Goal: Task Accomplishment & Management: Manage account settings

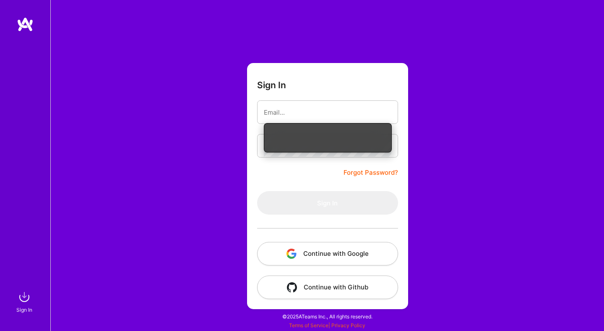
click at [337, 260] on button "Continue with Google" at bounding box center [327, 253] width 141 height 23
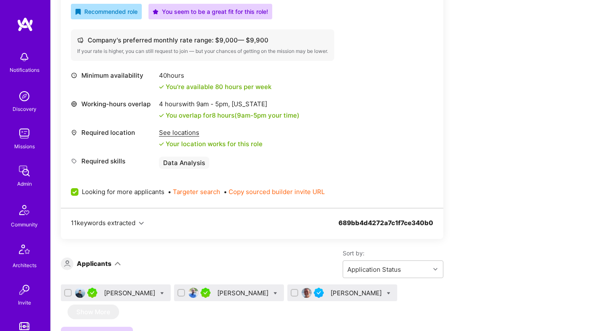
scroll to position [363, 0]
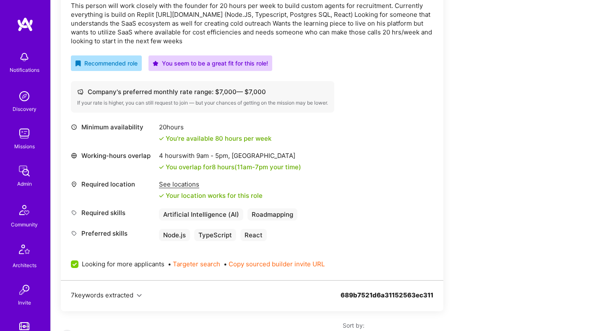
scroll to position [345, 0]
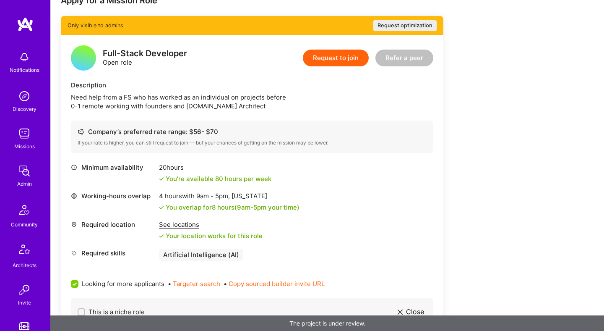
scroll to position [168, 0]
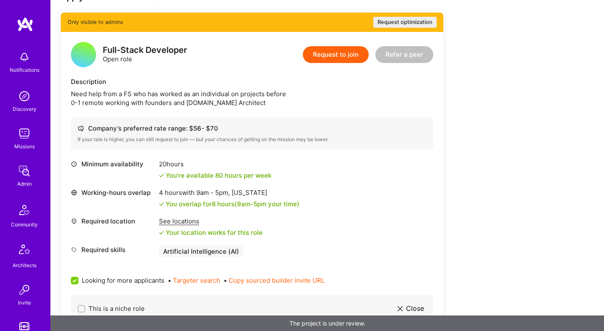
click at [192, 226] on div "See locations Your location works for this role" at bounding box center [211, 226] width 104 height 20
click at [192, 225] on div "See locations Your location works for this role" at bounding box center [211, 226] width 104 height 20
click at [192, 222] on div "See locations" at bounding box center [211, 220] width 104 height 9
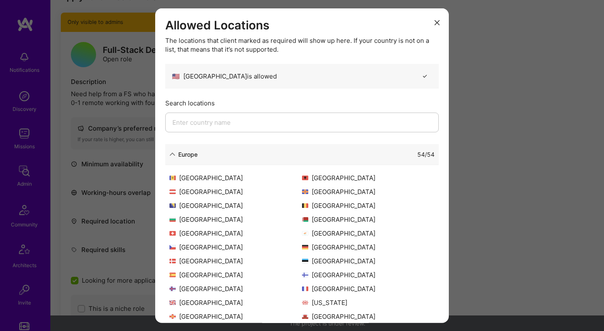
click at [171, 159] on div "Europe 54 / 54" at bounding box center [301, 153] width 273 height 21
click at [172, 153] on icon "modal" at bounding box center [172, 154] width 6 height 6
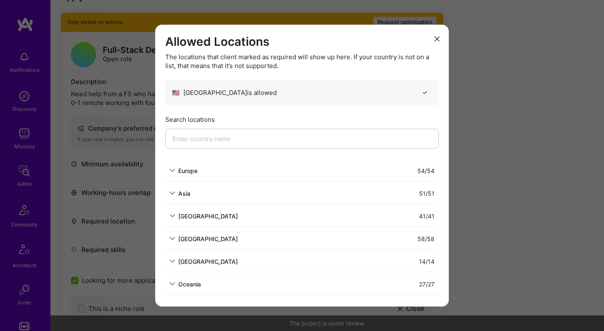
click at [522, 139] on div "Allowed Locations The locations that client marked as required will show up her…" at bounding box center [302, 165] width 604 height 331
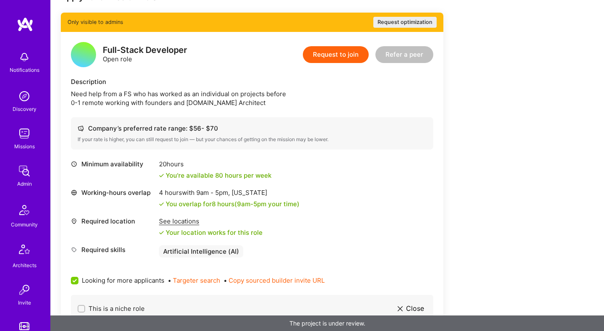
click at [388, 19] on button "Request optimization" at bounding box center [404, 22] width 63 height 11
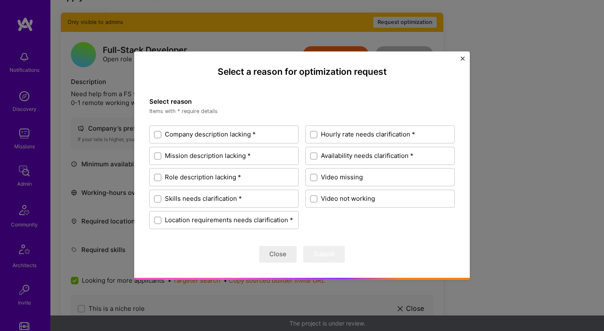
click at [157, 177] on input "Role description lacking *" at bounding box center [159, 177] width 6 height 6
checkbox input "true"
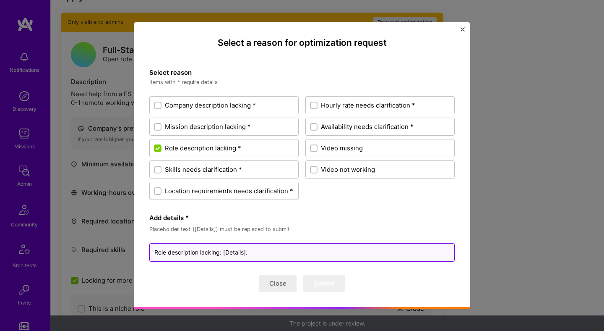
click at [232, 249] on textarea "Role description lacking: [Details]." at bounding box center [301, 252] width 305 height 18
type textarea "x"
type textarea "Role description lacking: [r]."
type textarea "x"
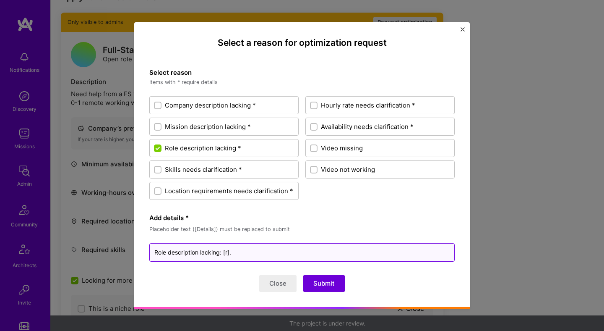
type textarea "Role description lacking: [rם]."
type textarea "x"
type textarea "Role description lacking: [rםך]."
type textarea "x"
type textarea "Role description lacking: [rםךק]."
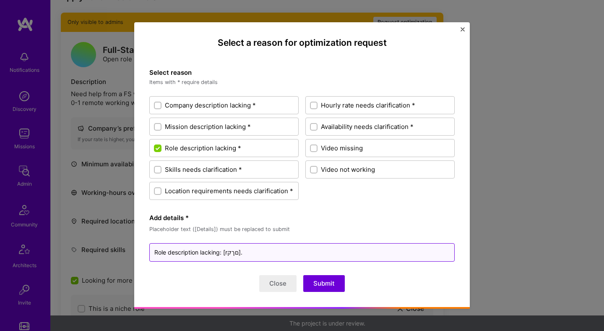
type textarea "x"
type textarea "Role description lacking: [rםךק ]."
type textarea "x"
type textarea "Role description lacking: [rםךק]."
type textarea "x"
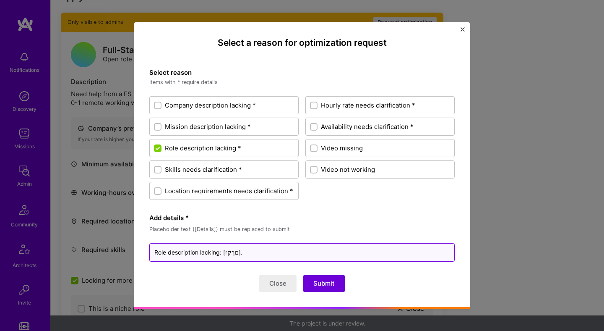
type textarea "Role description lacking: [rםך]."
type textarea "x"
type textarea "Role description lacking: [rם]."
type textarea "x"
type textarea "Role description lacking: [r]."
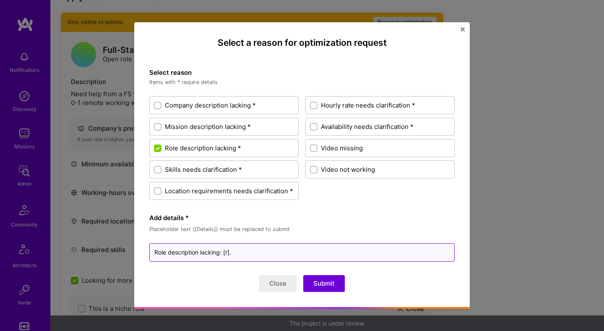
type textarea "x"
type textarea "Role description lacking: []."
type textarea "x"
type textarea "Role description lacking: [r]."
type textarea "x"
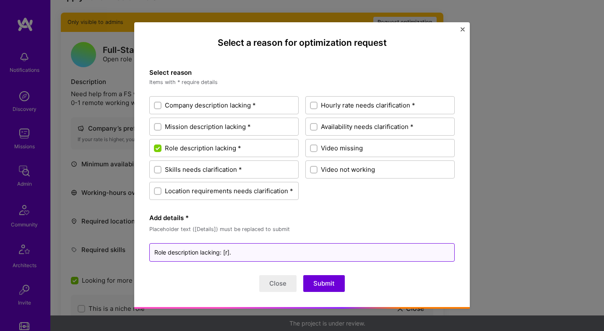
type textarea "Role description lacking: [ro]."
type textarea "x"
type textarea "Role description lacking: [role]."
type textarea "x"
type textarea "Role description lacking: [role ]."
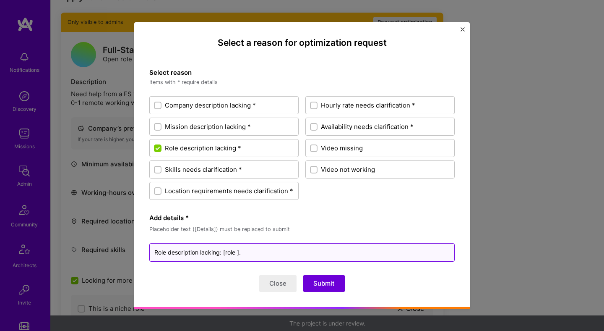
type textarea "x"
type textarea "Role description lacking: [role d]."
type textarea "x"
type textarea "Role description lacking: [role de]."
type textarea "x"
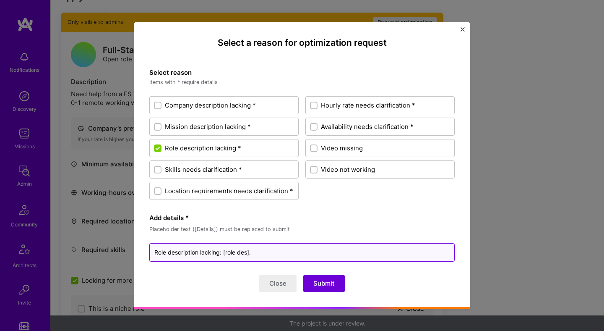
type textarea "Role description lacking: [role desc]."
type textarea "x"
type textarea "Role description lacking: [role descr]."
type textarea "x"
type textarea "Role description lacking: [role descri]."
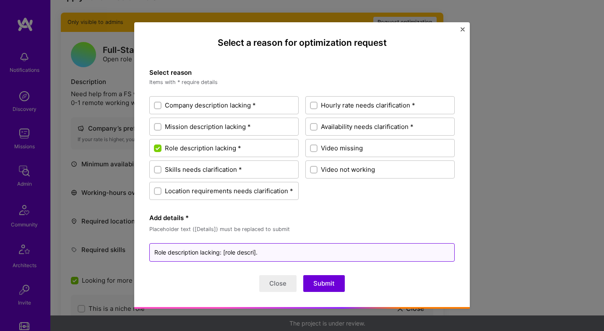
type textarea "x"
type textarea "Role description lacking: [role descrip]."
type textarea "x"
type textarea "Role description lacking: [role descript]."
type textarea "x"
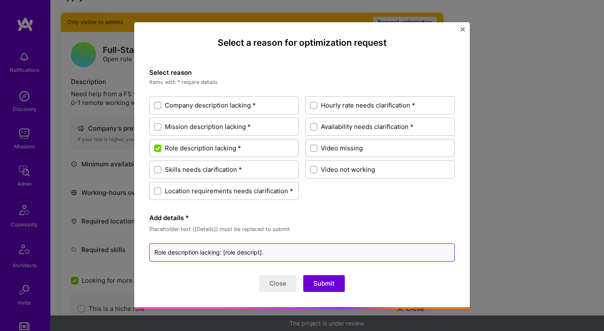
type textarea "Role description lacking: [role descripti]."
type textarea "x"
type textarea "Role description lacking: [role descriptio]."
type textarea "x"
type textarea "Role description lacking: [role description]."
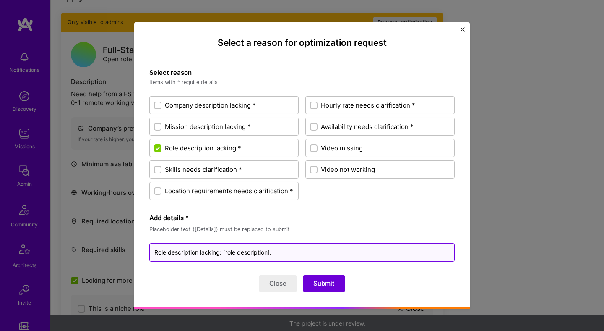
type textarea "x"
type textarea "Role description lacking: [role description ]."
type textarea "x"
type textarea "Role description lacking: [role description l]."
type textarea "x"
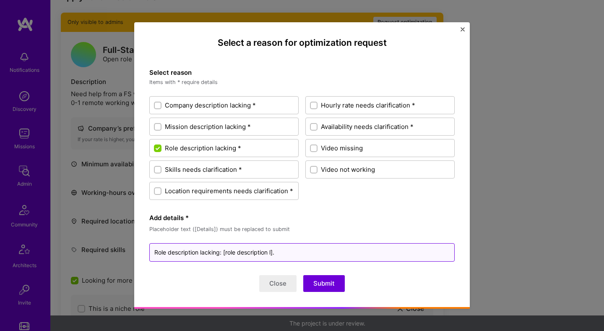
type textarea "Role description lacking: [role description la]."
type textarea "x"
type textarea "Role description lacking: [role description lac]."
type textarea "x"
type textarea "Role description lacking: [role description lack]."
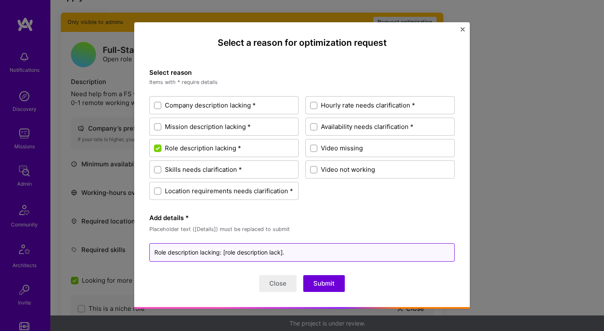
type textarea "x"
type textarea "Role description lacking: [role description lacki]."
type textarea "x"
type textarea "Role description lacking: [role description lackin]."
type textarea "x"
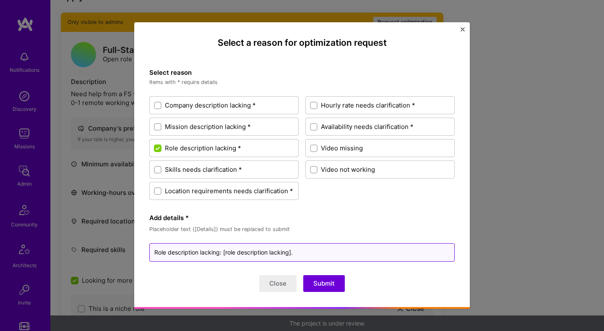
type textarea "Role description lacking: [role description lacking]."
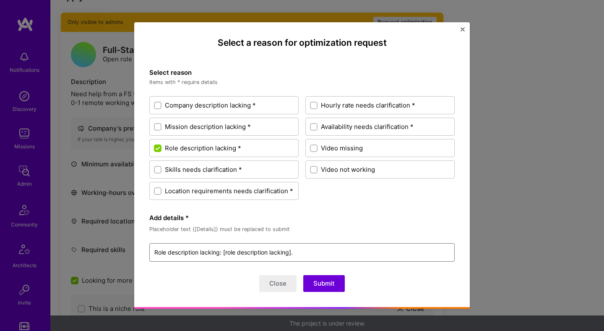
click at [333, 287] on button "Submit" at bounding box center [324, 283] width 42 height 17
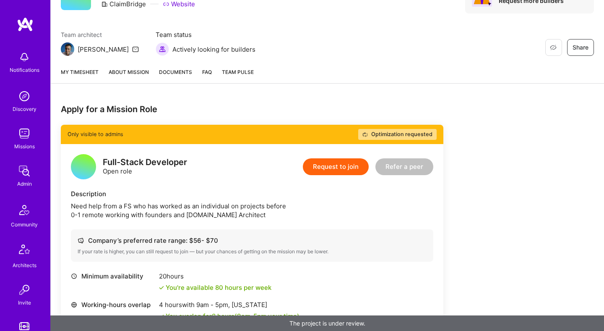
scroll to position [0, 0]
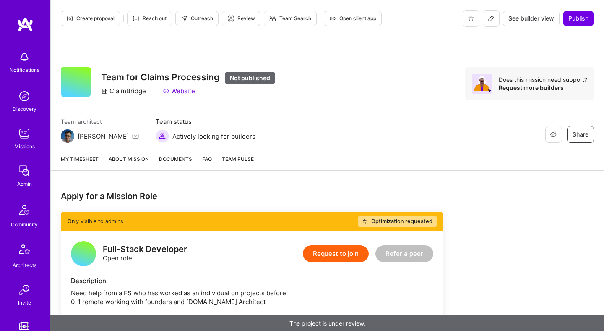
click at [119, 96] on div "Team for Claims Processing Not published ClaimBridge Website" at bounding box center [188, 84] width 174 height 34
click at [120, 95] on div "Team for Claims Processing Not published ClaimBridge Website" at bounding box center [188, 84] width 174 height 34
click at [121, 95] on div "Team for Claims Processing Not published ClaimBridge Website" at bounding box center [188, 84] width 174 height 34
click at [123, 94] on div "ClaimBridge" at bounding box center [123, 90] width 45 height 9
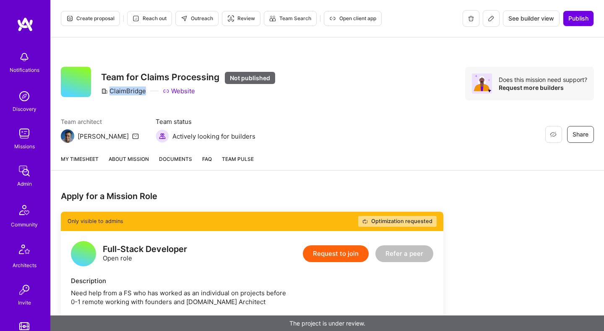
click at [123, 94] on div "ClaimBridge" at bounding box center [123, 90] width 45 height 9
copy div "ClaimBridge"
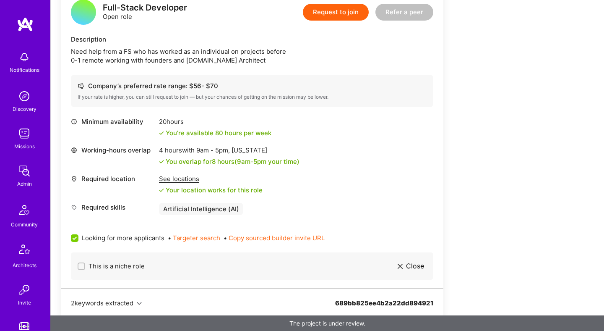
scroll to position [224, 0]
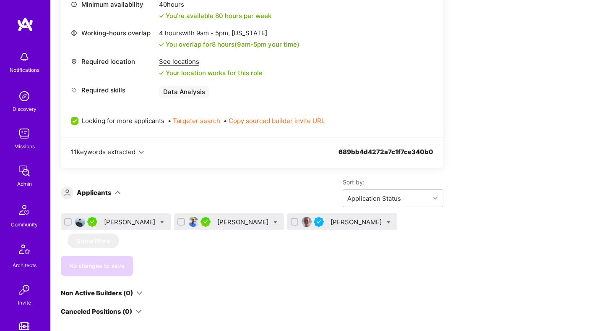
scroll to position [453, 0]
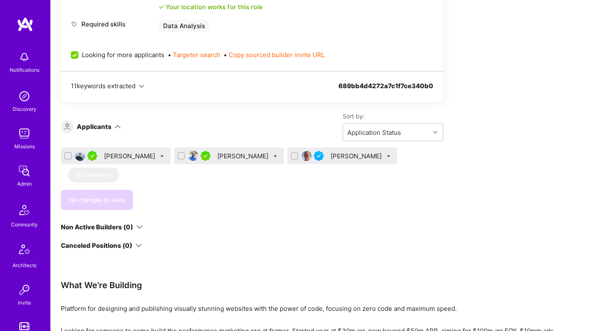
click at [117, 155] on div "[PERSON_NAME]" at bounding box center [130, 155] width 53 height 9
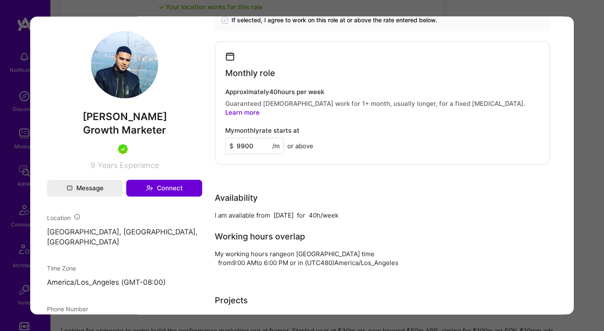
scroll to position [408, 0]
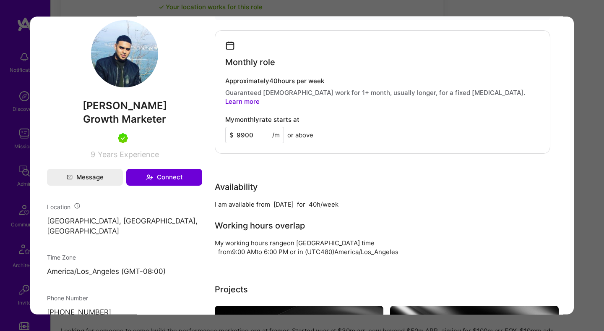
click at [590, 183] on div "Application 1 of 3 Evaluation scores Expertise level Very good Interpersonal sk…" at bounding box center [302, 165] width 604 height 331
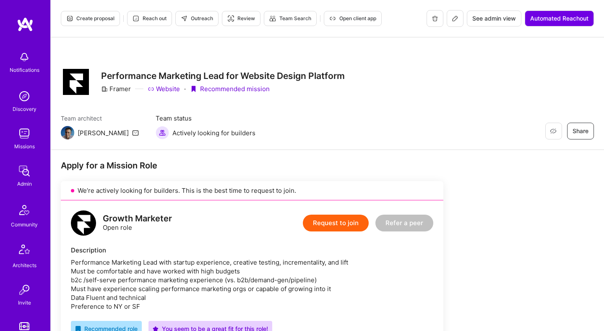
click at [452, 17] on icon at bounding box center [455, 18] width 7 height 7
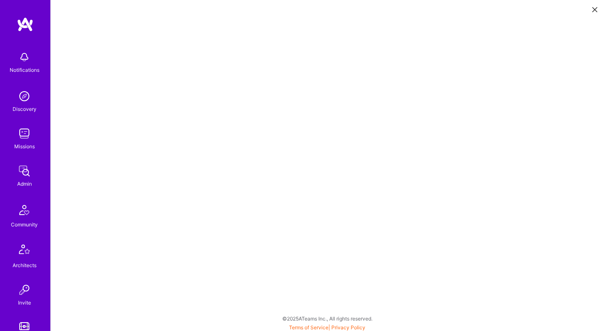
click at [593, 10] on icon at bounding box center [594, 9] width 5 height 5
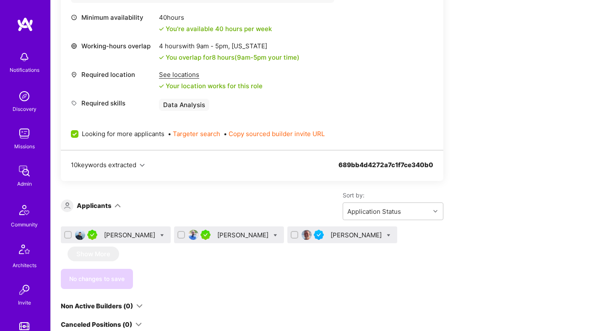
scroll to position [371, 0]
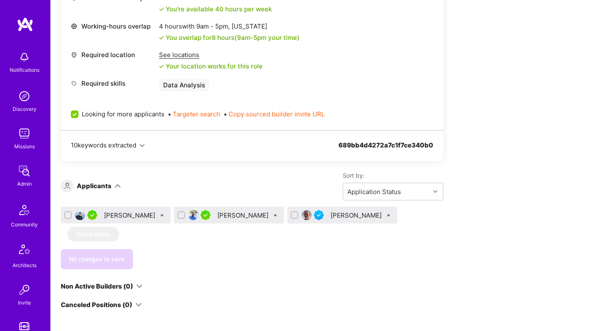
click at [217, 215] on div "Alex Kotowitz" at bounding box center [243, 215] width 53 height 9
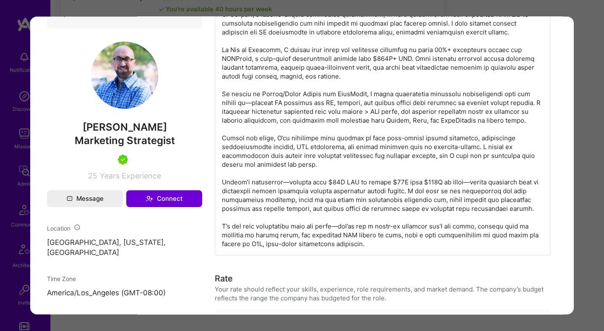
scroll to position [419, 0]
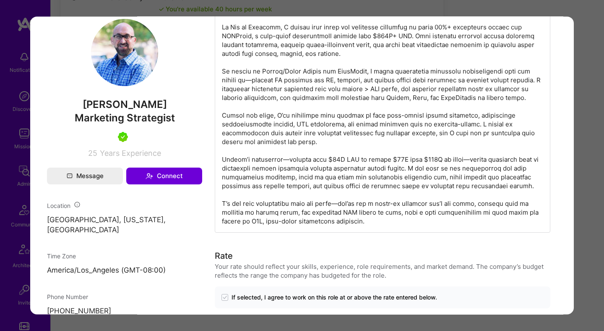
click at [585, 132] on div "Application 2 of 3 Evaluation scores Expertise level Very good Interpersonal sk…" at bounding box center [302, 165] width 604 height 331
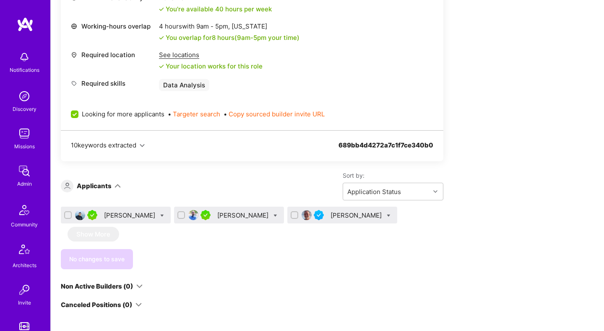
click at [273, 215] on icon at bounding box center [275, 215] width 4 height 4
checkbox input "true"
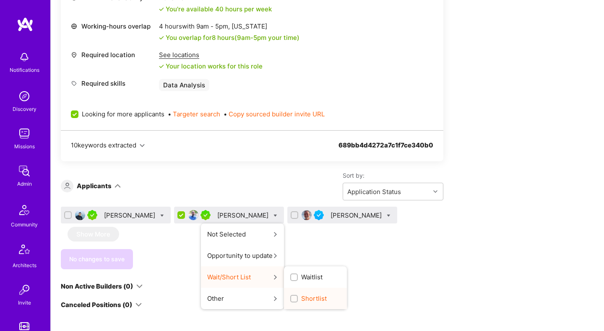
click at [301, 298] on span "Shortlist" at bounding box center [314, 298] width 26 height 9
click at [292, 298] on input "Shortlist" at bounding box center [295, 299] width 6 height 6
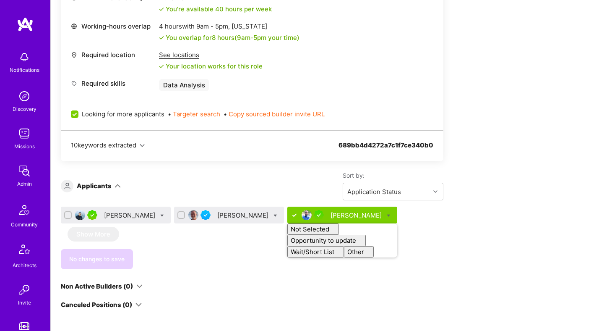
checkbox input "false"
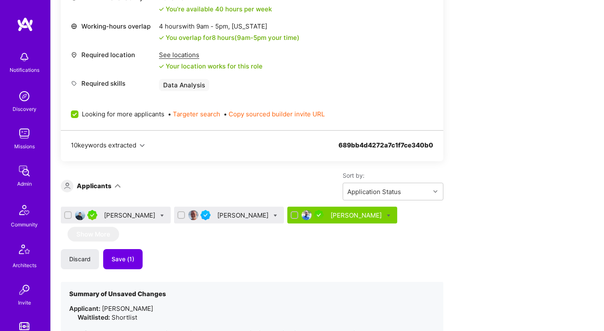
click at [436, 266] on div "Discard Save (1)" at bounding box center [252, 259] width 383 height 20
click at [122, 255] on span "Save (1)" at bounding box center [123, 259] width 23 height 8
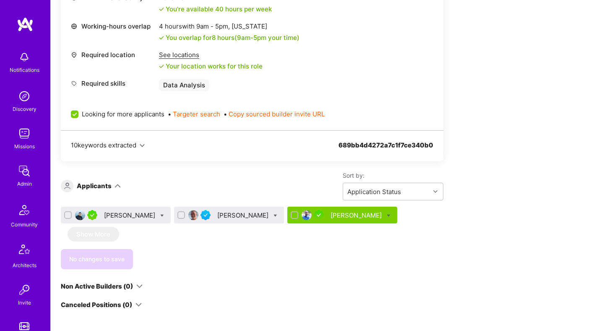
click at [120, 216] on div "Amar Syal" at bounding box center [130, 215] width 53 height 9
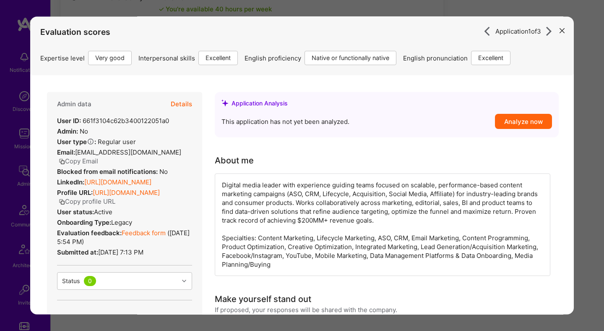
click at [137, 178] on link "https://linkedin.com/in/amarsyal" at bounding box center [117, 182] width 67 height 8
click at [578, 164] on div "Application 1 of 3 Evaluation scores Expertise level Very good Interpersonal sk…" at bounding box center [302, 165] width 604 height 331
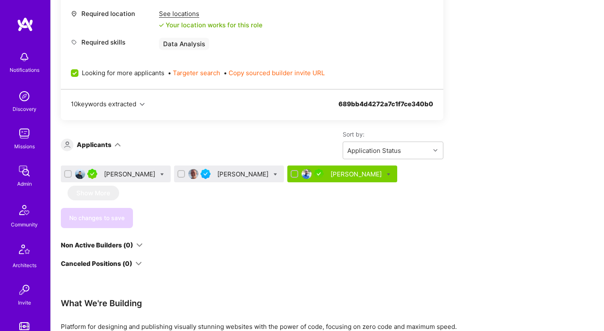
scroll to position [415, 0]
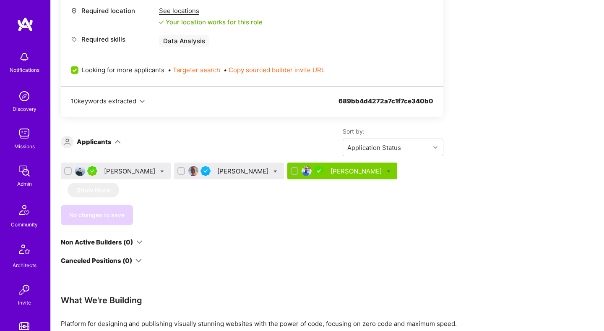
click at [115, 168] on div "Amar Syal" at bounding box center [130, 171] width 53 height 9
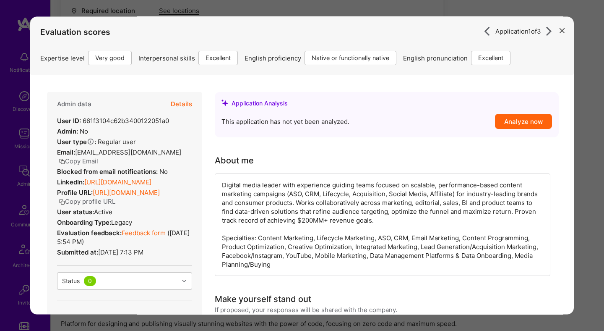
click at [187, 107] on button "Details" at bounding box center [181, 104] width 21 height 24
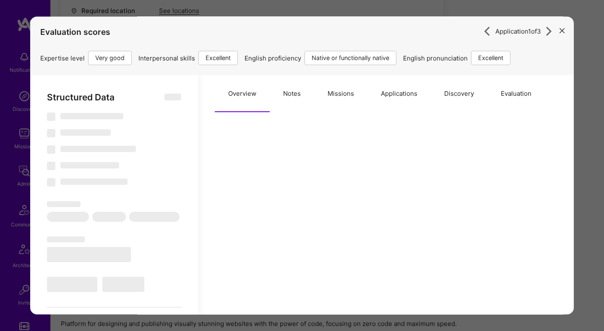
select select "Right Now"
select select "5"
select select "7"
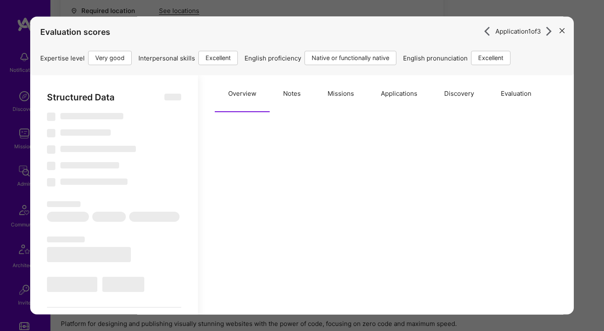
select select "US"
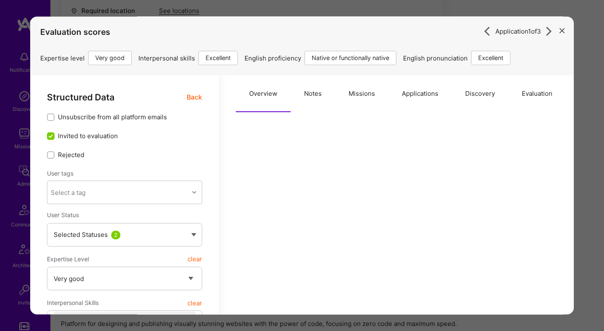
click at [531, 96] on button "Evaluation" at bounding box center [536, 93] width 57 height 37
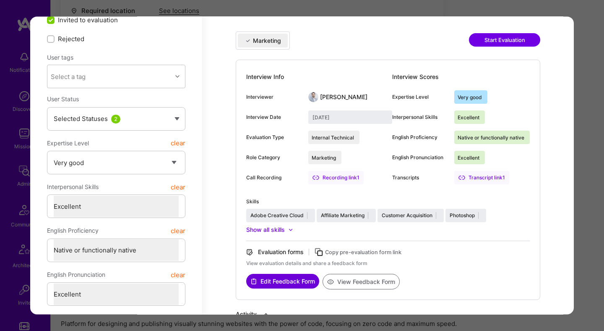
scroll to position [122, 0]
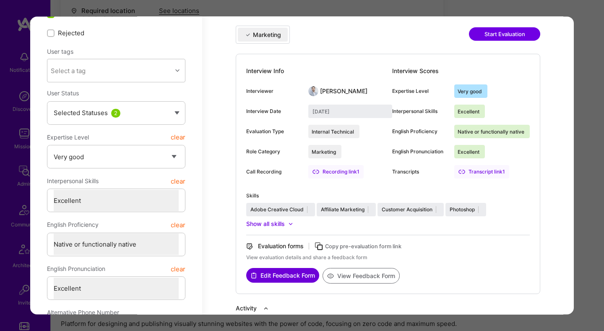
click at [352, 276] on button "View Feedback Form" at bounding box center [361, 276] width 77 height 16
click at [408, 10] on div "Application 1 of 3 Evaluation scores Expertise level Very good Interpersonal sk…" at bounding box center [302, 165] width 604 height 331
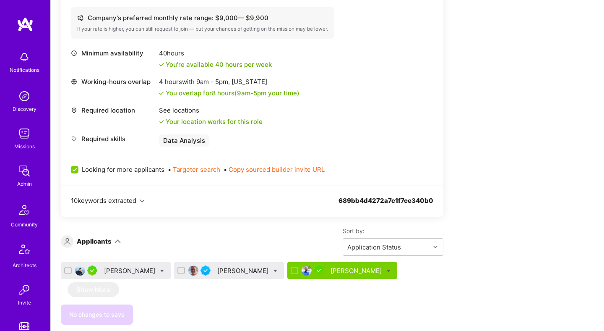
scroll to position [385, 0]
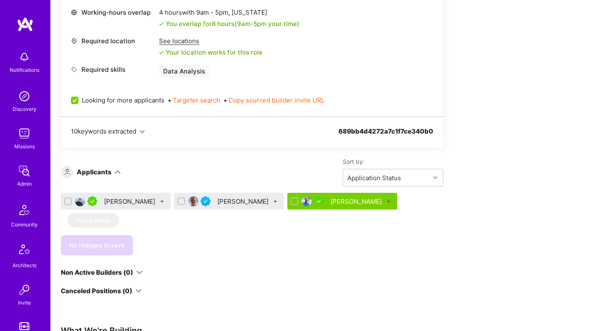
click at [160, 200] on icon at bounding box center [162, 202] width 4 height 4
checkbox input "true"
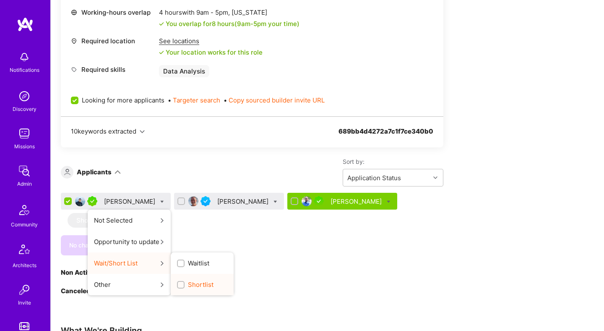
click at [177, 286] on div "button" at bounding box center [181, 285] width 8 height 8
click at [179, 286] on input "Shortlist" at bounding box center [182, 285] width 6 height 6
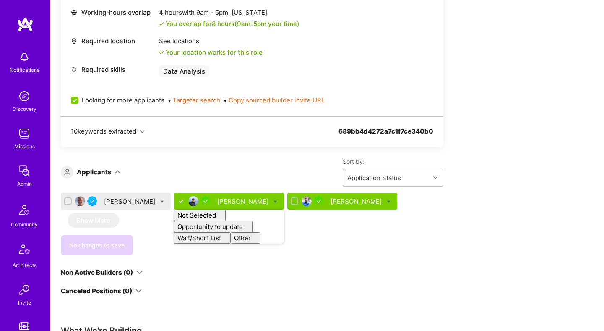
checkbox input "false"
click at [325, 261] on div "We’re actively looking for builders. This is the best time to request to join. …" at bounding box center [252, 45] width 383 height 499
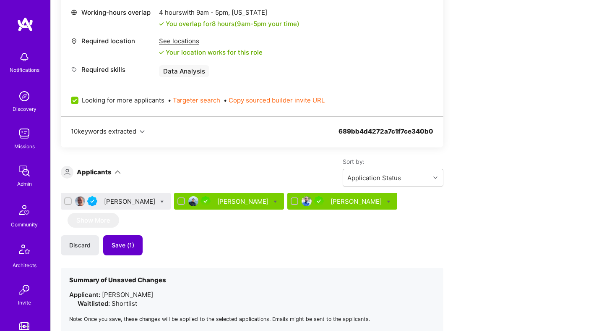
click at [130, 240] on button "Save (1)" at bounding box center [122, 245] width 39 height 20
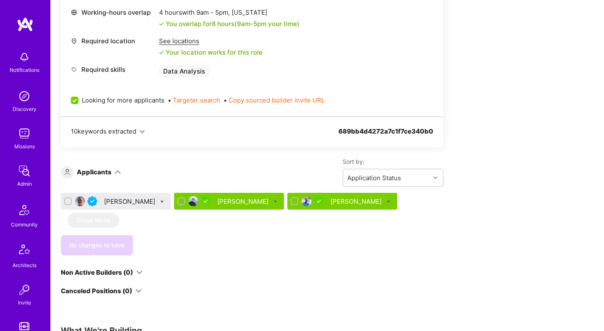
click at [124, 200] on div "Bennett Fisher" at bounding box center [130, 201] width 53 height 9
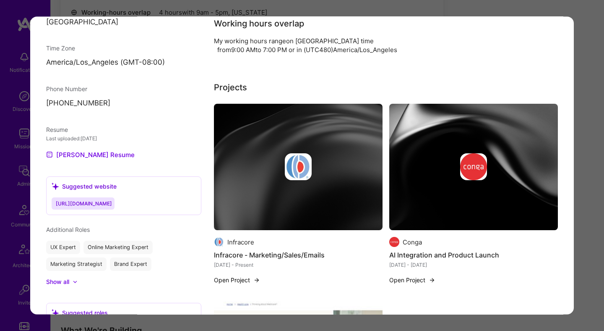
scroll to position [732, 0]
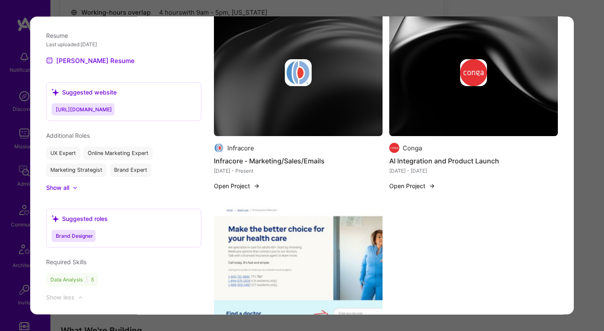
click at [581, 197] on div "Application 1 of 3 Evaluation scores Expertise level Good Interpersonal skills …" at bounding box center [302, 165] width 604 height 331
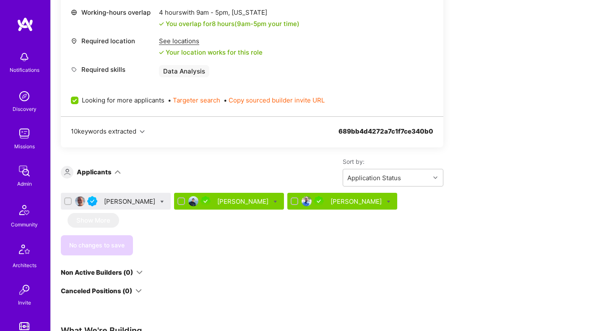
click at [160, 201] on icon at bounding box center [162, 202] width 4 height 4
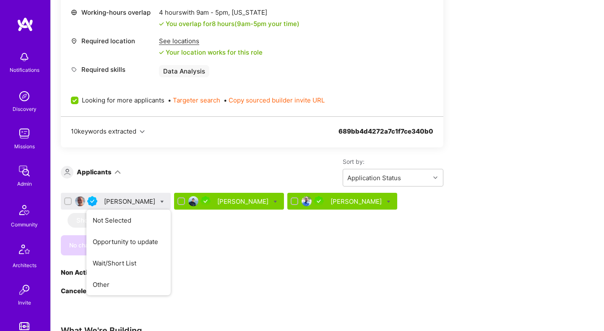
checkbox input "true"
click at [177, 281] on label "Shortlist" at bounding box center [195, 284] width 36 height 9
click at [179, 282] on input "Shortlist" at bounding box center [182, 285] width 6 height 6
checkbox input "true"
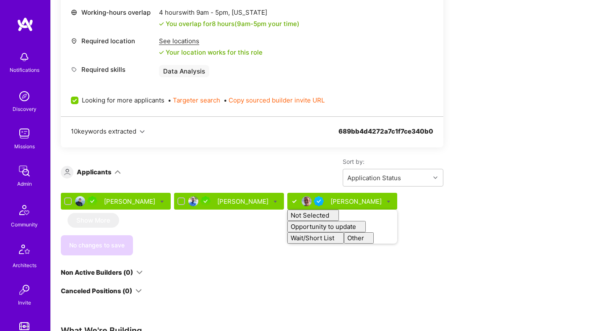
checkbox input "false"
click at [211, 258] on div "We’re actively looking for builders. This is the best time to request to join. …" at bounding box center [252, 45] width 383 height 499
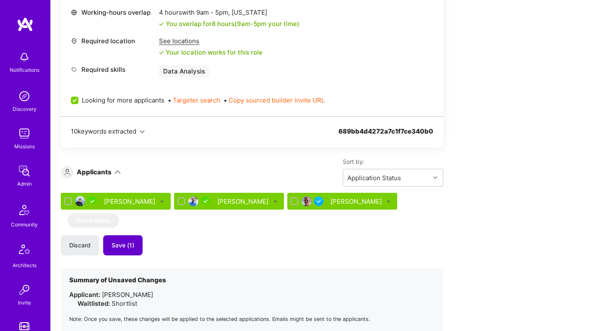
click at [126, 248] on span "Save (1)" at bounding box center [123, 245] width 23 height 8
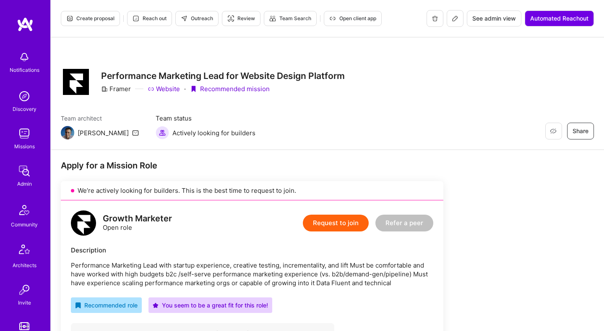
click at [84, 14] on button "Create proposal" at bounding box center [90, 18] width 59 height 15
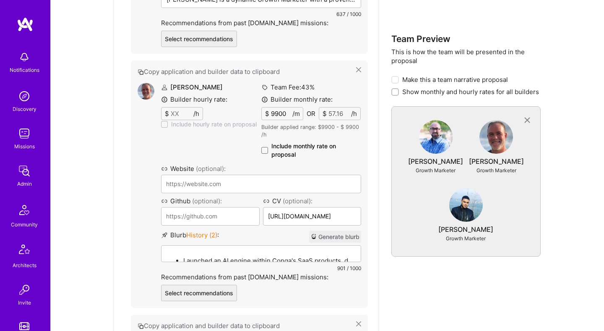
scroll to position [522, 0]
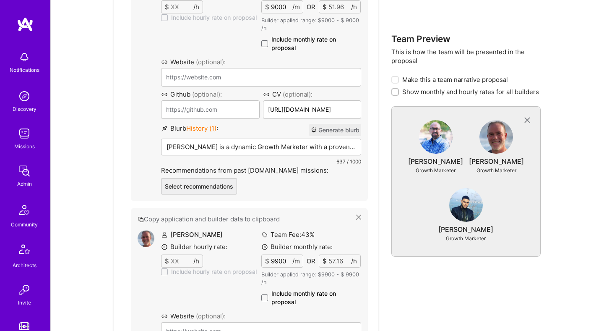
click at [408, 92] on span "Show monthly and hourly rates for all builders" at bounding box center [470, 91] width 137 height 9
click at [399, 92] on input "Show monthly and hourly rates for all builders" at bounding box center [396, 92] width 6 height 6
checkbox input "true"
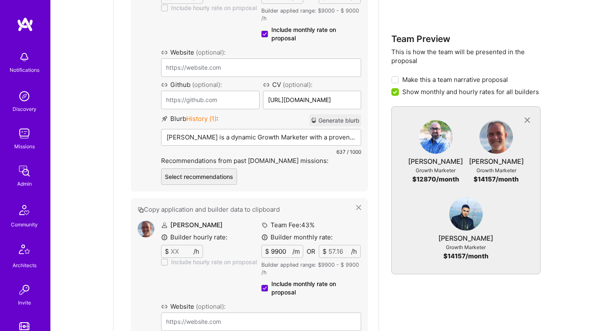
scroll to position [531, 0]
click at [347, 121] on button "Generate blurb" at bounding box center [335, 121] width 52 height 12
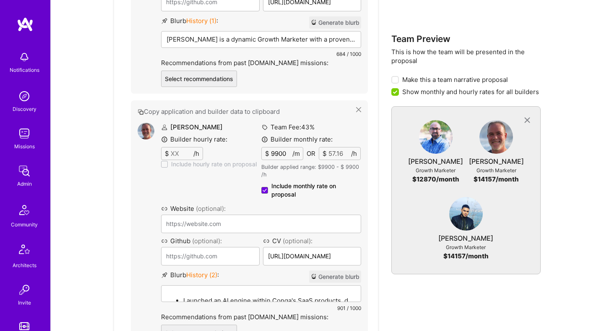
scroll to position [586, 0]
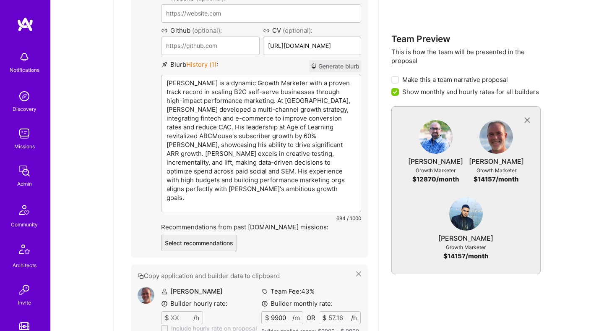
click at [288, 85] on p "Alex is a dynamic Growth Marketer with a proven track record in scaling B2C sel…" at bounding box center [261, 139] width 189 height 123
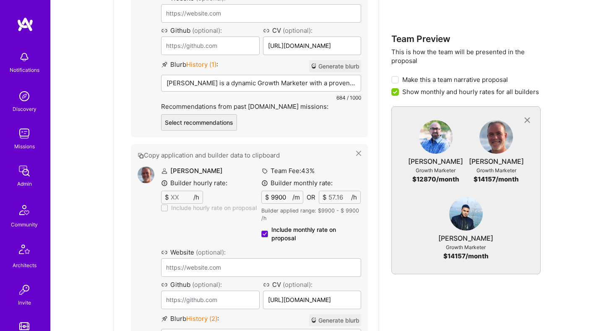
click at [109, 191] on div "Show new interface Create team proposal $ € Team Members Select the proposed me…" at bounding box center [327, 182] width 533 height 1115
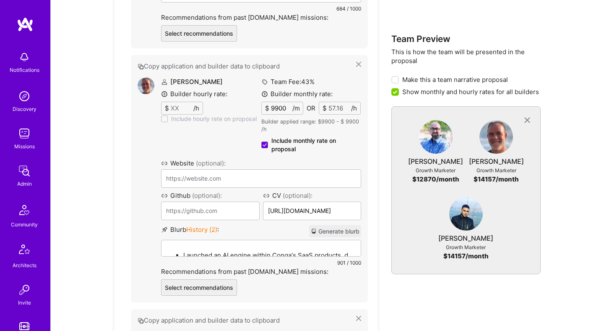
scroll to position [721, 0]
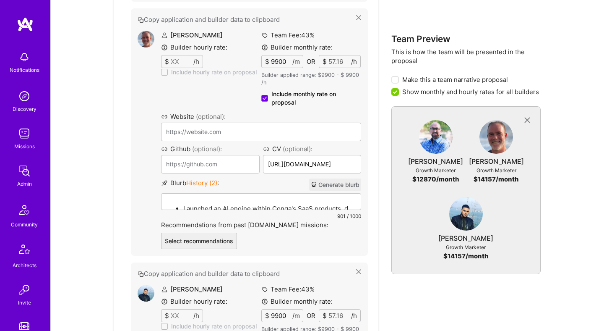
click at [345, 183] on button "Generate blurb" at bounding box center [335, 184] width 52 height 12
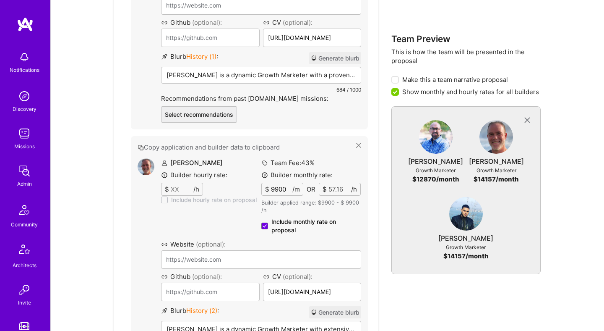
scroll to position [663, 0]
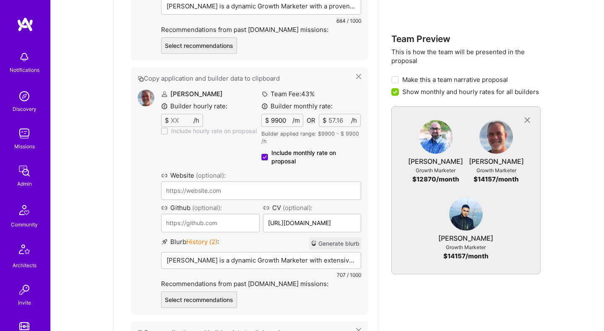
click at [294, 260] on p "Bennett is a dynamic Growth Marketer with extensive startup experience and a pr…" at bounding box center [261, 259] width 189 height 9
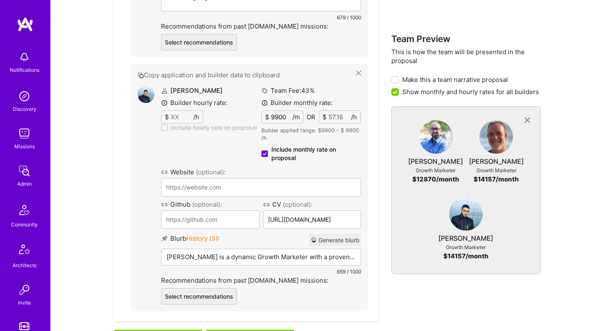
scroll to position [1062, 0]
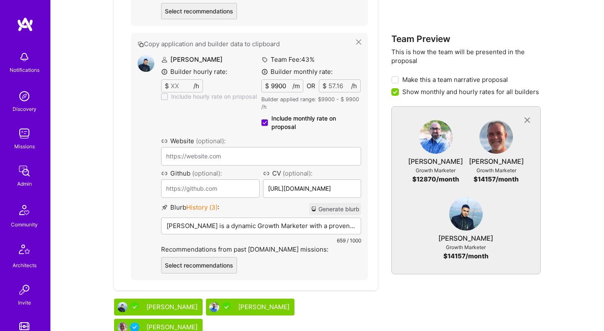
click at [343, 203] on button "Generate blurb" at bounding box center [335, 209] width 52 height 12
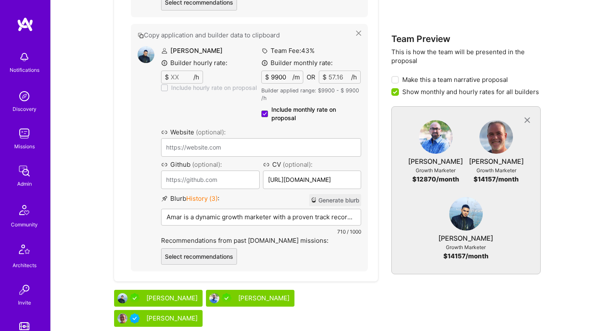
click at [205, 217] on p "Amar is a dynamic growth marketer with a proven track record in scaling perform…" at bounding box center [261, 216] width 189 height 9
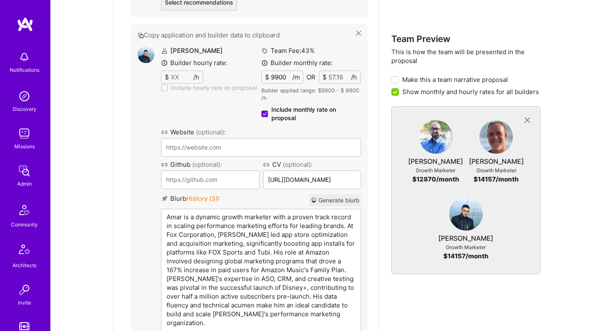
click at [285, 216] on p "Amar is a dynamic growth marketer with a proven track record in scaling perform…" at bounding box center [261, 269] width 189 height 115
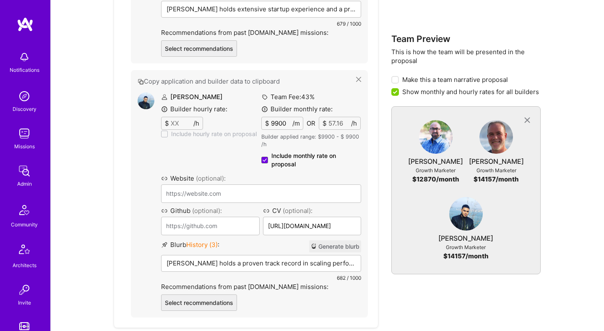
scroll to position [1008, 0]
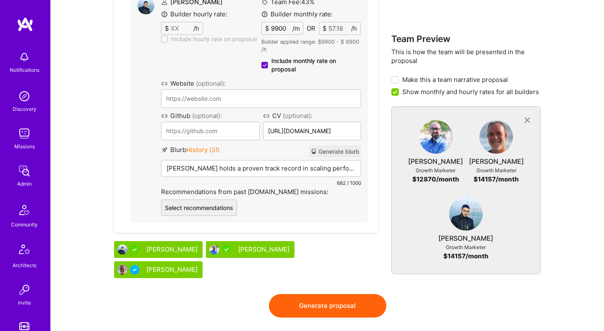
click at [319, 294] on button "Generate proposal" at bounding box center [327, 305] width 117 height 23
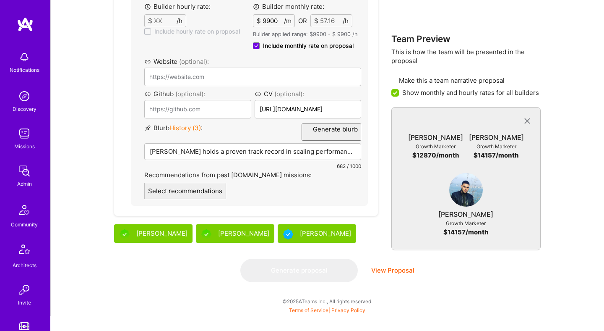
scroll to position [0, 0]
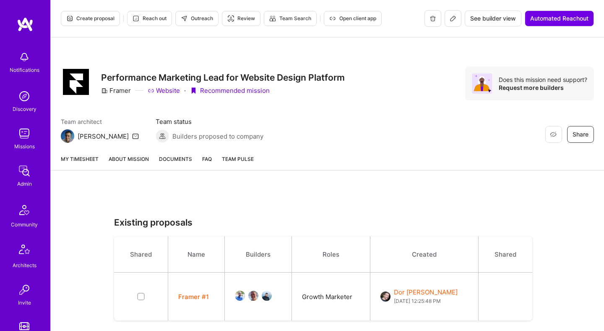
click at [136, 161] on link "About Mission" at bounding box center [129, 162] width 40 height 16
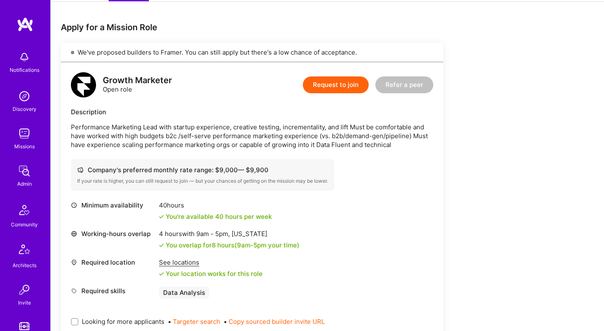
scroll to position [195, 0]
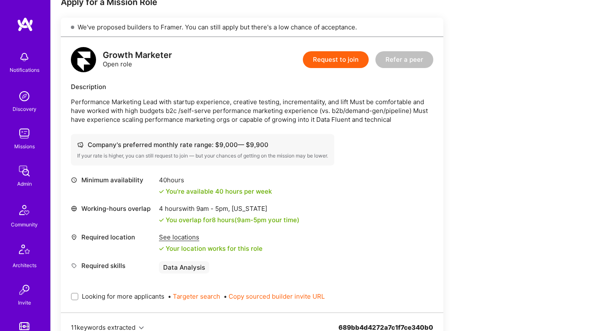
click at [115, 297] on span "Looking for more applicants" at bounding box center [123, 296] width 83 height 9
click at [78, 297] on input "Looking for more applicants" at bounding box center [76, 297] width 6 height 6
checkbox input "true"
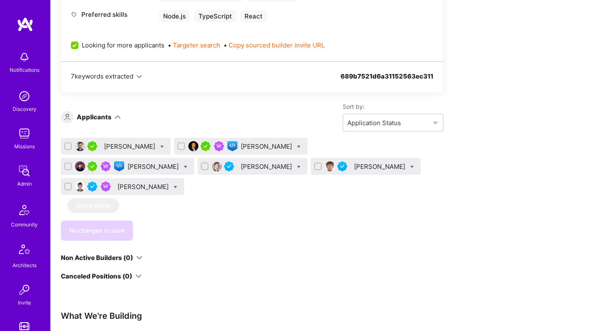
scroll to position [563, 0]
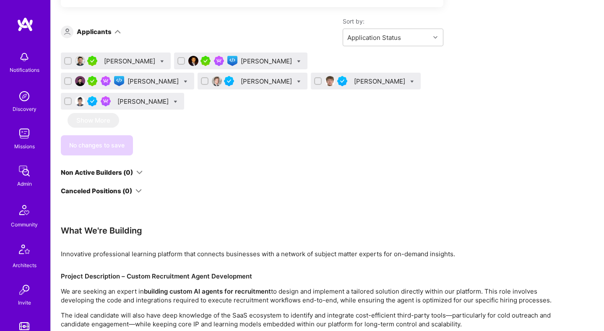
click at [128, 61] on div "Vatsal Shah" at bounding box center [130, 61] width 53 height 9
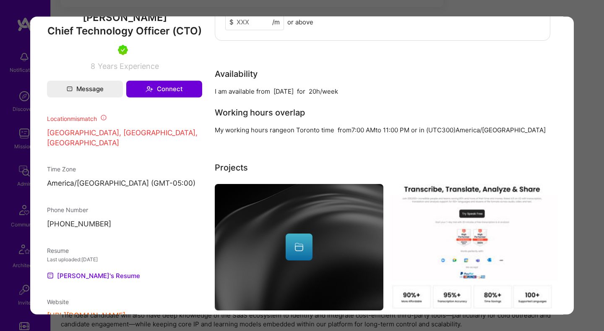
scroll to position [712, 0]
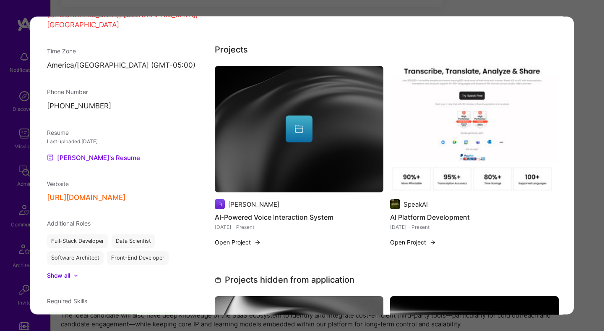
click at [592, 179] on div "Application 1 of 6 Builder Missing Requirements Required Location See locations…" at bounding box center [302, 165] width 604 height 331
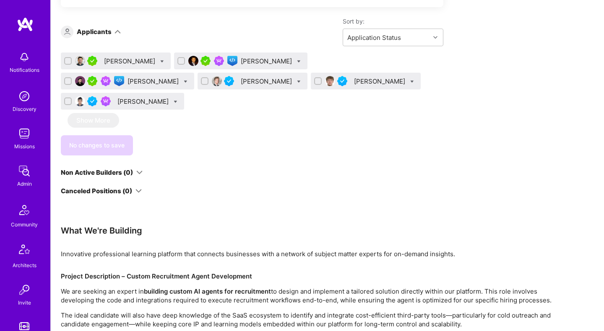
click at [160, 61] on icon at bounding box center [162, 62] width 4 height 4
checkbox input "true"
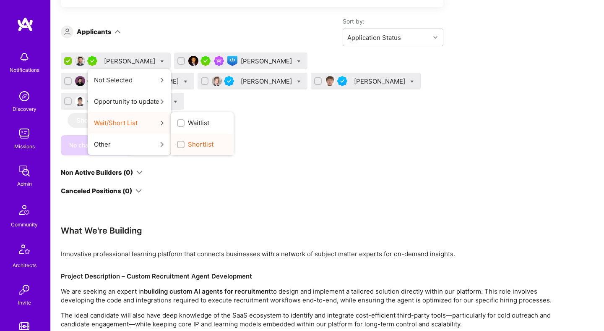
click at [179, 145] on input "Shortlist" at bounding box center [182, 145] width 6 height 6
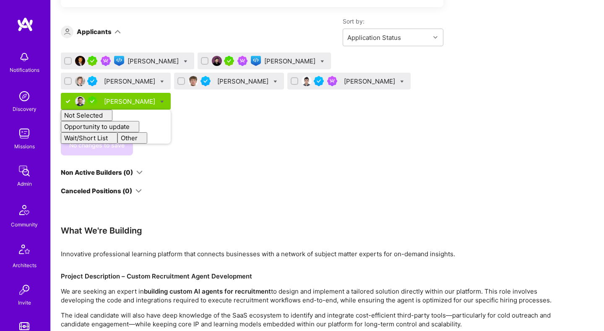
checkbox input "false"
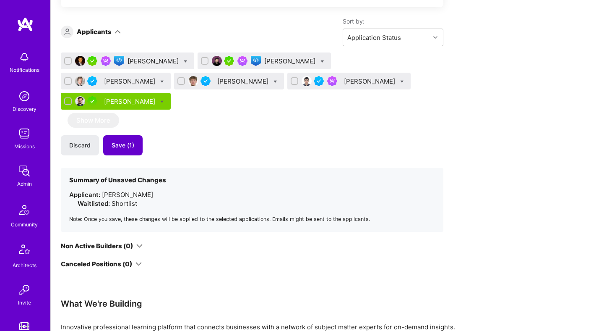
click at [125, 141] on span "Save (1)" at bounding box center [123, 145] width 23 height 8
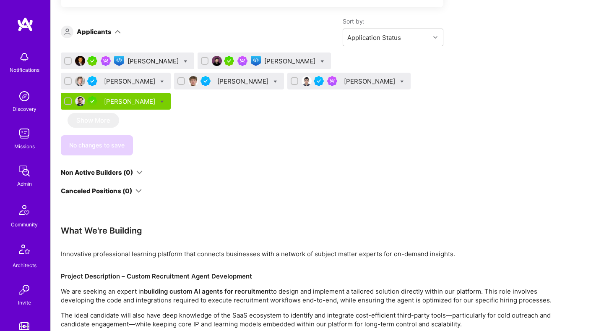
click at [146, 64] on div "Bob Rafailidis" at bounding box center [154, 61] width 53 height 9
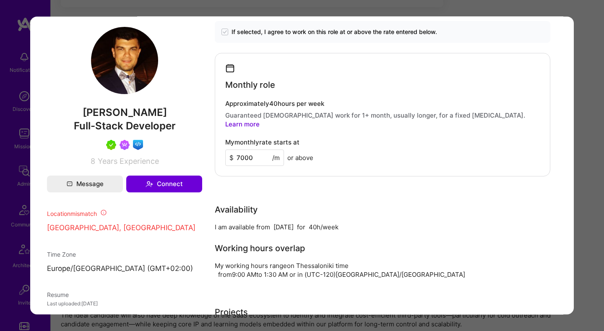
scroll to position [532, 0]
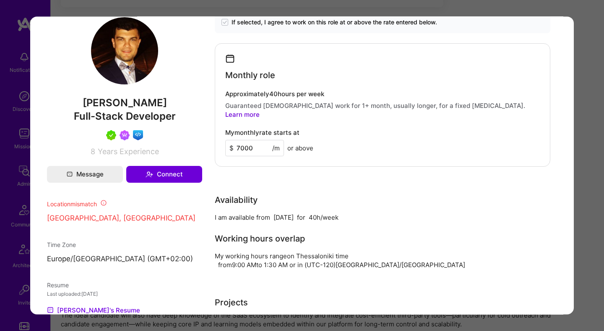
click at [581, 162] on div "Application 1 of 6 Builder Missing Requirements Required Location See locations…" at bounding box center [302, 165] width 604 height 331
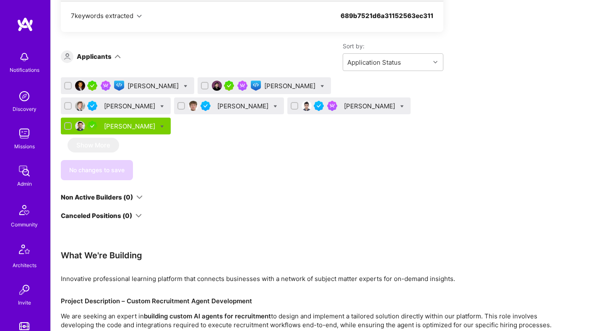
scroll to position [541, 0]
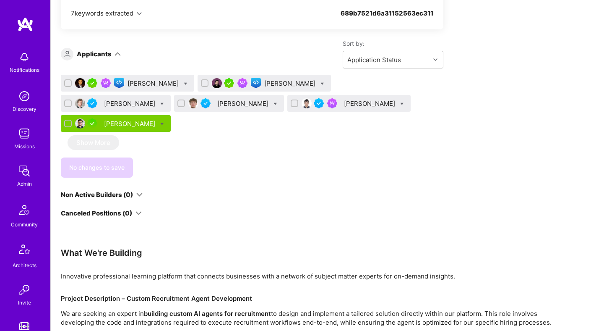
click at [146, 83] on div "[PERSON_NAME]" at bounding box center [154, 83] width 53 height 9
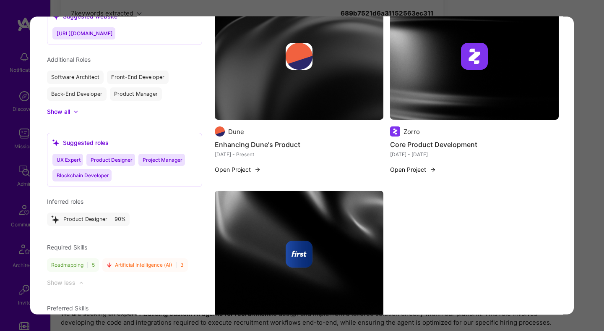
scroll to position [884, 0]
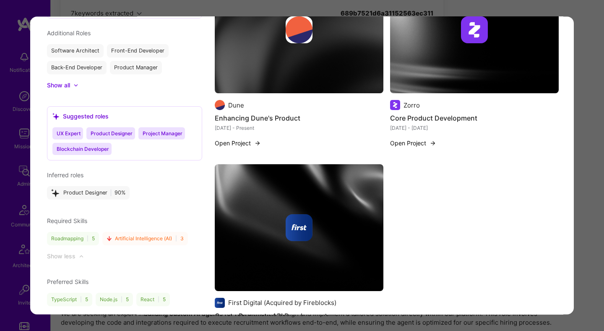
click at [584, 168] on div "Application 1 of 6 Builder Missing Requirements Required Location See locations…" at bounding box center [302, 165] width 604 height 331
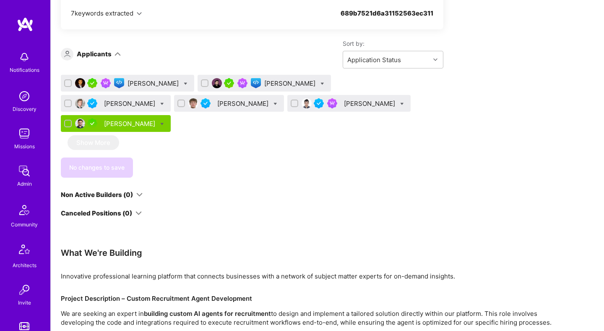
click at [184, 82] on icon at bounding box center [186, 84] width 4 height 4
checkbox input "true"
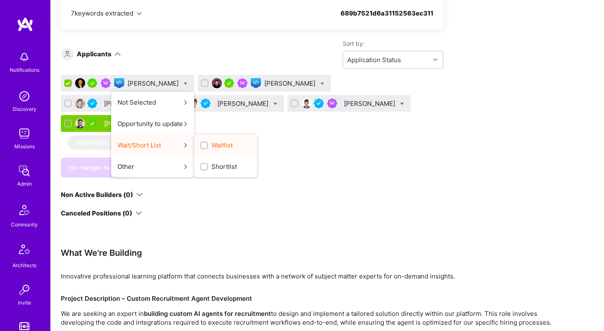
click at [202, 144] on input "Waitlist" at bounding box center [205, 146] width 6 height 6
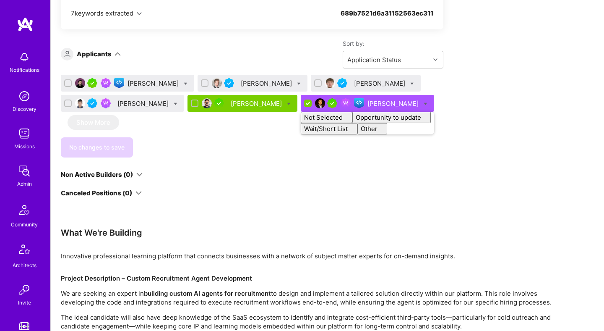
checkbox input "false"
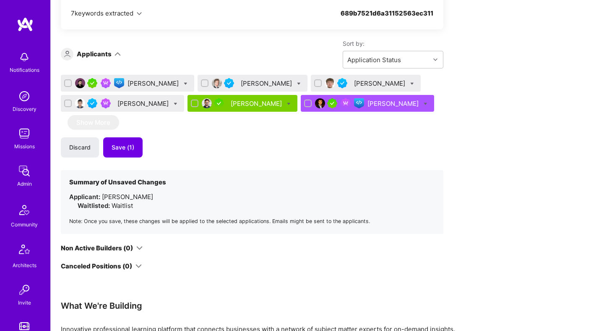
click at [131, 149] on span "Save (1)" at bounding box center [123, 147] width 23 height 8
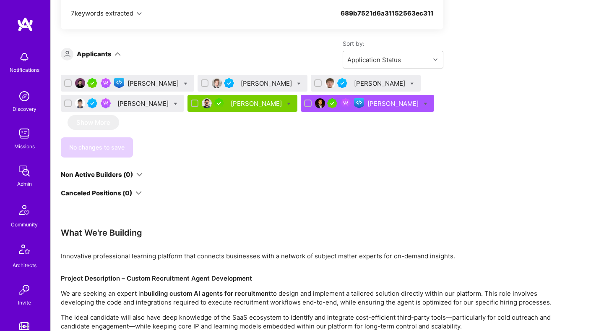
click at [138, 80] on div "[PERSON_NAME]" at bounding box center [154, 83] width 53 height 9
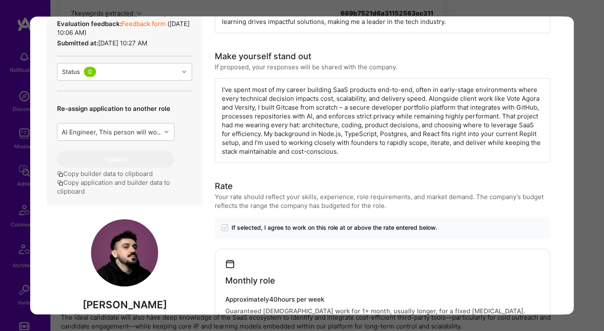
scroll to position [361, 0]
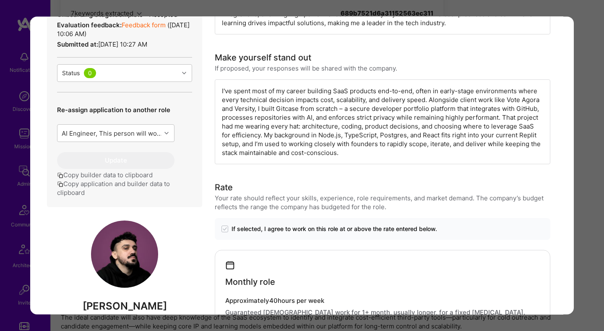
click at [595, 140] on div "Application 1 of 6 Builder Missing Requirements Required Location See locations…" at bounding box center [302, 165] width 604 height 331
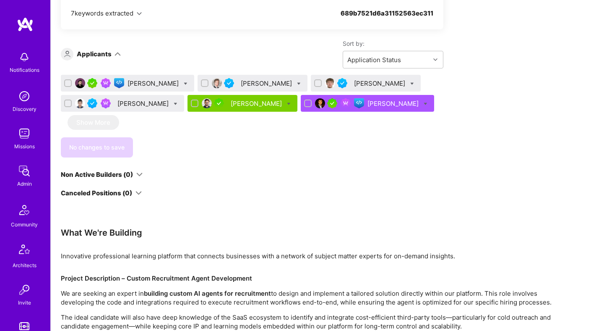
click at [184, 84] on icon at bounding box center [186, 84] width 4 height 4
checkbox input "true"
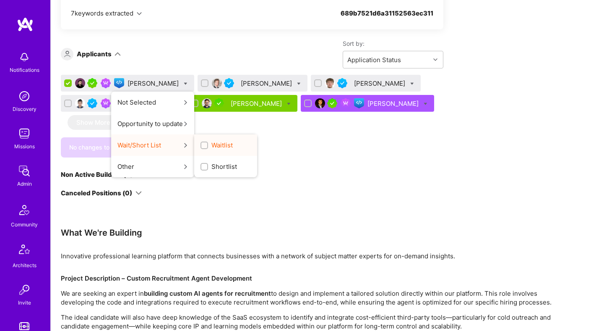
click at [211, 146] on span "Waitlist" at bounding box center [221, 145] width 21 height 9
click at [202, 146] on input "Waitlist" at bounding box center [205, 146] width 6 height 6
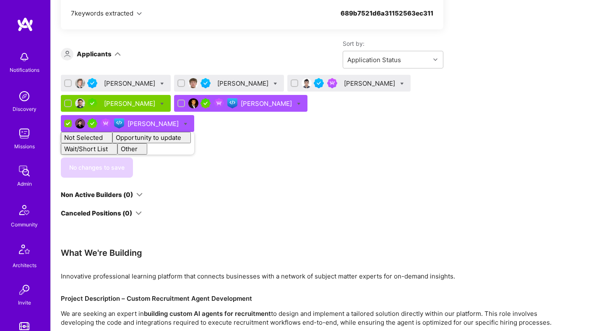
checkbox input "false"
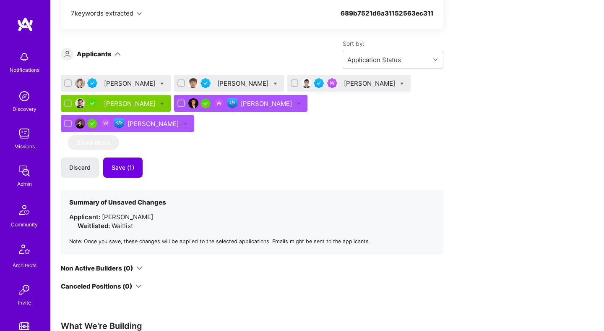
click at [128, 157] on button "Save (1)" at bounding box center [122, 167] width 39 height 20
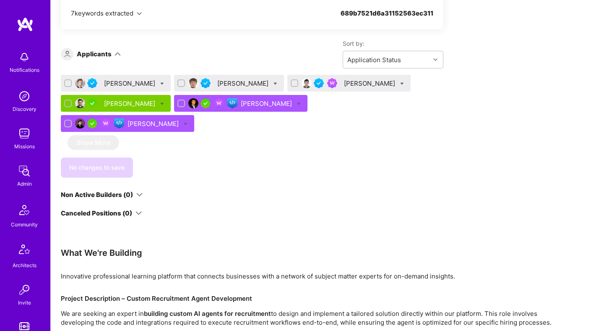
click at [120, 83] on div "Anthony Bull" at bounding box center [130, 83] width 53 height 9
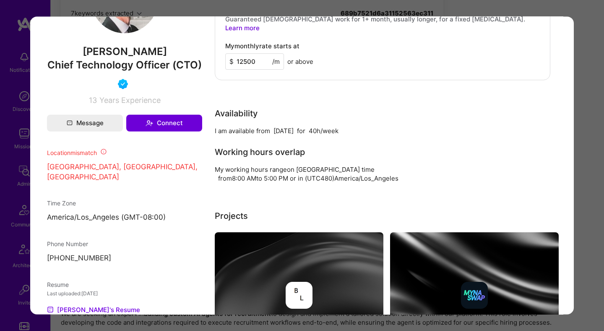
scroll to position [743, 0]
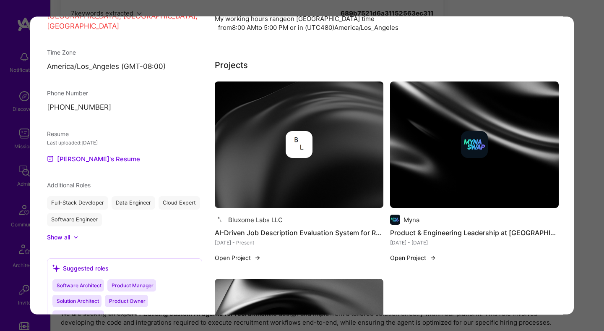
click at [584, 170] on div "Application 1 of 6 Builder Missing Requirements Required Location See locations…" at bounding box center [302, 165] width 604 height 331
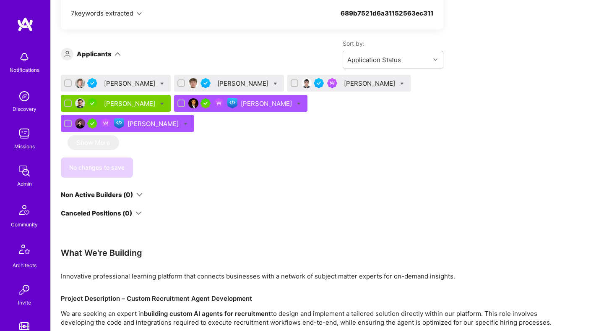
click at [160, 82] on icon at bounding box center [162, 84] width 4 height 4
checkbox input "true"
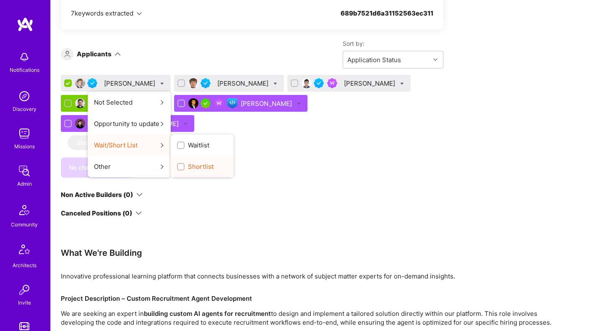
click at [179, 165] on input "Shortlist" at bounding box center [182, 167] width 6 height 6
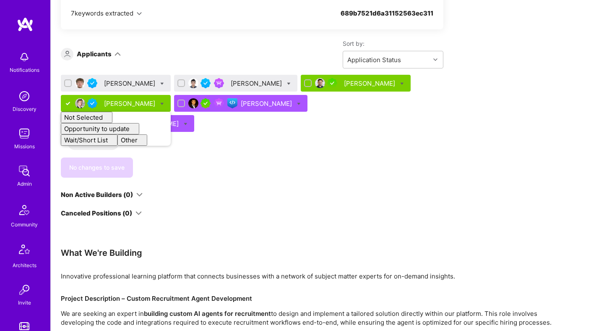
checkbox input "false"
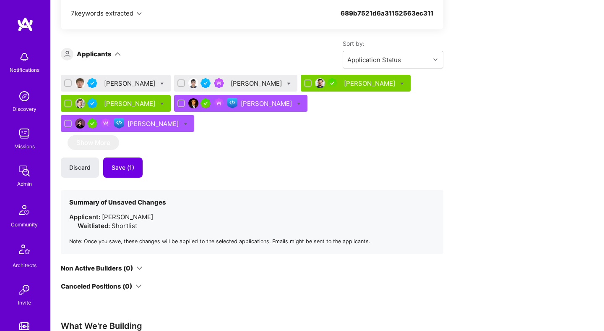
click at [138, 157] on button "Save (1)" at bounding box center [122, 167] width 39 height 20
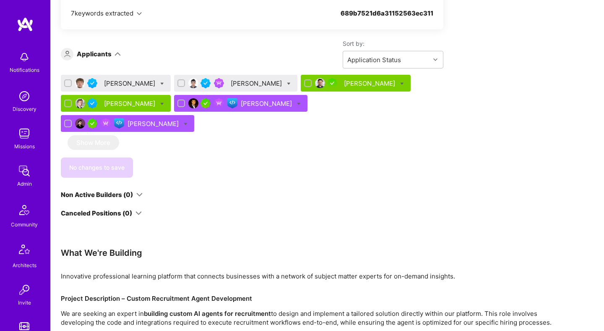
click at [245, 82] on div "Marhaf Chamie" at bounding box center [257, 83] width 53 height 9
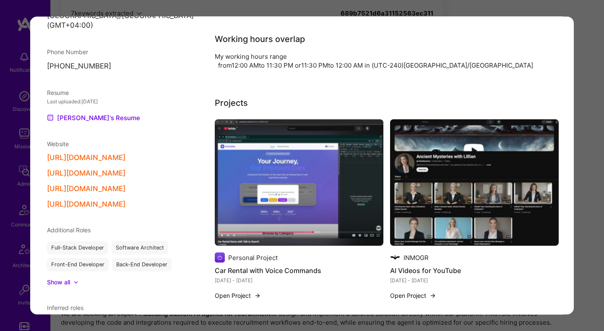
scroll to position [870, 0]
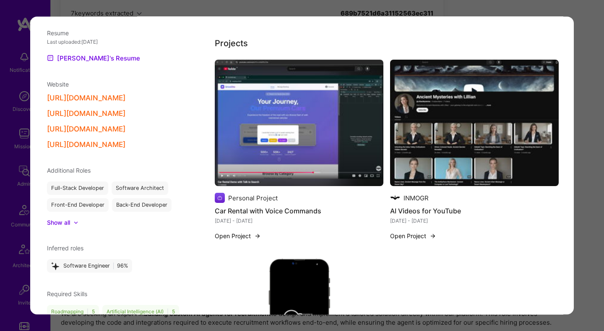
click at [596, 189] on div "Application 2 of 6 Builder Missing Requirements Required Location See locations…" at bounding box center [302, 165] width 604 height 331
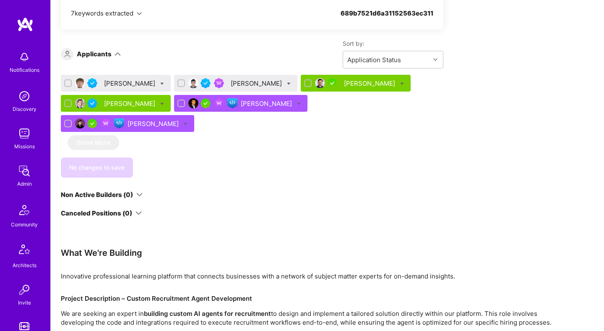
click at [287, 83] on icon at bounding box center [289, 84] width 4 height 4
checkbox input "true"
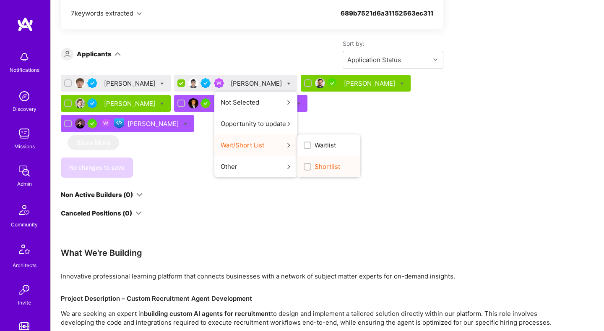
click at [305, 169] on input "Shortlist" at bounding box center [308, 167] width 6 height 6
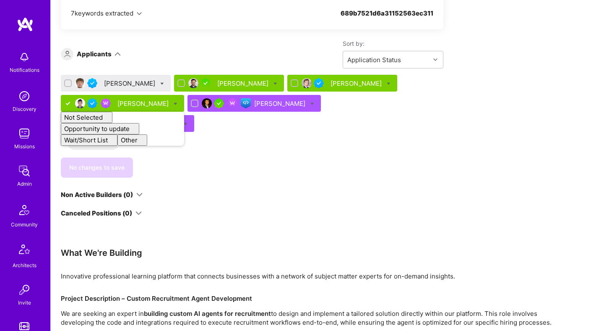
checkbox input "false"
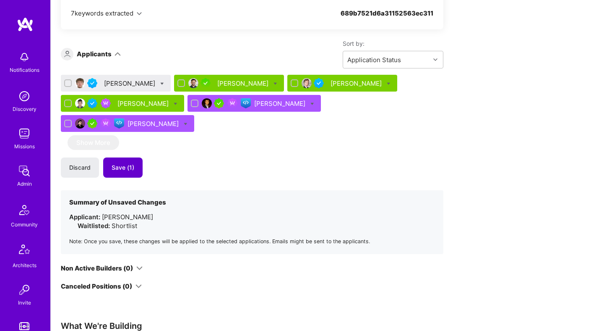
click at [126, 163] on span "Save (1)" at bounding box center [123, 167] width 23 height 8
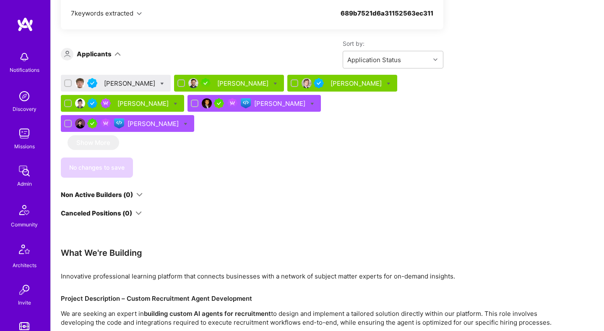
click at [122, 81] on div "Michal Noszczak" at bounding box center [130, 83] width 53 height 9
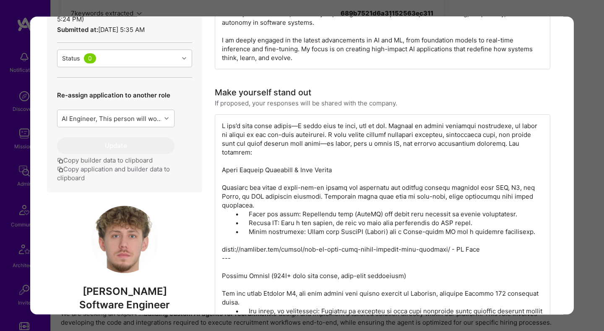
scroll to position [351, 0]
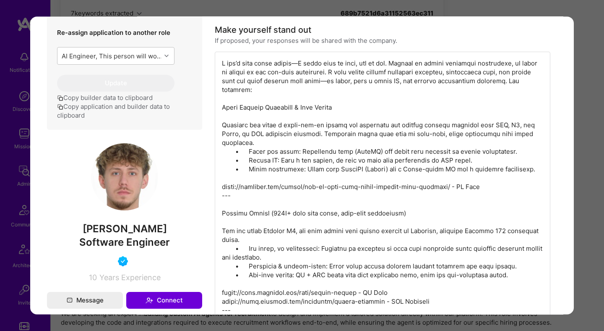
click at [585, 171] on div "Application 1 of 6 Builder Missing Requirements Required Location See locations…" at bounding box center [302, 165] width 604 height 331
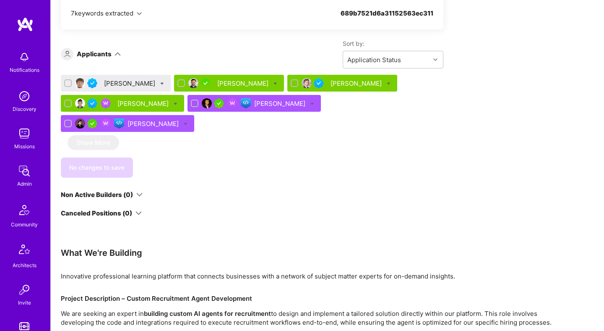
click at [161, 83] on icon at bounding box center [162, 84] width 4 height 4
checkbox input "true"
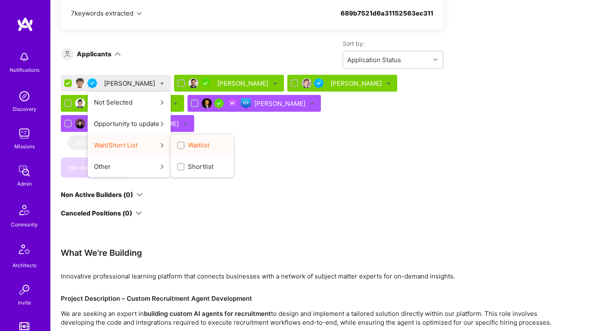
click at [177, 146] on div "button" at bounding box center [181, 145] width 8 height 8
click at [179, 146] on input "Waitlist" at bounding box center [182, 146] width 6 height 6
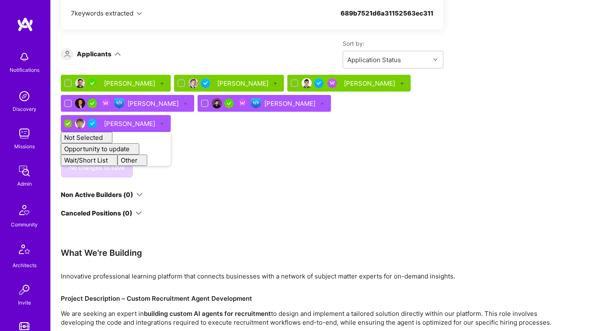
checkbox input "false"
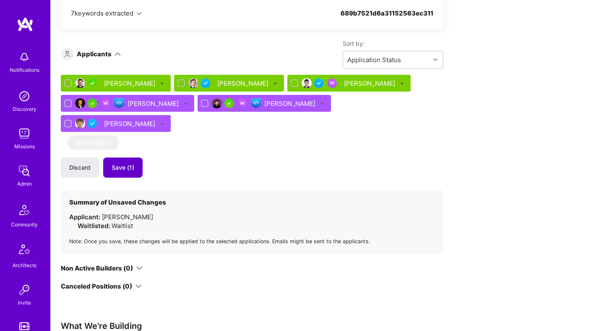
click at [132, 157] on button "Save (1)" at bounding box center [122, 167] width 39 height 20
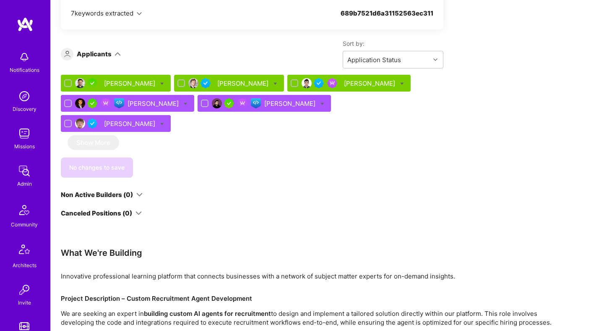
click at [344, 86] on div "Marhaf Chamie" at bounding box center [370, 83] width 53 height 9
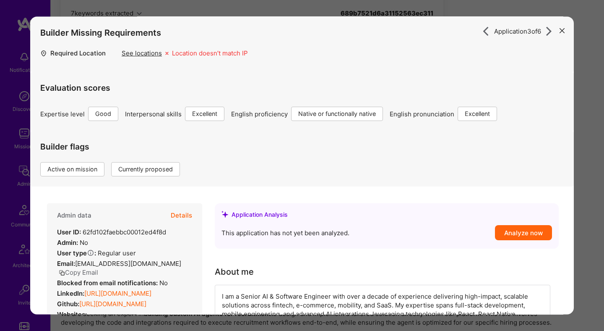
click at [181, 216] on button "Details" at bounding box center [181, 215] width 21 height 24
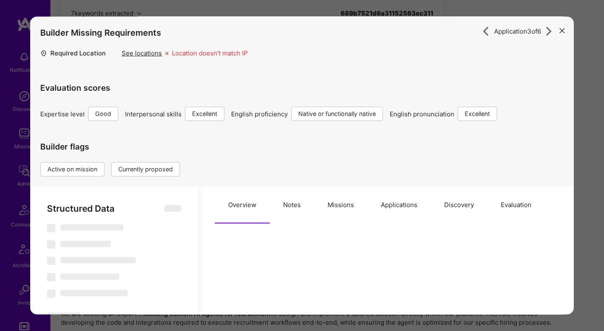
select select "Right Now"
select select "4"
select select "7"
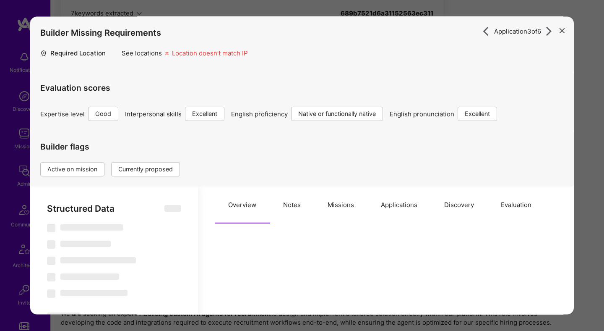
select select "AE"
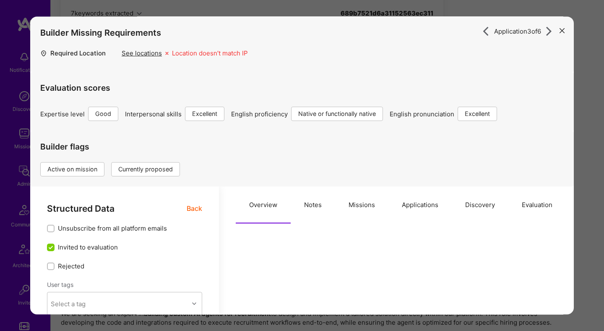
click at [336, 208] on button "Missions" at bounding box center [361, 205] width 53 height 37
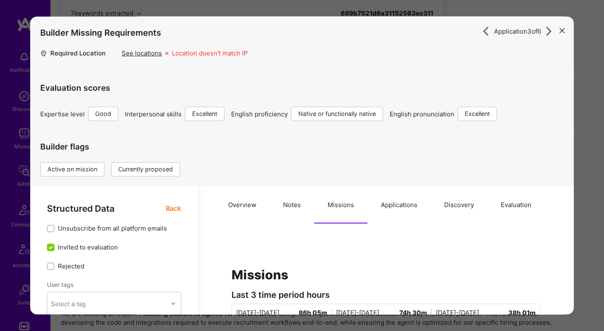
click at [295, 207] on button "Notes" at bounding box center [292, 205] width 44 height 37
type textarea "x"
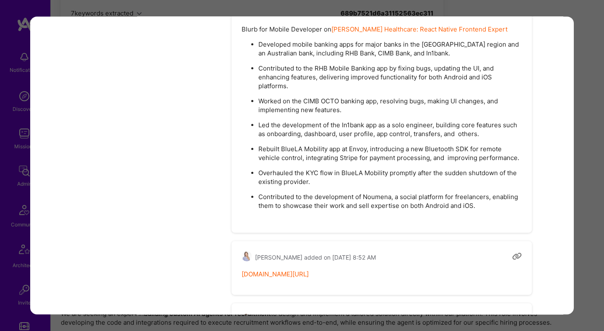
scroll to position [1822, 0]
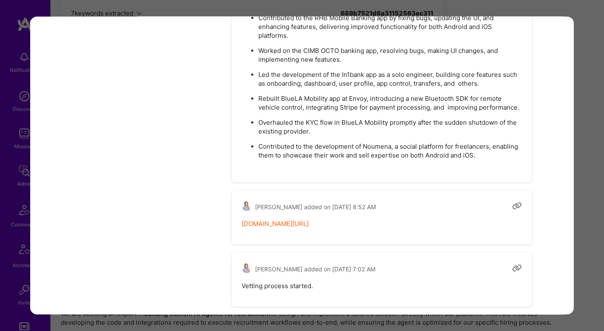
click at [589, 147] on div "Application 3 of 6 Builder Missing Requirements Required Location See locations…" at bounding box center [302, 165] width 604 height 331
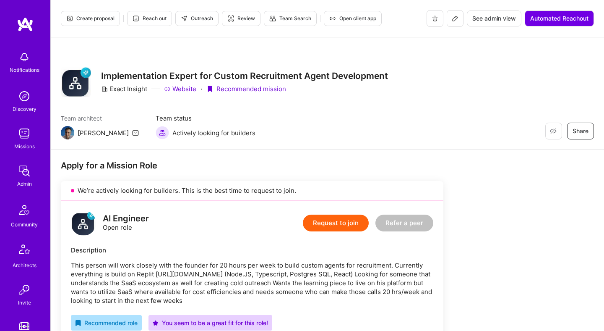
click at [96, 19] on span "Create proposal" at bounding box center [90, 19] width 48 height 8
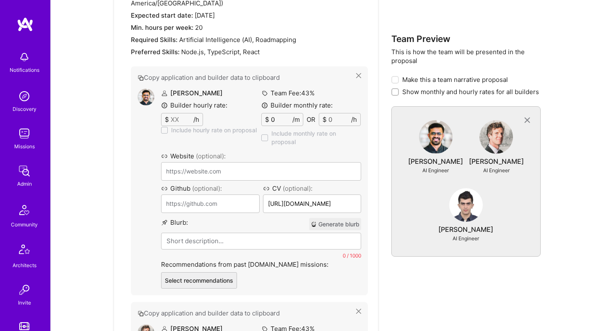
scroll to position [463, 0]
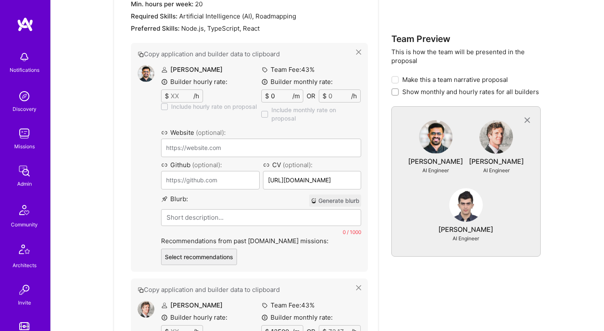
click at [344, 200] on button "Generate blurb" at bounding box center [335, 200] width 52 height 12
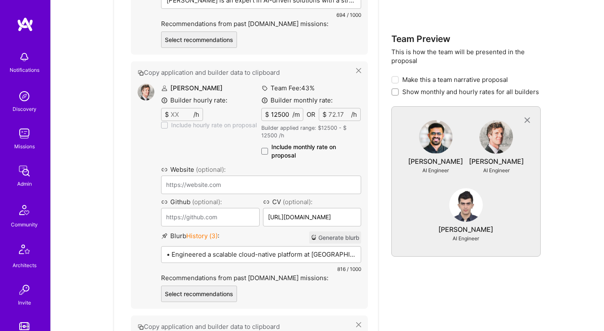
scroll to position [689, 0]
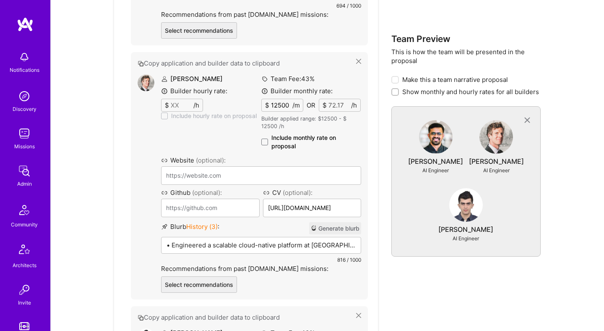
click at [340, 229] on button "Generate blurb" at bounding box center [335, 228] width 52 height 12
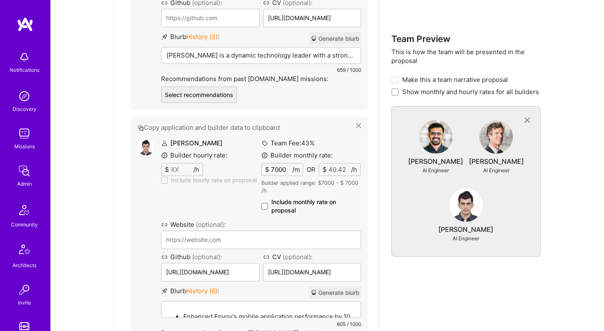
scroll to position [890, 0]
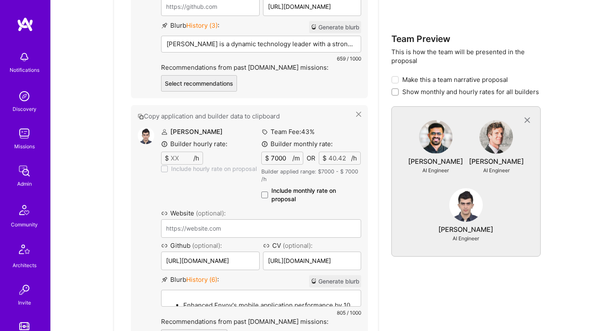
click at [341, 282] on button "Generate blurb" at bounding box center [335, 281] width 52 height 12
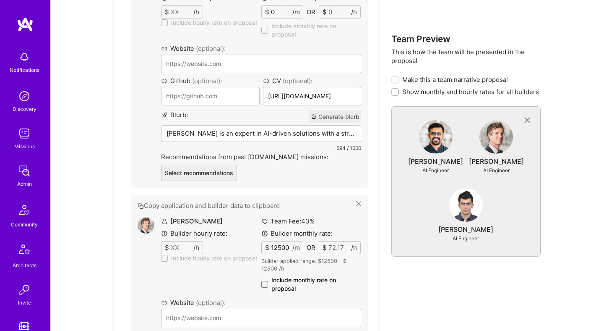
scroll to position [517, 0]
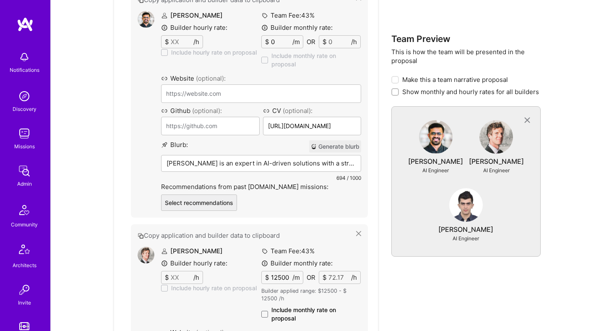
click at [227, 166] on p "Vatsal is an expert in AI-driven solutions with a strong foundation in backend …" at bounding box center [261, 163] width 189 height 9
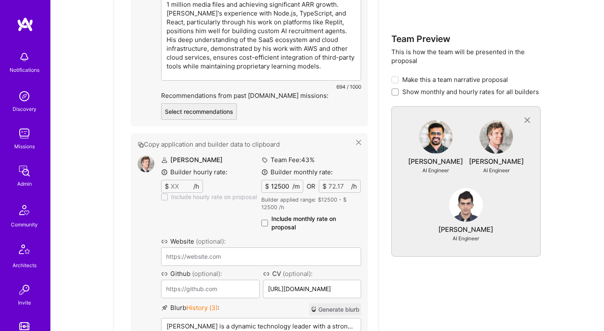
scroll to position [753, 0]
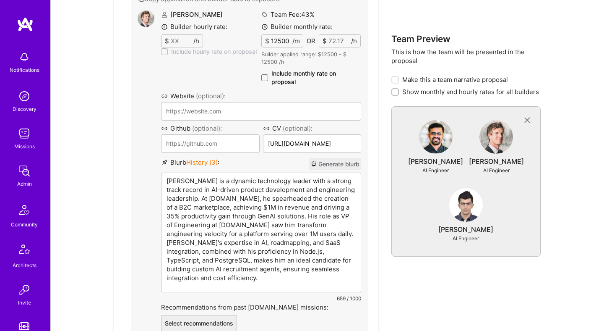
click at [271, 281] on p "Anthony is a dynamic technology leader with a strong track record in AI-driven …" at bounding box center [261, 229] width 189 height 106
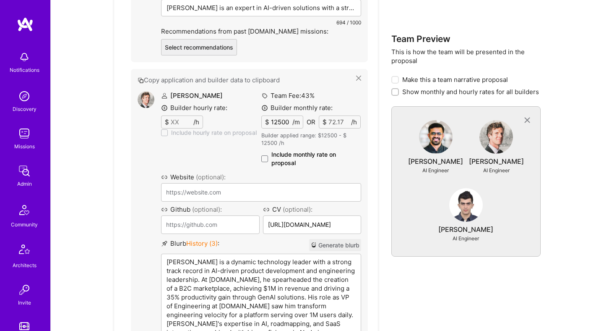
scroll to position [766, 0]
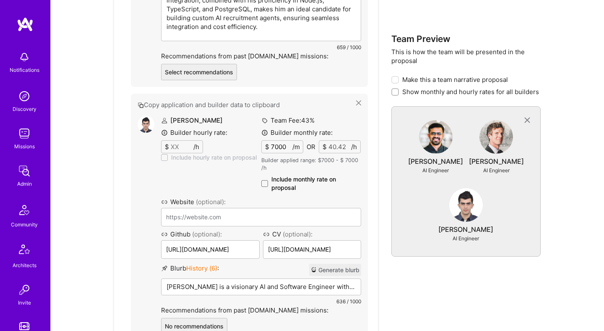
click at [244, 286] on p "Marhaf Chamie is a visionary AI and Software Engineer with a decade of experien…" at bounding box center [261, 286] width 189 height 9
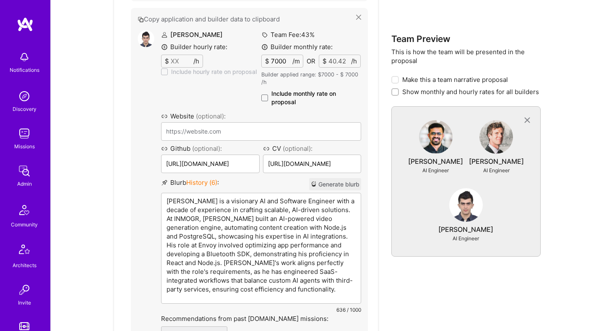
scroll to position [994, 0]
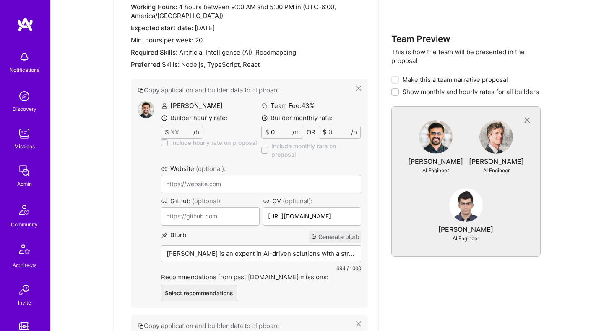
scroll to position [464, 0]
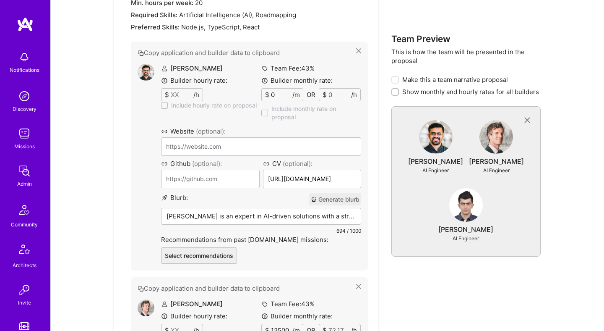
click at [408, 91] on span "Show monthly and hourly rates for all builders" at bounding box center [470, 91] width 137 height 9
click at [399, 91] on input "Show monthly and hourly rates for all builders" at bounding box center [396, 92] width 6 height 6
checkbox input "true"
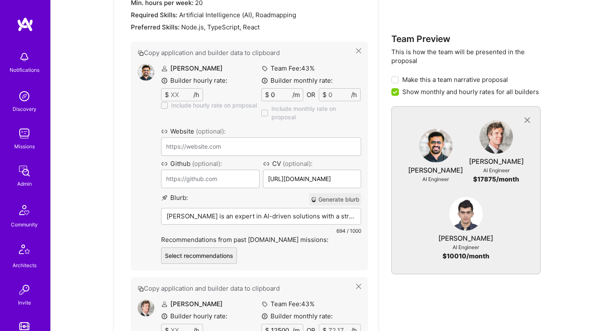
scroll to position [0, 0]
click at [149, 69] on img at bounding box center [146, 72] width 17 height 17
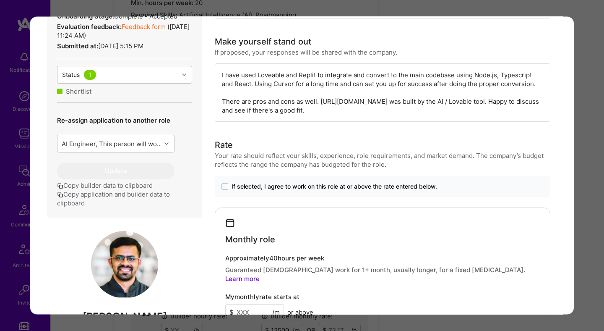
scroll to position [435, 0]
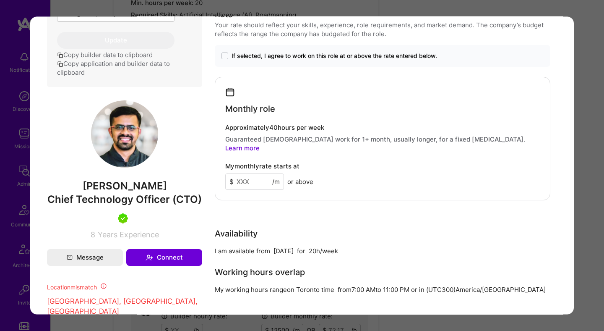
click at [584, 152] on div "Builder Missing Requirements Required Location See locations Location doesn’t m…" at bounding box center [302, 165] width 604 height 331
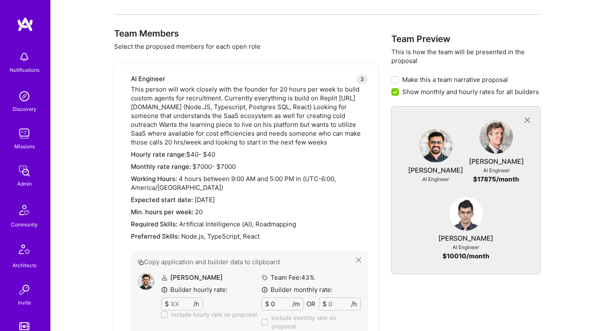
scroll to position [371, 0]
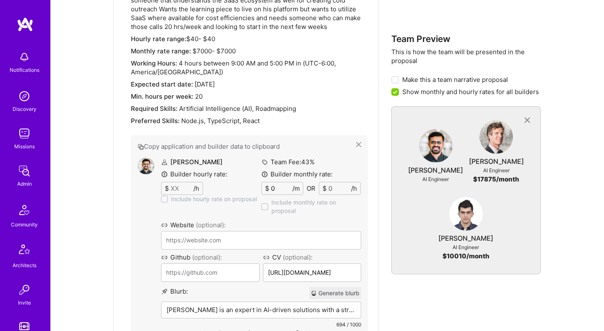
click at [269, 183] on input "0" at bounding box center [280, 188] width 23 height 12
type input "7"
type input "0.04"
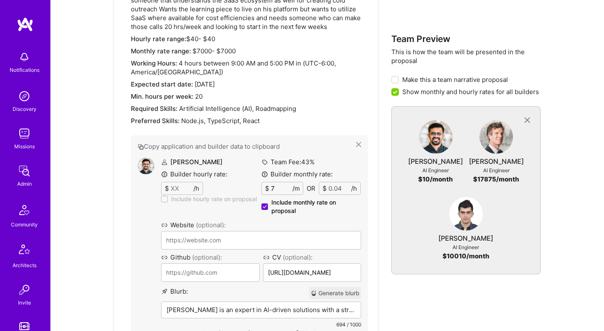
type input "70"
type input "0.4"
type input "700"
type input "4.04"
type input "7000"
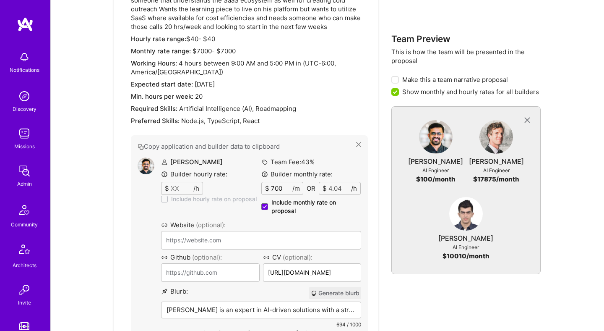
type input "40.42"
type input "7000"
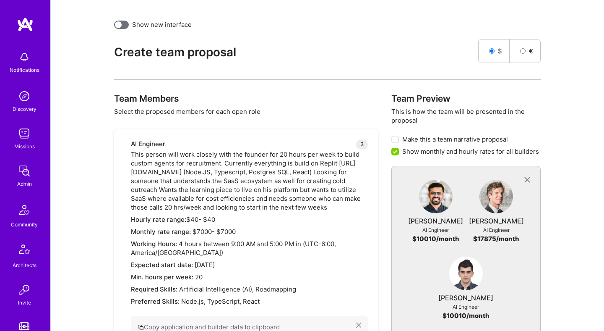
scroll to position [0, 0]
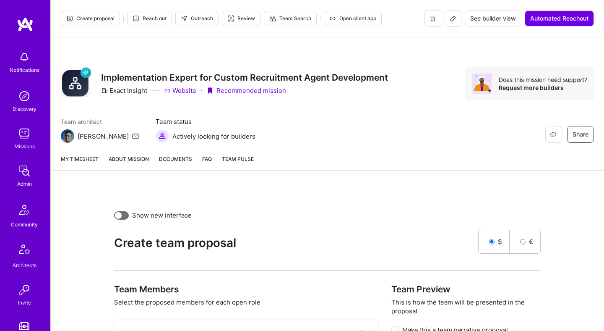
click at [134, 162] on link "About Mission" at bounding box center [129, 162] width 40 height 16
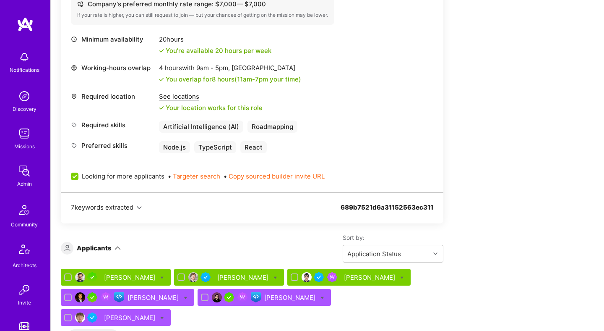
scroll to position [436, 0]
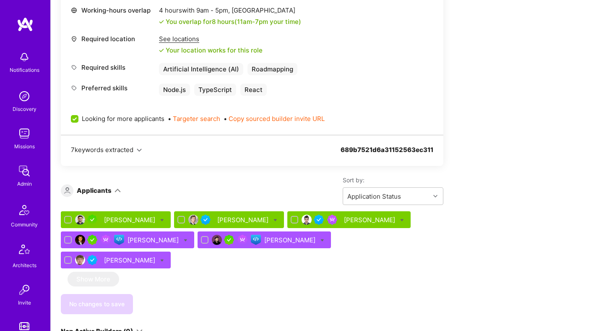
click at [217, 218] on div "Anthony Bull" at bounding box center [243, 219] width 53 height 9
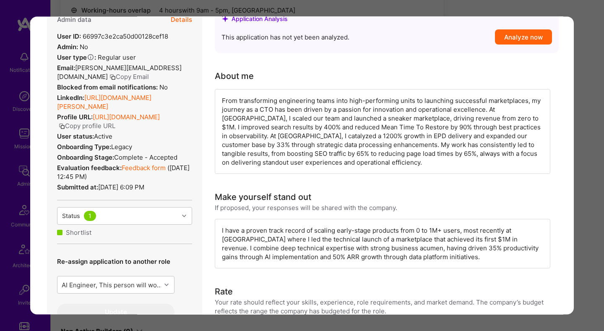
scroll to position [174, 0]
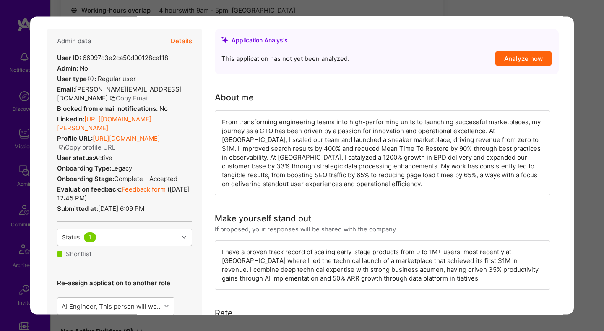
click at [109, 102] on button "Copy Email" at bounding box center [128, 98] width 39 height 9
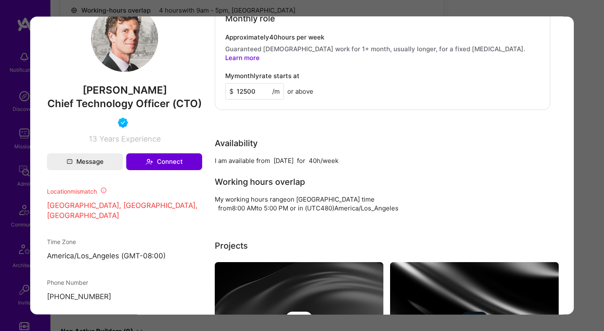
scroll to position [608, 0]
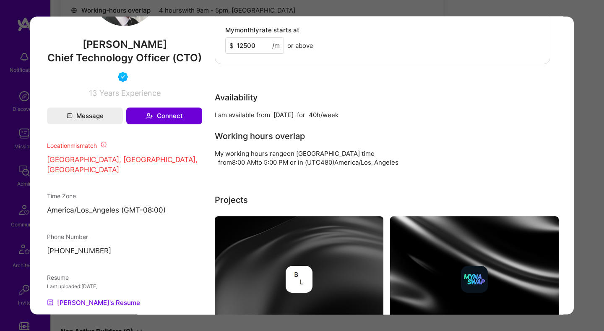
click at [590, 99] on div "Application 2 of 6 Builder Missing Requirements Required Location See locations…" at bounding box center [302, 165] width 604 height 331
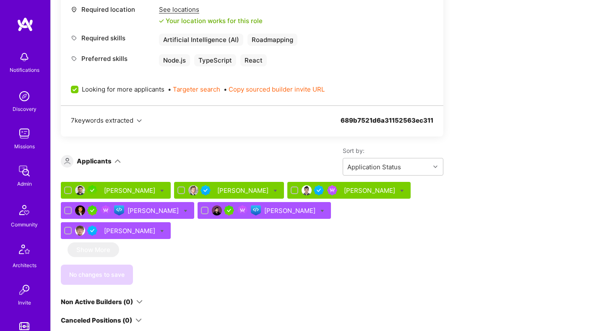
scroll to position [515, 0]
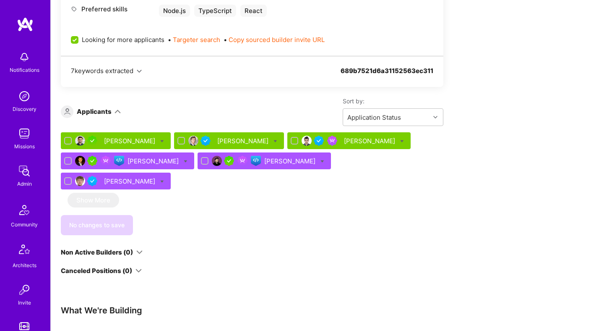
click at [273, 140] on icon at bounding box center [275, 141] width 4 height 4
checkbox input "true"
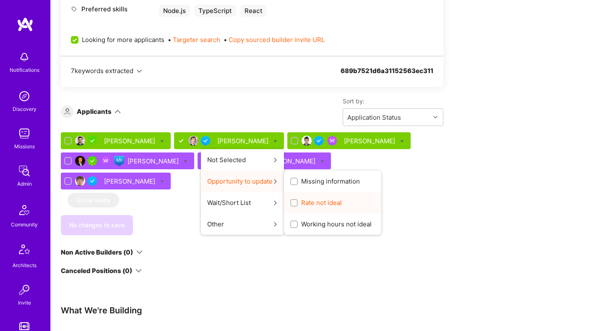
click at [292, 202] on input "Rate not ideal" at bounding box center [295, 203] width 6 height 6
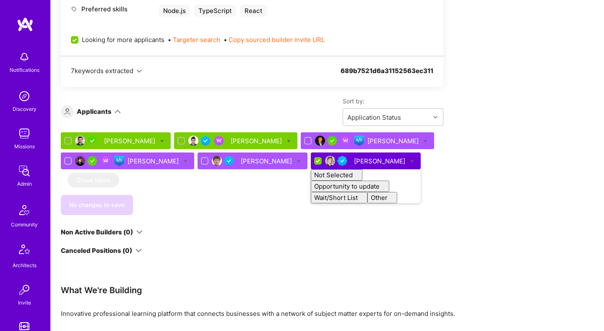
checkbox input "false"
click at [264, 202] on div "No changes to save" at bounding box center [252, 205] width 383 height 20
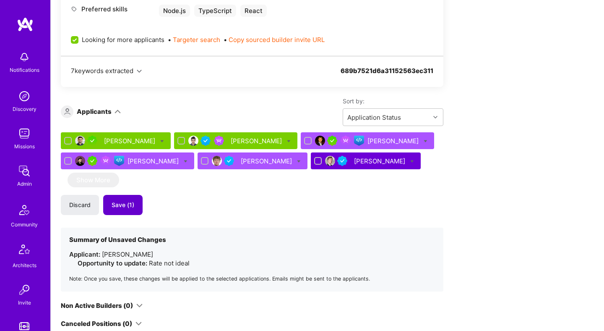
click at [130, 207] on span "Save (1)" at bounding box center [123, 204] width 23 height 8
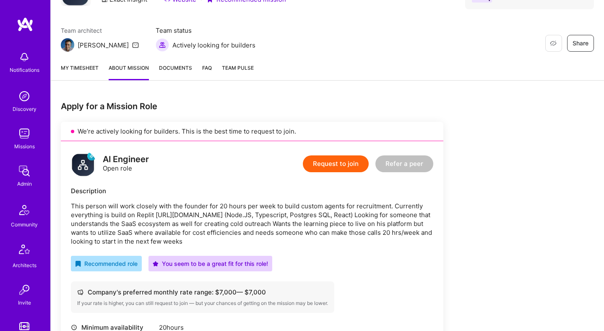
scroll to position [13, 0]
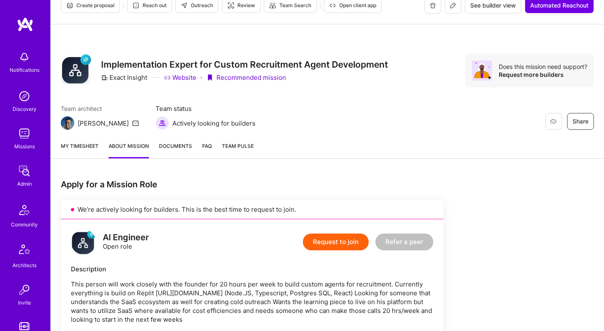
click at [104, 5] on span "Create proposal" at bounding box center [90, 6] width 48 height 8
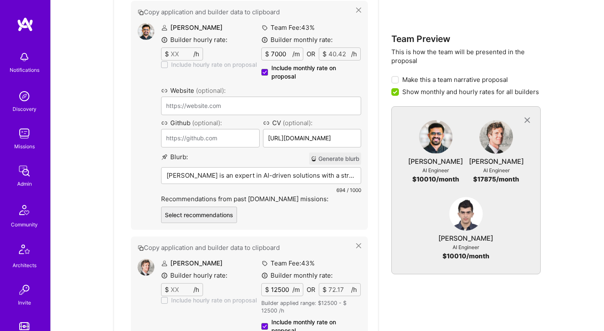
scroll to position [555, 0]
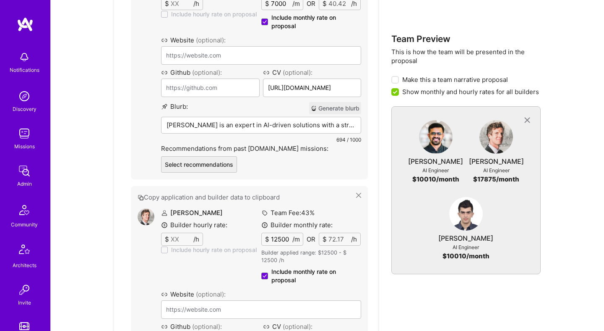
click at [281, 238] on input "12500" at bounding box center [280, 239] width 23 height 12
type input "7"
type input "0.04"
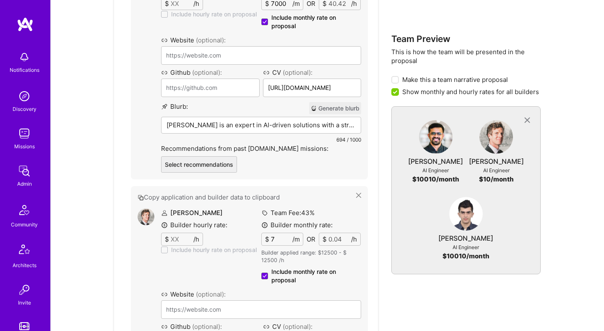
type input "70"
type input "0.4"
type input "700"
type input "4.04"
type input "7000"
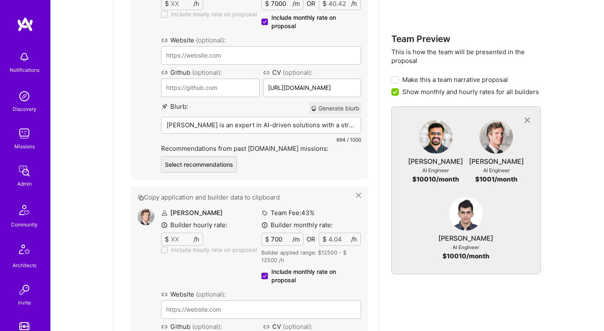
type input "40.42"
type input "7000"
click at [397, 298] on div "Team Preview This is how the team will be presented in the proposal Make this a…" at bounding box center [465, 253] width 149 height 1050
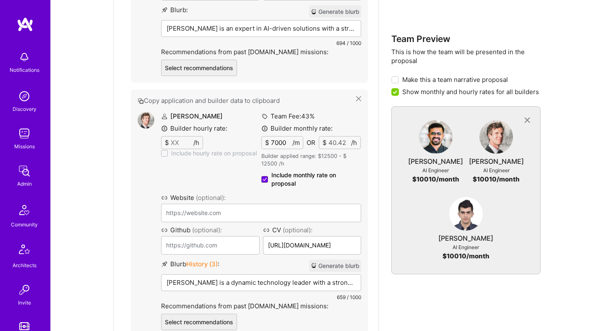
scroll to position [662, 0]
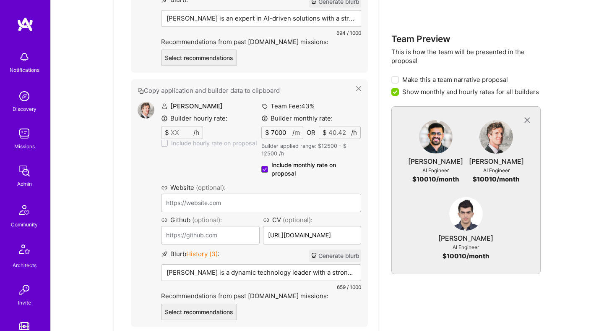
click at [269, 270] on p "Anthony is a dynamic technology leader with a strong track record in AI-driven …" at bounding box center [261, 272] width 189 height 9
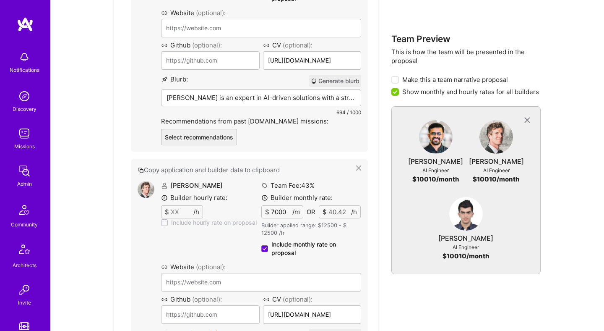
scroll to position [576, 0]
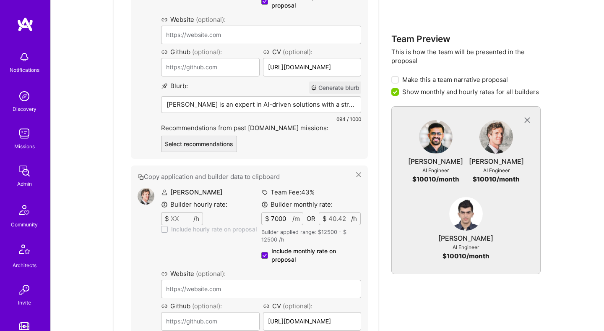
click at [109, 140] on div "Show new interface Create team proposal $ € Team Members Select the proposed me…" at bounding box center [327, 208] width 533 height 1146
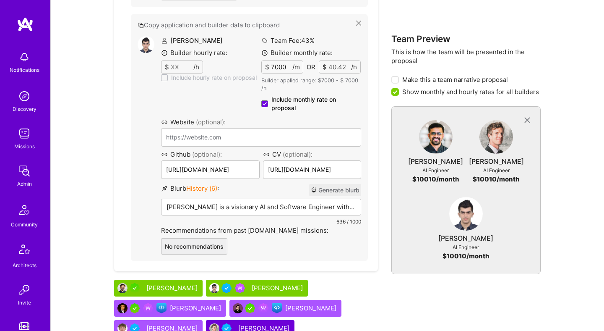
scroll to position [1060, 0]
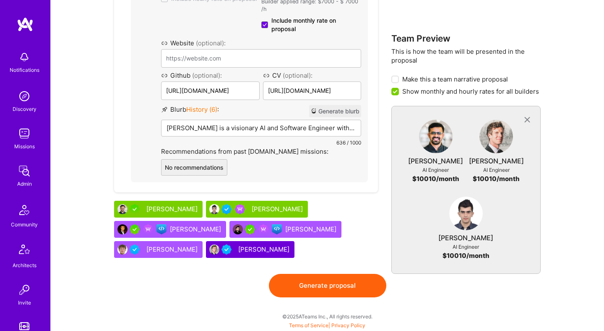
click at [255, 246] on div "Anthony Bull" at bounding box center [264, 249] width 53 height 9
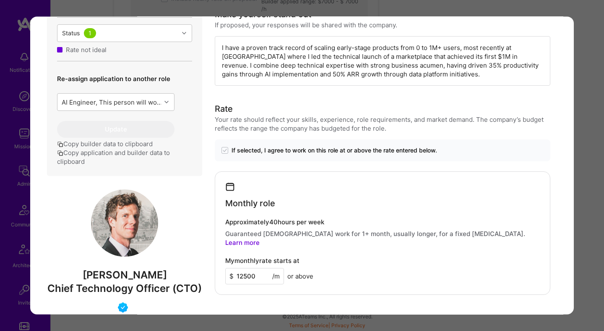
scroll to position [331, 0]
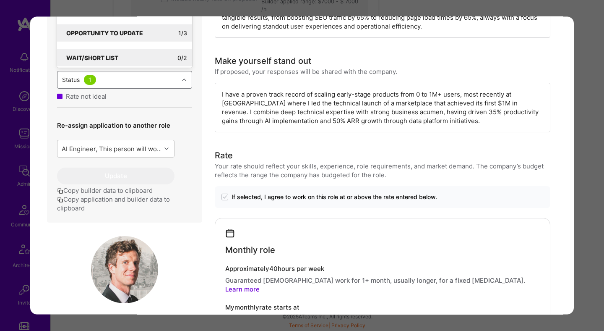
click at [147, 88] on div "Status 1" at bounding box center [117, 80] width 121 height 17
click at [124, 61] on icon "modal" at bounding box center [124, 59] width 5 height 5
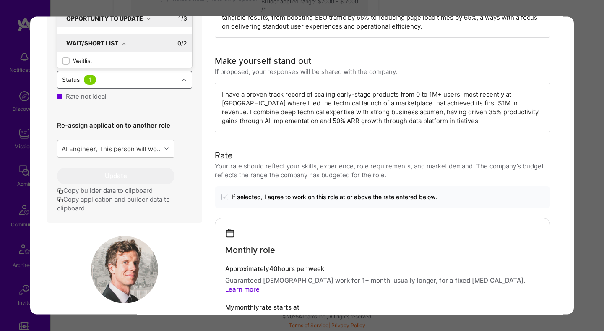
scroll to position [35, 0]
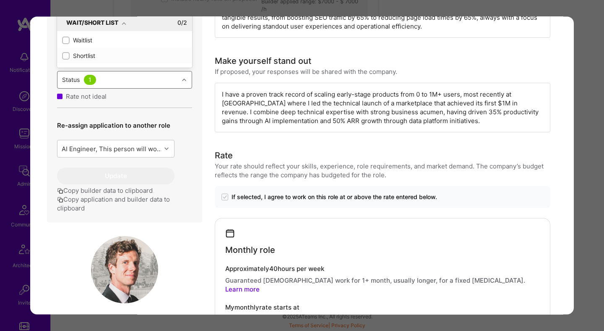
click at [87, 60] on div "Shortlist" at bounding box center [124, 56] width 125 height 9
checkbox input "true"
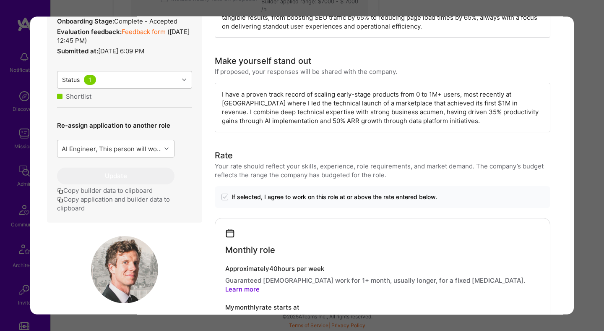
click at [587, 151] on div "Builder Missing Requirements Required Location See locations Location doesn’t m…" at bounding box center [302, 165] width 604 height 331
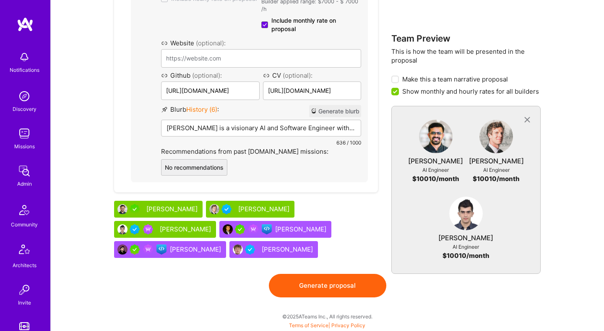
click at [324, 284] on button "Generate proposal" at bounding box center [327, 284] width 117 height 23
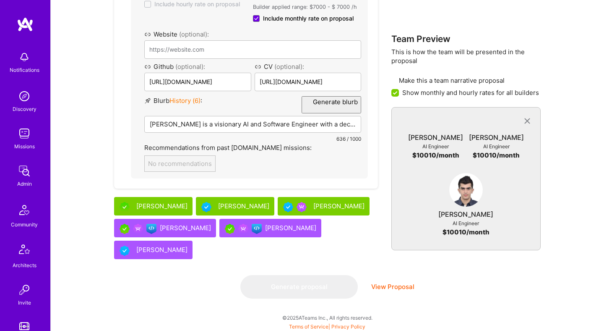
scroll to position [0, 0]
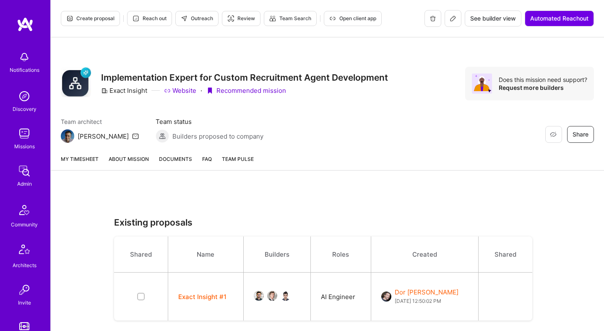
click at [140, 162] on link "About Mission" at bounding box center [129, 162] width 40 height 16
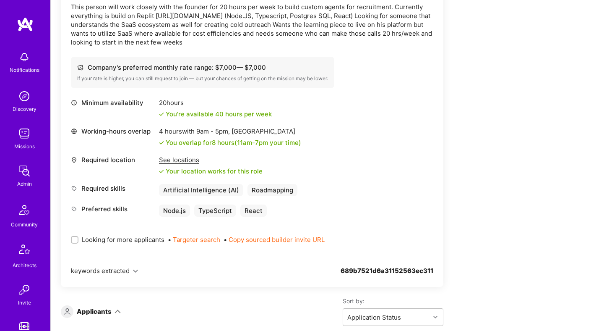
scroll to position [336, 0]
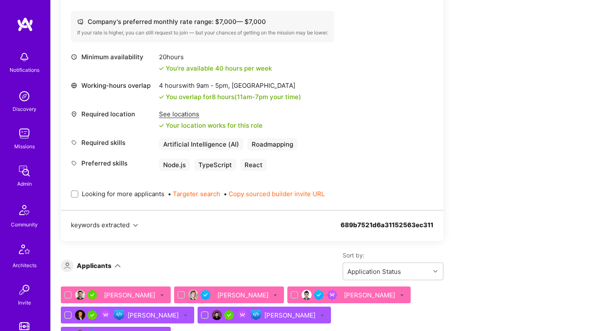
click at [130, 193] on span "Looking for more applicants" at bounding box center [123, 193] width 83 height 9
click at [78, 193] on input "Looking for more applicants" at bounding box center [76, 194] width 6 height 6
checkbox input "true"
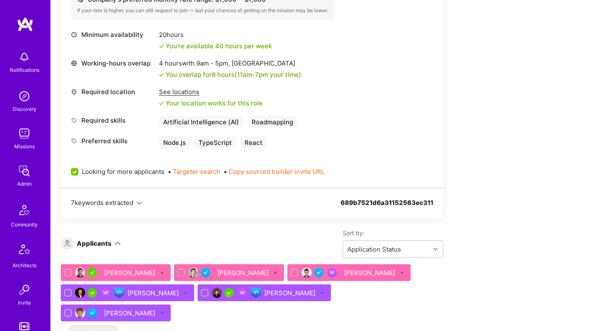
scroll to position [367, 0]
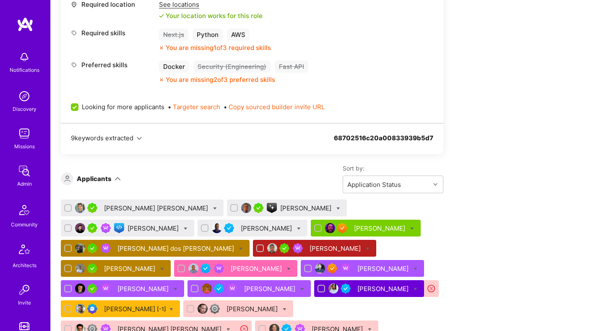
scroll to position [484, 0]
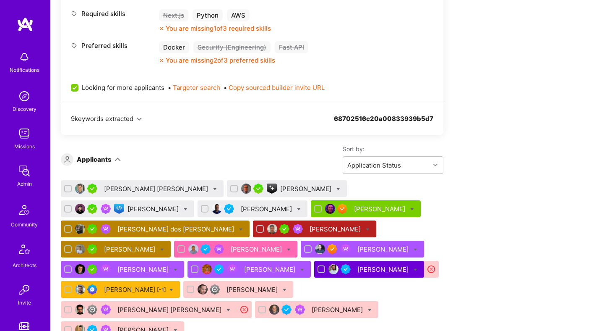
click at [280, 186] on div "[PERSON_NAME]" at bounding box center [306, 188] width 53 height 9
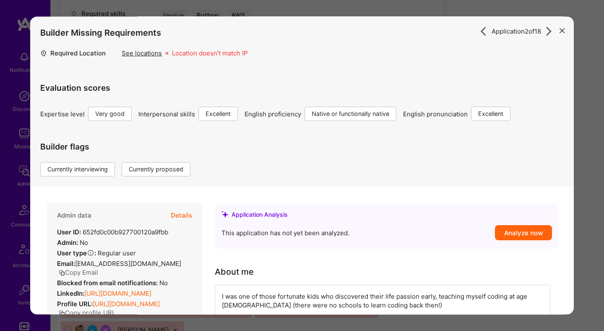
click at [182, 214] on button "Details" at bounding box center [181, 215] width 21 height 24
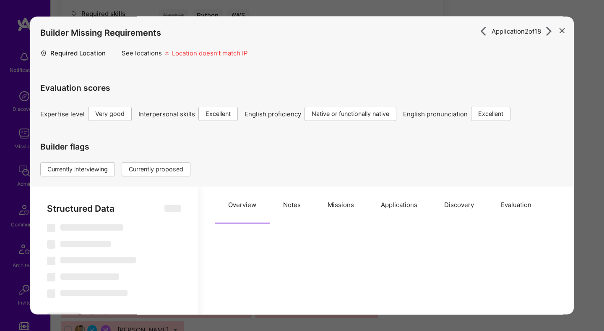
select select "Right Now"
select select "5"
select select "7"
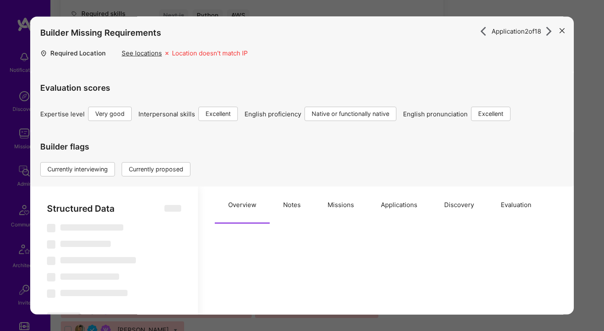
select select "GB"
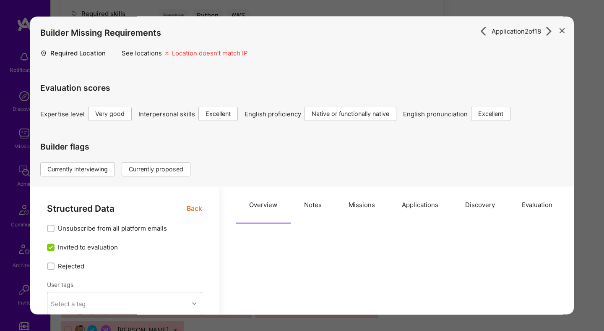
click at [309, 203] on button "Notes" at bounding box center [313, 205] width 44 height 37
type textarea "x"
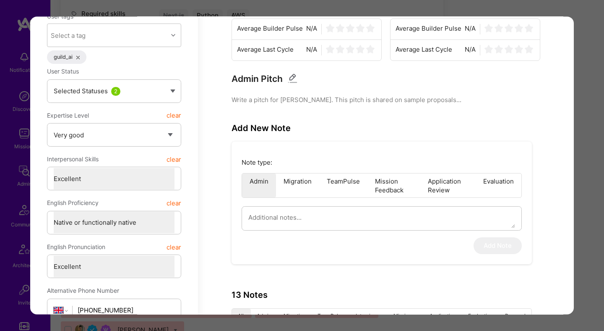
scroll to position [200, 0]
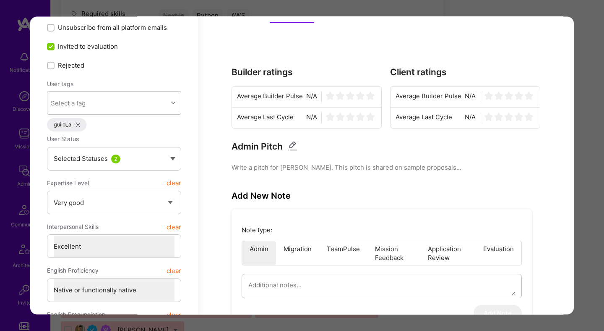
click at [577, 81] on div "Application 2 of 18 Builder Missing Requirements Required Location See location…" at bounding box center [302, 165] width 604 height 331
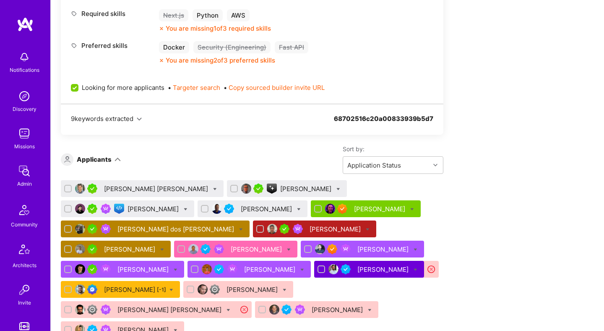
click at [336, 188] on icon at bounding box center [338, 189] width 4 height 4
checkbox input "true"
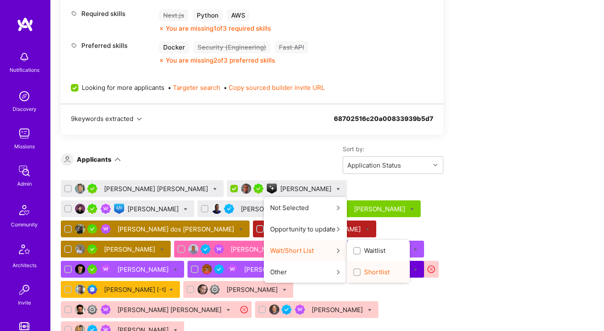
click at [355, 273] on input "Shortlist" at bounding box center [358, 272] width 6 height 6
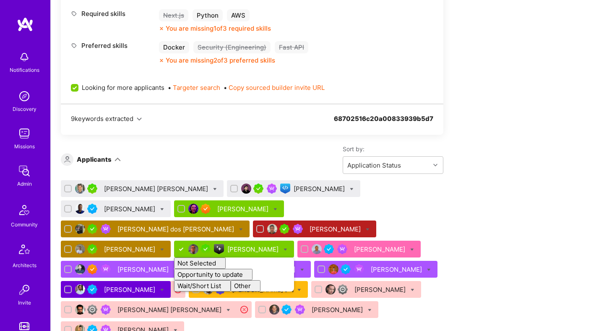
checkbox input "false"
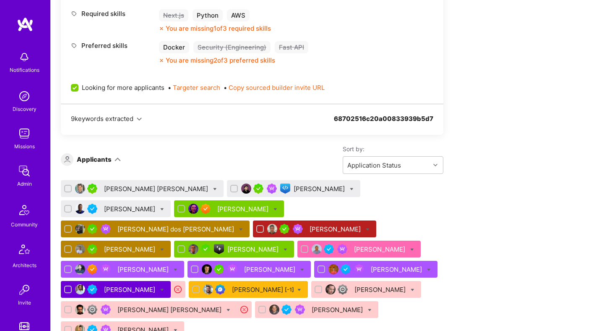
click at [475, 206] on div "Apply for a Mission Role We’re actively looking for builders. This is the best …" at bounding box center [312, 269] width 503 height 1124
click at [133, 185] on div "Ivan Radigales Creus" at bounding box center [157, 188] width 106 height 9
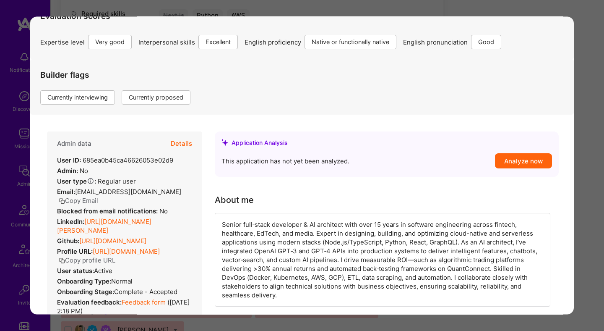
scroll to position [233, 0]
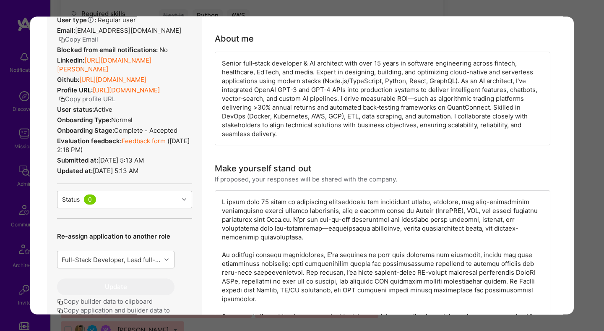
click at [586, 156] on div "Application 1 of 18 Builder Missing Requirements Required Location See location…" at bounding box center [302, 165] width 604 height 331
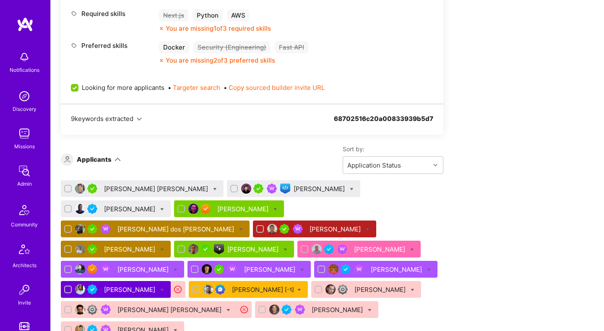
click at [213, 188] on icon at bounding box center [215, 189] width 4 height 4
checkbox input "true"
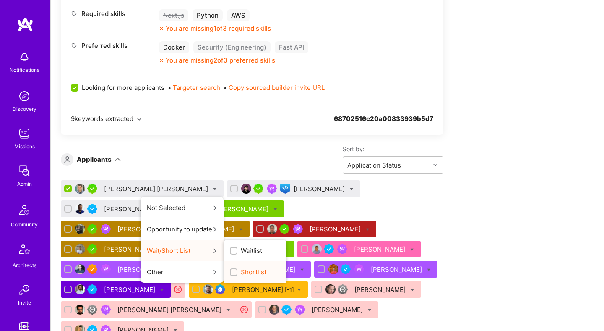
click at [230, 269] on div "button" at bounding box center [234, 272] width 8 height 8
click at [232, 269] on input "Shortlist" at bounding box center [235, 272] width 6 height 6
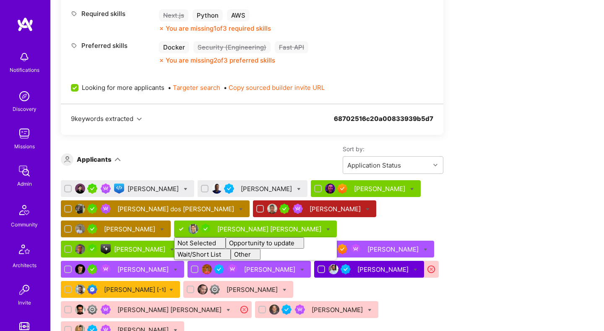
checkbox input "false"
click at [528, 189] on div "Apply for a Mission Role We’re actively looking for builders. This is the best …" at bounding box center [312, 233] width 503 height 1052
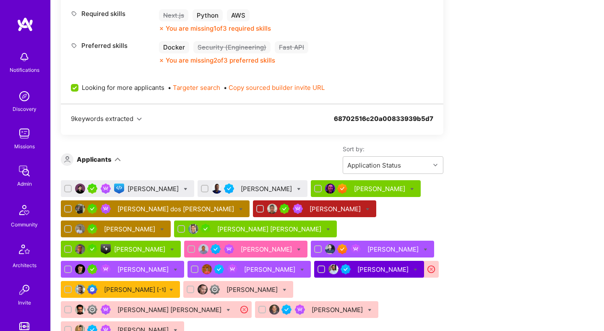
click at [143, 184] on div "[PERSON_NAME]" at bounding box center [154, 188] width 53 height 9
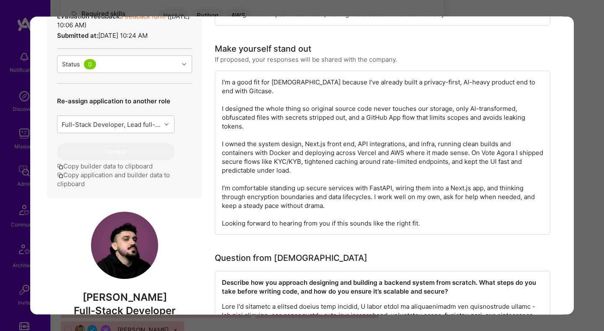
scroll to position [381, 0]
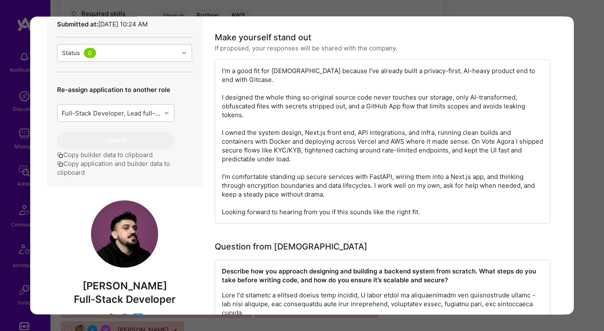
click at [593, 102] on div "Application 1 of 18 Builder Missing Requirements Required Location See location…" at bounding box center [302, 165] width 604 height 331
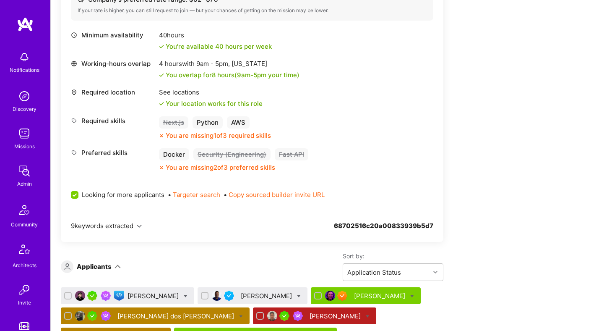
scroll to position [414, 0]
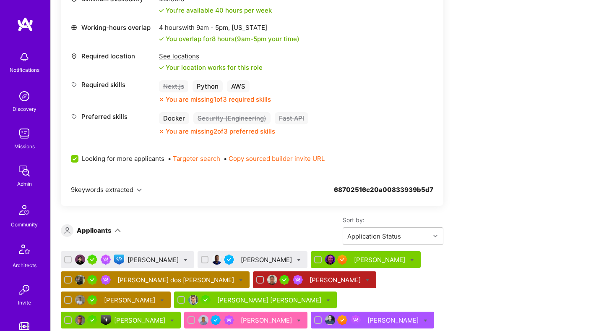
click at [184, 259] on icon at bounding box center [186, 260] width 4 height 4
checkbox input "true"
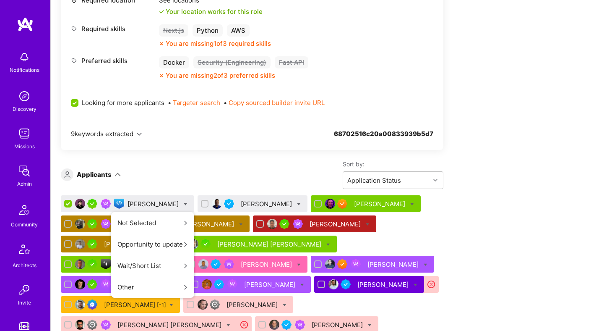
scroll to position [489, 0]
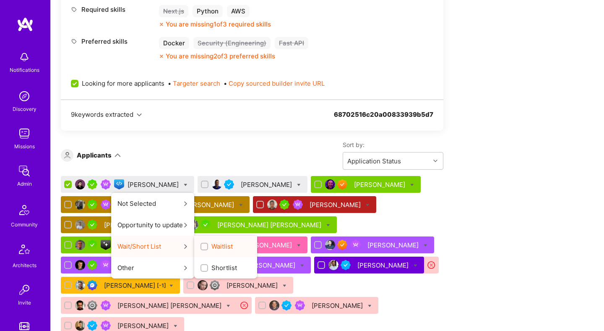
click at [200, 242] on div "button" at bounding box center [204, 246] width 8 height 8
click at [202, 244] on input "Waitlist" at bounding box center [205, 247] width 6 height 6
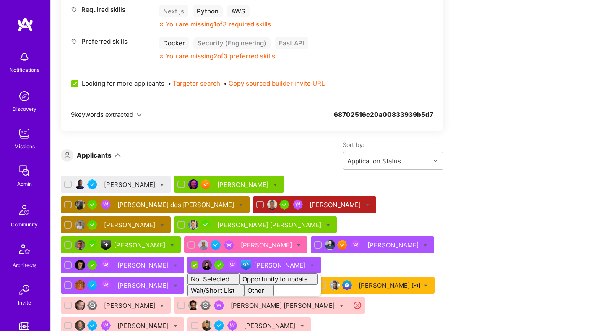
checkbox input "false"
click at [455, 177] on div "Apply for a Mission Role We’re actively looking for builders. This is the best …" at bounding box center [312, 229] width 503 height 1052
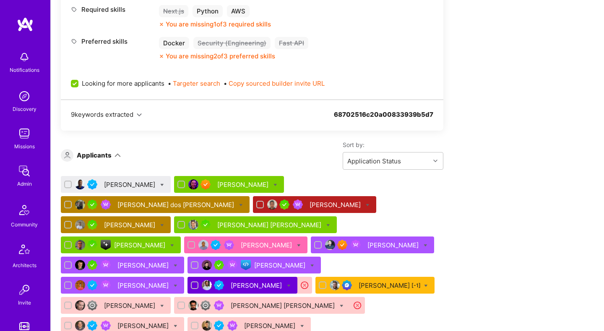
click at [116, 185] on div "Brian Fox" at bounding box center [130, 184] width 53 height 9
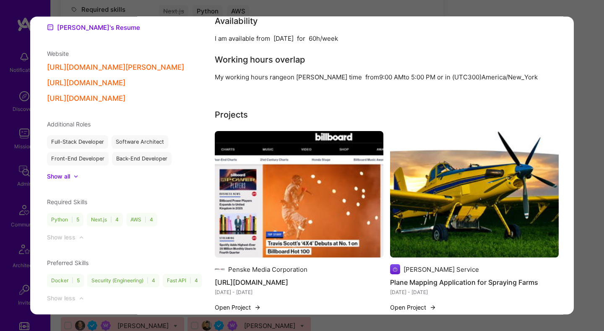
scroll to position [914, 0]
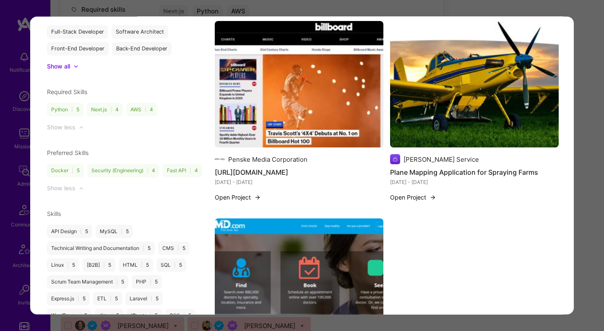
click at [583, 167] on div "Application 1 of 18 Evaluation scores Expertise level Good Interpersonal skills…" at bounding box center [302, 165] width 604 height 331
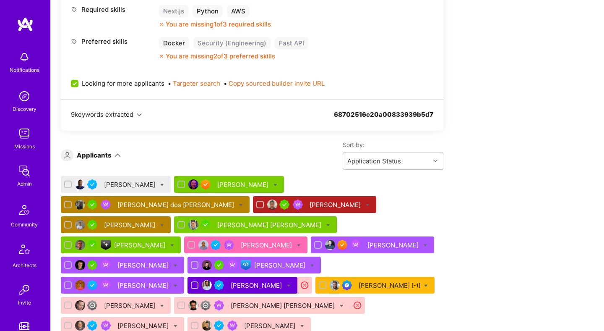
click at [160, 185] on icon at bounding box center [162, 185] width 4 height 4
checkbox input "true"
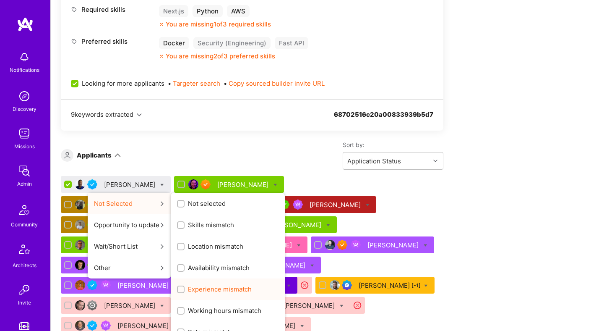
click at [188, 288] on span "Experience mismatch" at bounding box center [220, 288] width 64 height 9
click at [179, 288] on input "Experience mismatch" at bounding box center [182, 289] width 6 height 6
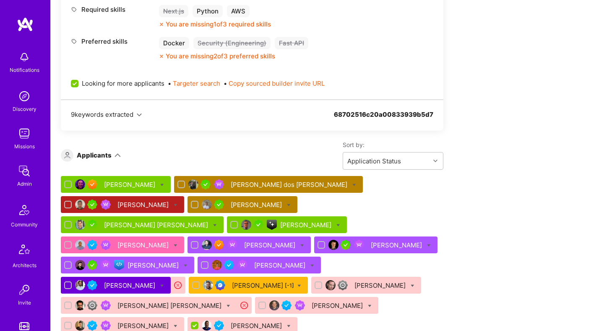
checkbox input "false"
click at [260, 149] on div "Sort by: Application Status" at bounding box center [282, 155] width 323 height 29
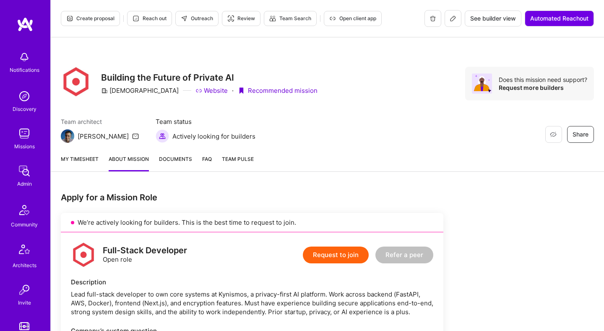
click at [105, 23] on button "Create proposal" at bounding box center [90, 18] width 59 height 15
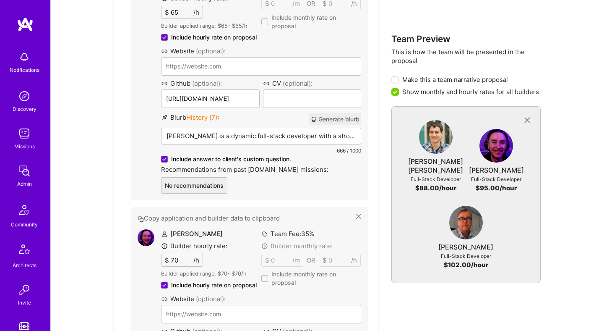
scroll to position [534, 0]
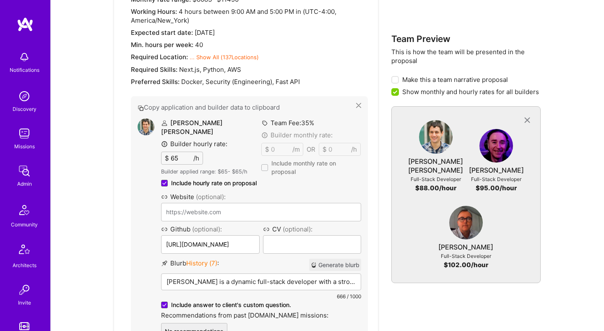
click at [328, 258] on button "Generate blurb" at bounding box center [335, 264] width 52 height 12
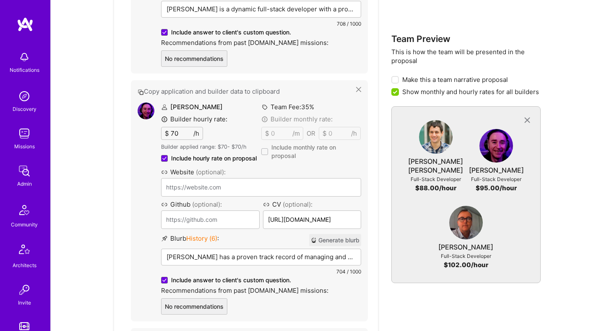
scroll to position [847, 0]
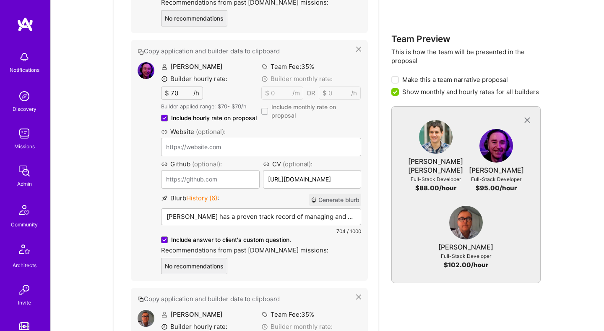
click at [341, 193] on button "Generate blurb" at bounding box center [335, 199] width 52 height 12
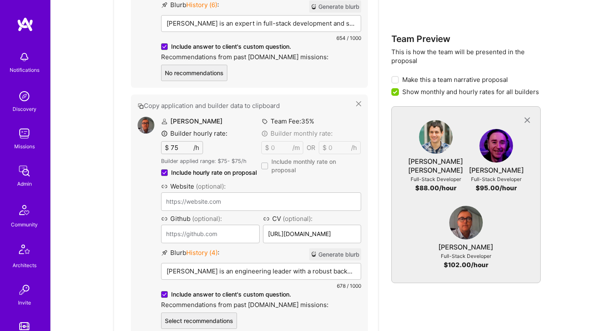
scroll to position [1094, 0]
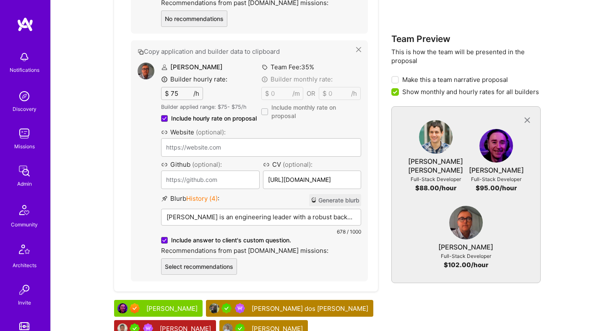
click at [345, 194] on button "Generate blurb" at bounding box center [335, 200] width 52 height 12
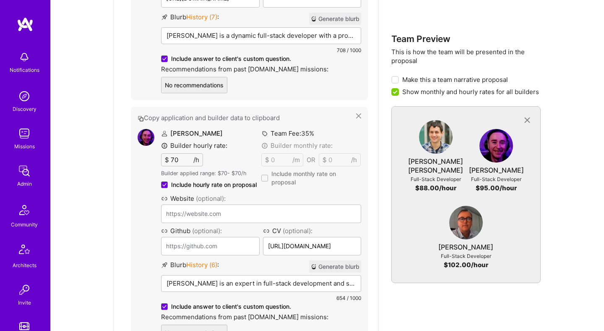
scroll to position [647, 0]
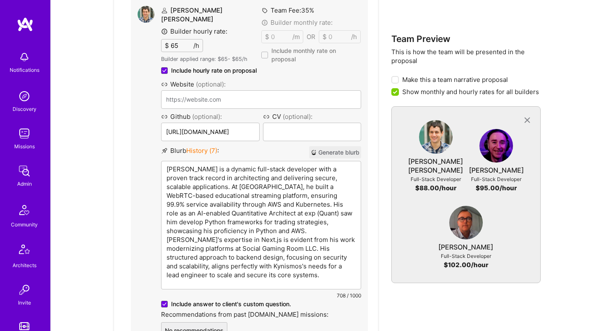
click at [208, 164] on p "Ivan is a dynamic full-stack developer with a proven track record in architecti…" at bounding box center [261, 221] width 189 height 115
click at [293, 164] on p "Ivan is a dynamic full-stack developer with a proven track record in architecti…" at bounding box center [261, 221] width 189 height 115
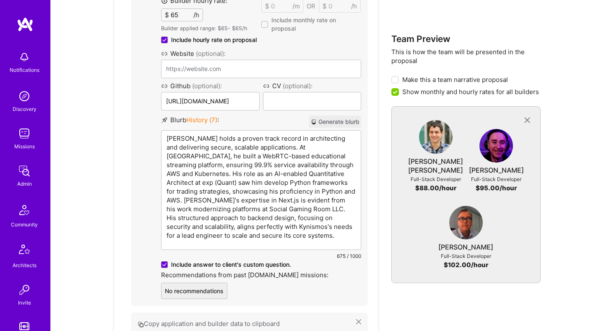
scroll to position [678, 0]
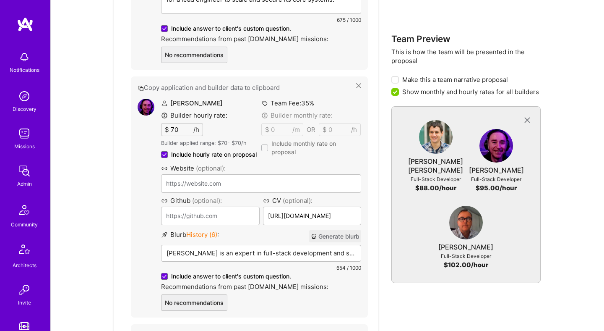
click at [275, 248] on p "Jeff Cole is an expert in full-stack development and system architecture, perfe…" at bounding box center [261, 252] width 189 height 9
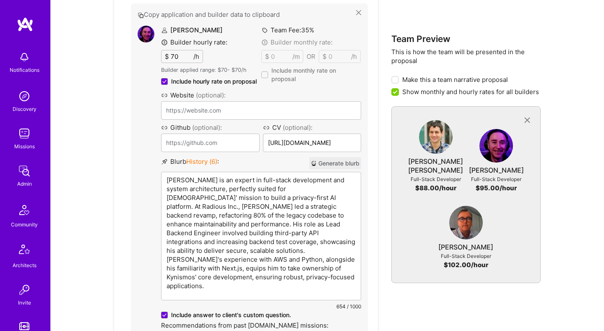
scroll to position [889, 0]
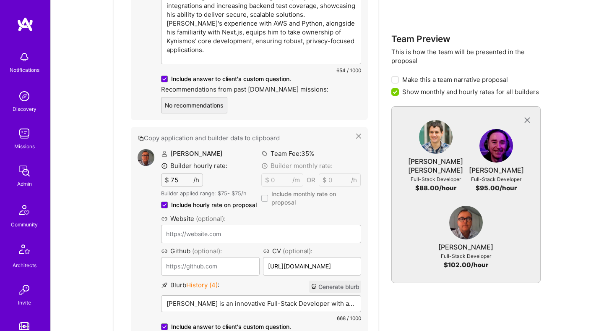
click at [234, 295] on div "Richard is an innovative Full-Stack Developer with a rich history of building s…" at bounding box center [260, 316] width 199 height 42
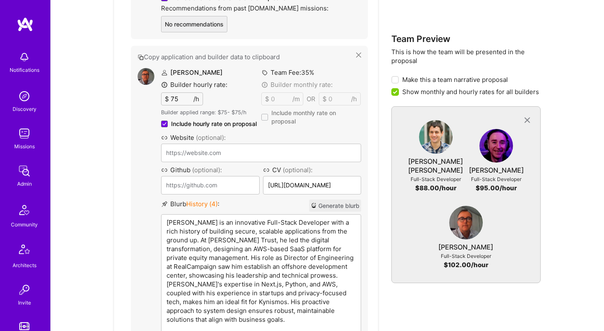
scroll to position [1094, 0]
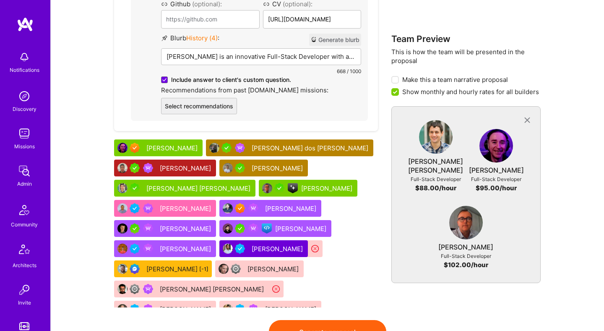
scroll to position [13, 0]
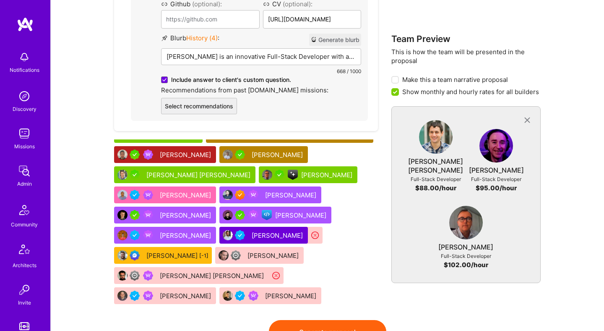
click at [331, 320] on button "Generate proposal" at bounding box center [327, 331] width 117 height 23
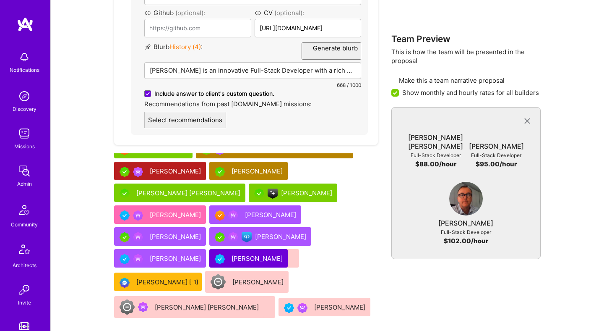
scroll to position [0, 0]
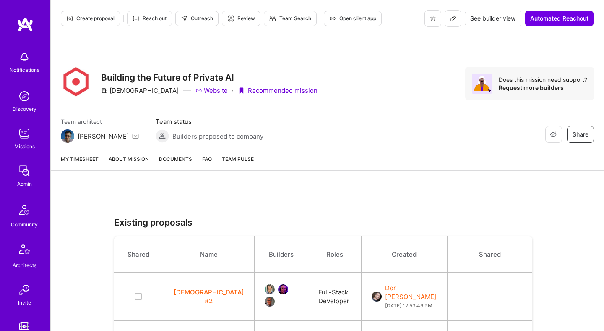
click at [139, 156] on link "About Mission" at bounding box center [129, 162] width 40 height 16
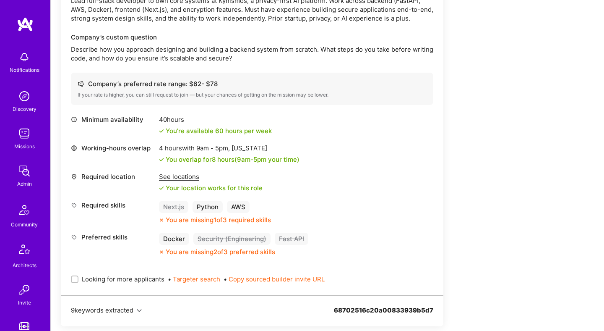
scroll to position [347, 0]
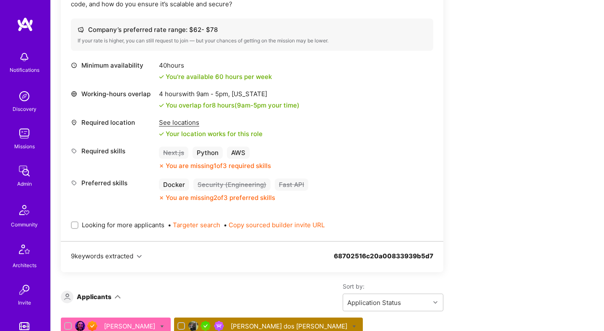
click at [147, 220] on span "Looking for more applicants" at bounding box center [123, 224] width 83 height 9
click at [78, 222] on input "Looking for more applicants" at bounding box center [76, 225] width 6 height 6
checkbox input "true"
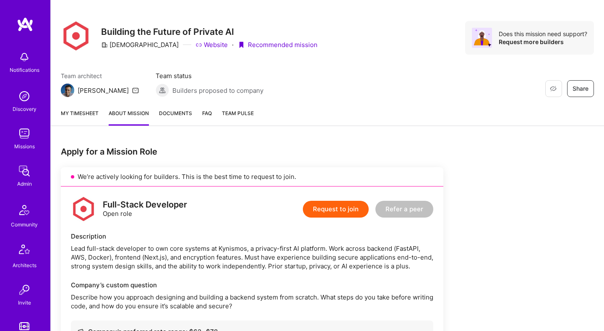
scroll to position [24, 0]
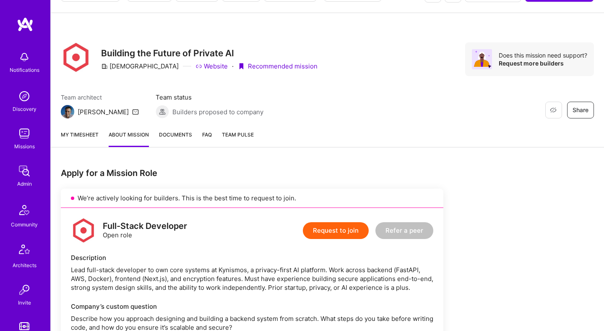
click at [127, 67] on div "Kynismos" at bounding box center [140, 66] width 78 height 9
copy div "Kynismos"
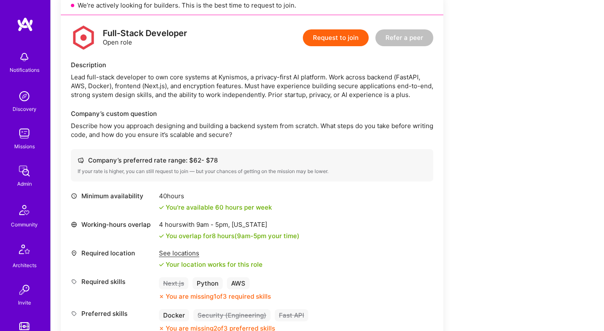
scroll to position [0, 0]
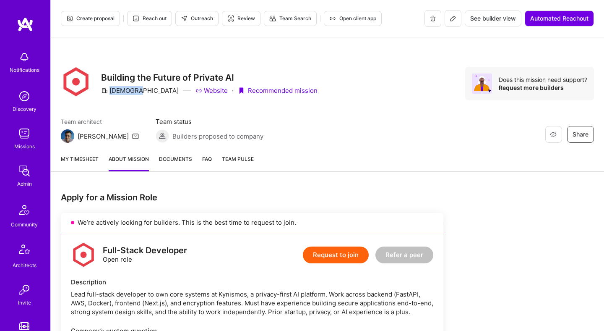
click at [342, 19] on span "Open client app" at bounding box center [352, 19] width 47 height 8
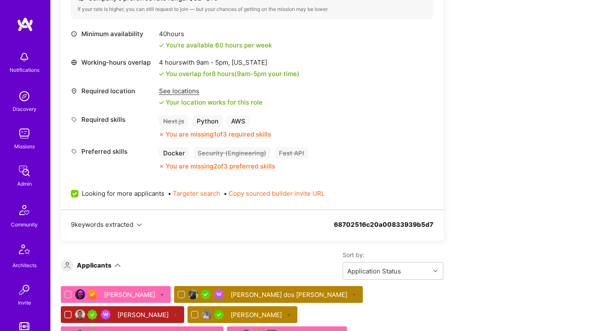
scroll to position [482, 0]
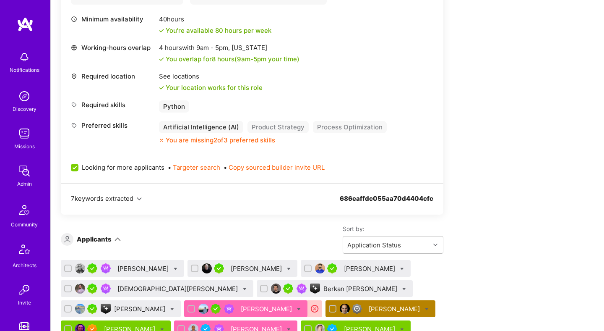
scroll to position [424, 0]
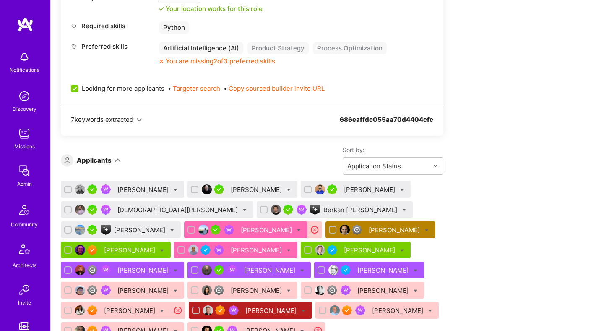
click at [140, 187] on div "[PERSON_NAME]" at bounding box center [143, 189] width 53 height 9
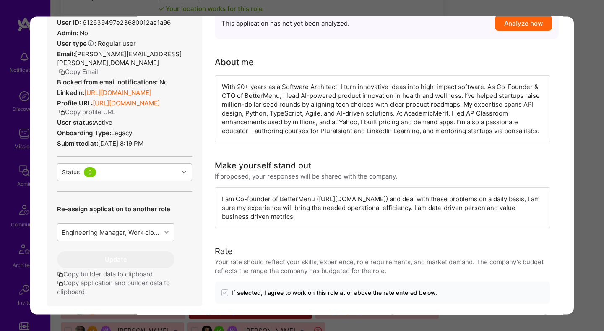
scroll to position [238, 0]
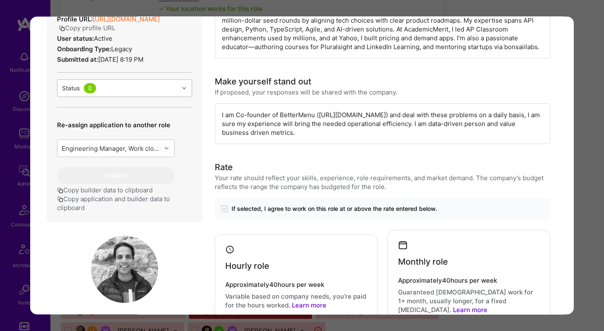
click at [172, 85] on div "Status 0" at bounding box center [117, 88] width 121 height 17
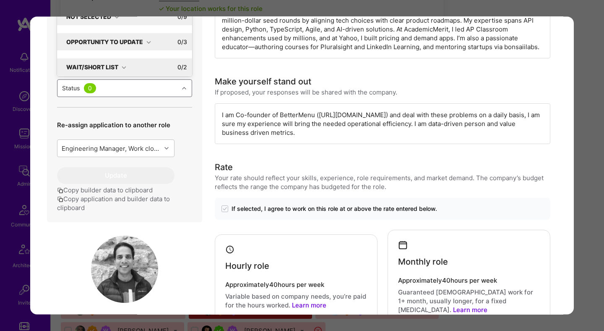
click at [125, 67] on icon "modal" at bounding box center [124, 67] width 5 height 5
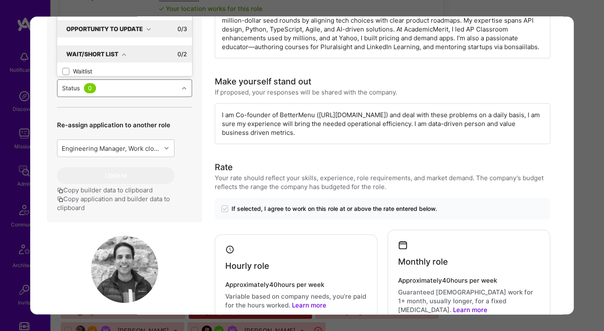
scroll to position [25, 0]
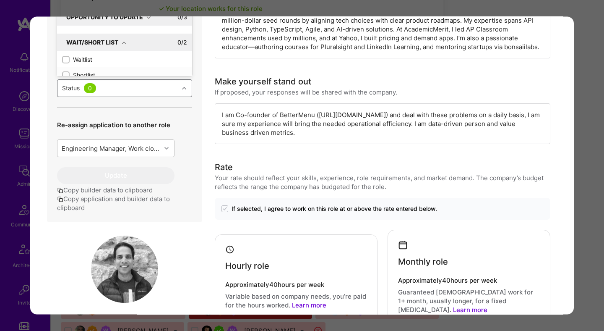
click at [91, 73] on div "Shortlist" at bounding box center [124, 75] width 125 height 9
checkbox input "true"
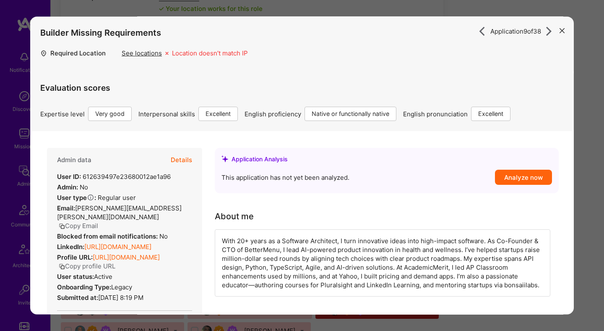
click at [588, 143] on div "Application 9 of 38 Builder Missing Requirements Required Location See location…" at bounding box center [302, 165] width 604 height 331
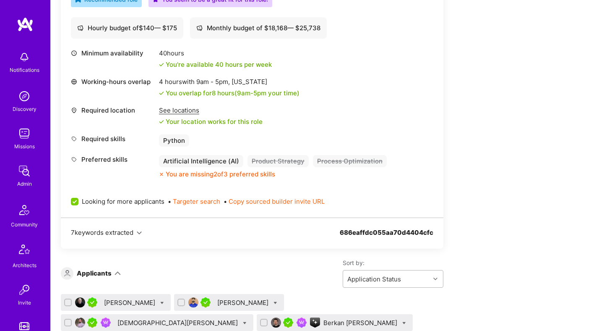
scroll to position [411, 0]
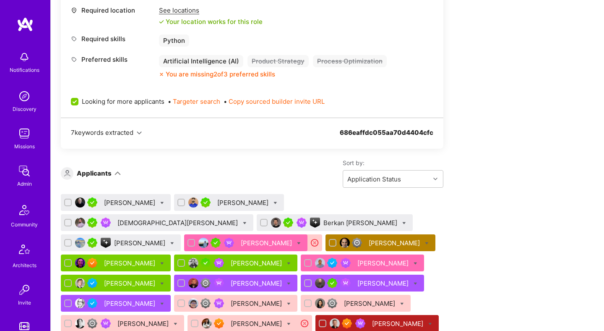
click at [174, 241] on icon at bounding box center [172, 243] width 4 height 4
checkbox input "true"
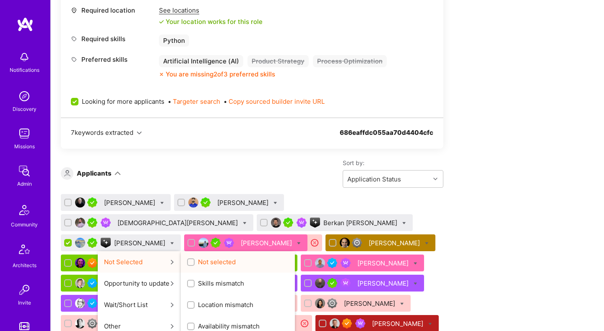
click at [195, 259] on input "Not selected" at bounding box center [192, 262] width 6 height 6
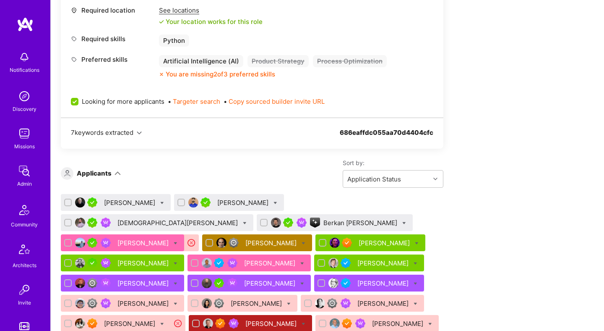
checkbox input "false"
click at [488, 193] on div "Apply for a Mission Role We’re actively looking for builders. This is the best …" at bounding box center [312, 321] width 503 height 1145
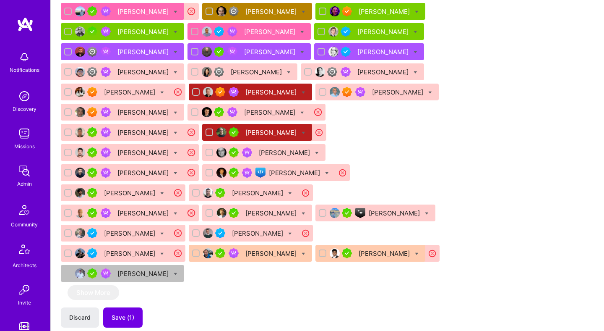
scroll to position [686, 0]
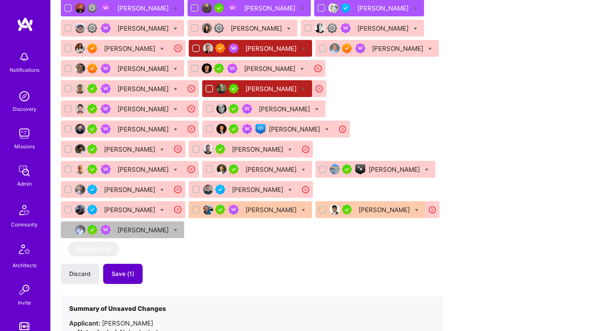
click at [132, 263] on button "Save (1)" at bounding box center [122, 273] width 39 height 20
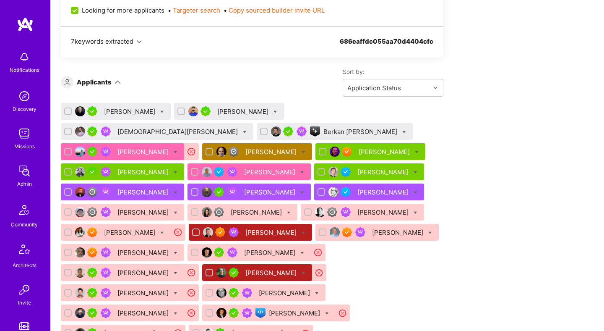
scroll to position [448, 0]
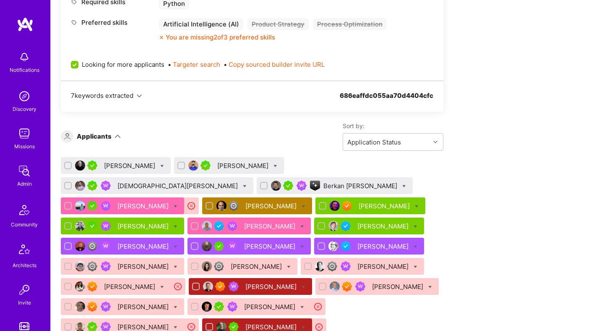
click at [135, 167] on div "Michael Harding" at bounding box center [130, 165] width 53 height 9
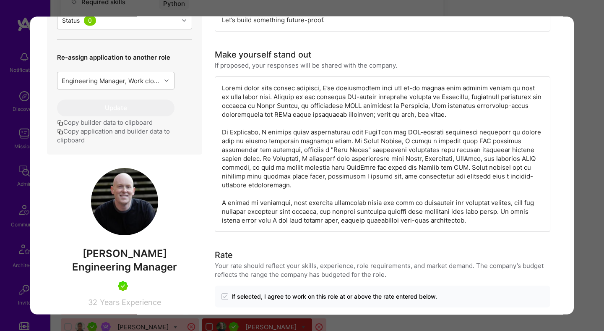
scroll to position [307, 0]
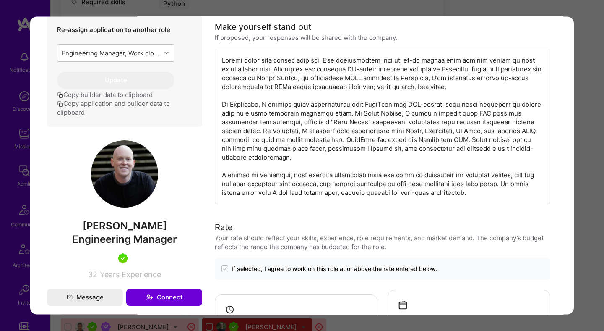
click at [580, 191] on div "Application 1 of 38 Evaluation scores Expertise level Very good Interpersonal s…" at bounding box center [302, 165] width 604 height 331
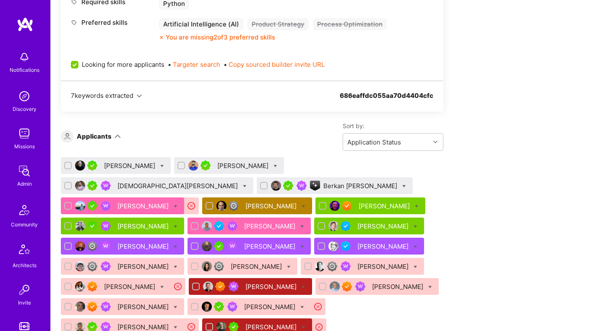
click at [160, 165] on icon at bounding box center [162, 166] width 4 height 4
checkbox input "true"
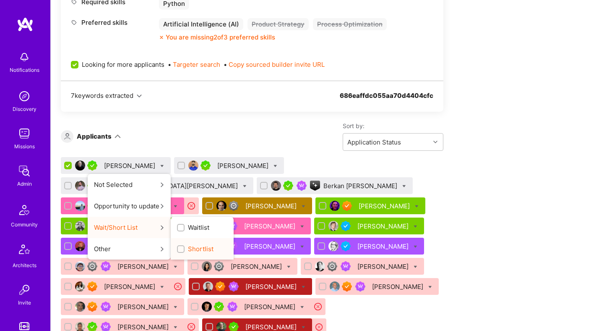
click at [188, 250] on span "Shortlist" at bounding box center [201, 248] width 26 height 9
click at [185, 250] on input "Shortlist" at bounding box center [182, 249] width 6 height 6
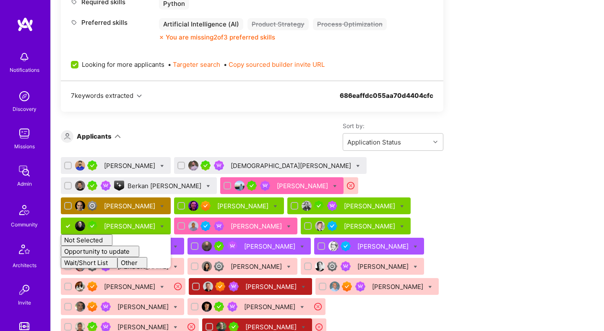
checkbox input "false"
click at [479, 211] on div "Apply for a Mission Role We’re actively looking for builders. This is the best …" at bounding box center [312, 284] width 503 height 1145
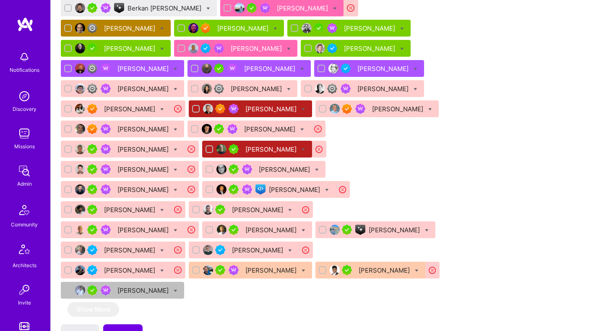
scroll to position [653, 0]
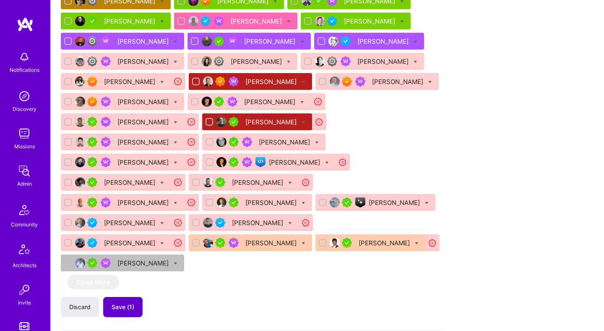
click at [138, 297] on button "Save (1)" at bounding box center [122, 307] width 39 height 20
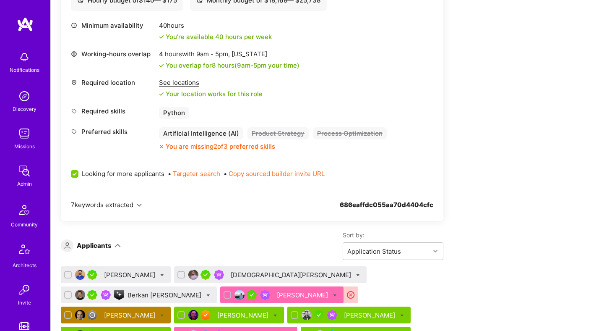
scroll to position [394, 0]
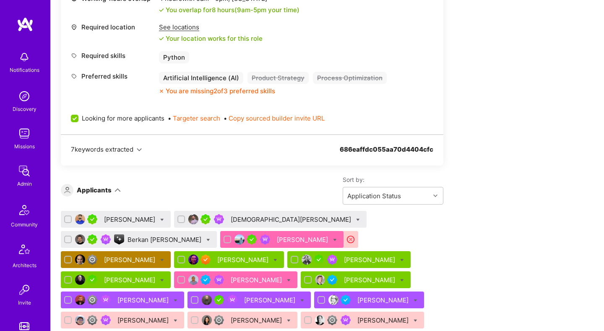
click at [122, 216] on div "Raza Mirza" at bounding box center [130, 219] width 53 height 9
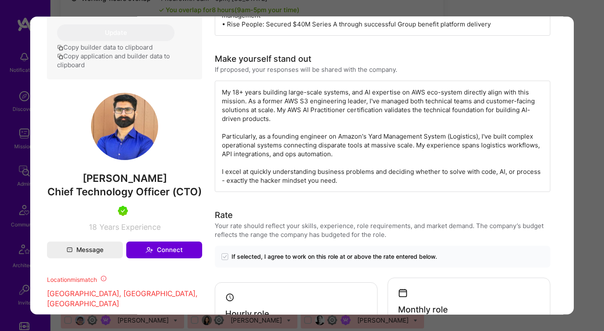
scroll to position [393, 0]
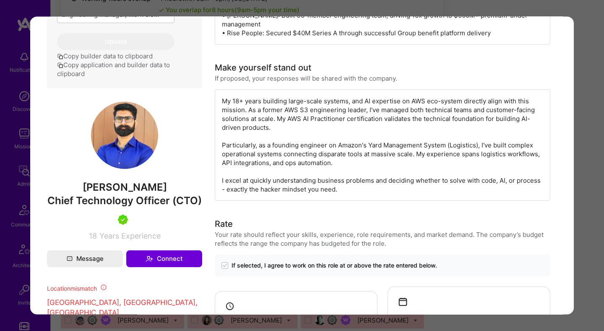
click at [581, 141] on div "Application 1 of 38 Builder Missing Requirements Required Location See location…" at bounding box center [302, 165] width 604 height 331
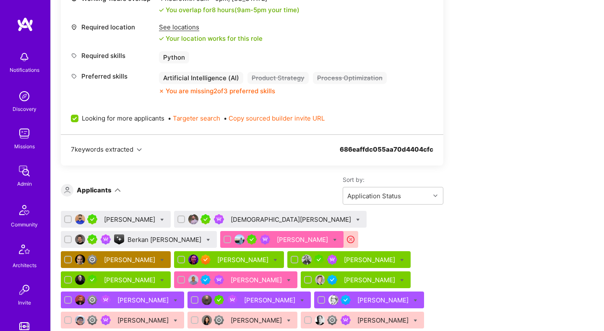
click at [160, 220] on icon at bounding box center [162, 220] width 4 height 4
checkbox input "true"
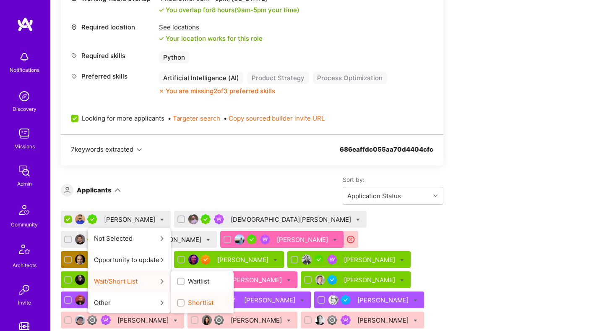
click at [177, 302] on label "Shortlist" at bounding box center [195, 302] width 36 height 9
click at [179, 302] on input "Shortlist" at bounding box center [182, 303] width 6 height 6
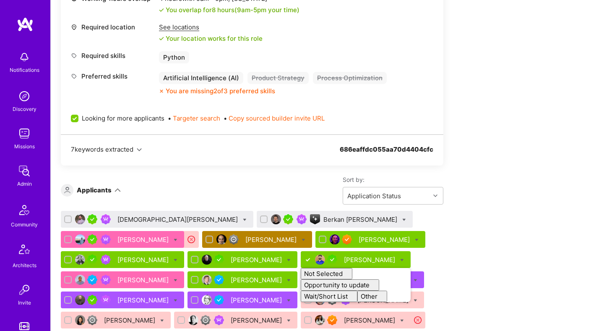
checkbox input "false"
click at [254, 179] on div "Sort by: Application Status" at bounding box center [282, 189] width 323 height 29
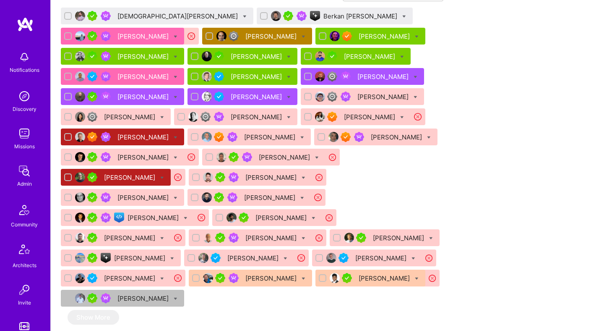
scroll to position [629, 0]
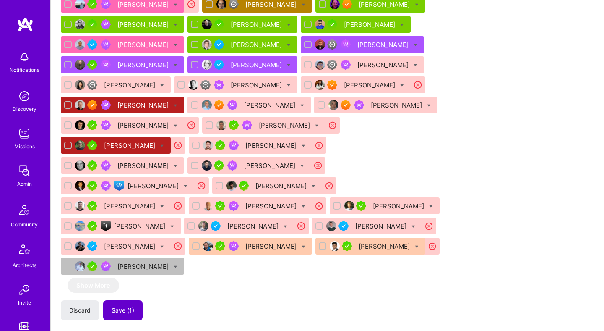
click at [135, 300] on button "Save (1)" at bounding box center [122, 310] width 39 height 20
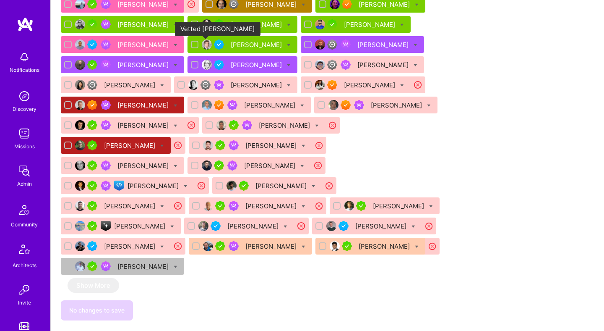
scroll to position [541, 0]
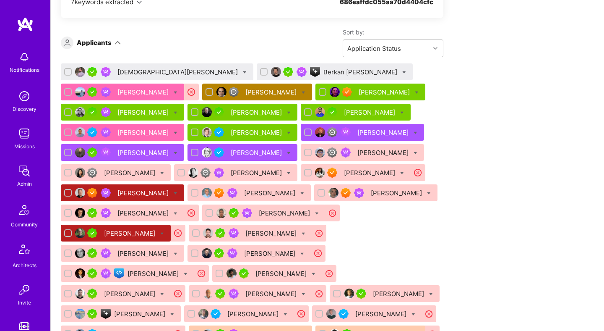
click at [323, 68] on div "Berkan Hiziroglu" at bounding box center [360, 72] width 75 height 9
click at [323, 72] on div "Berkan Hiziroglu" at bounding box center [360, 72] width 75 height 9
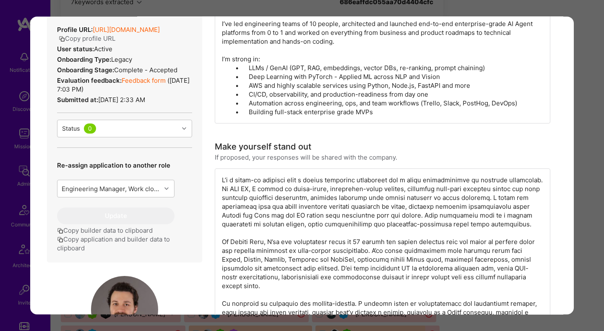
scroll to position [442, 0]
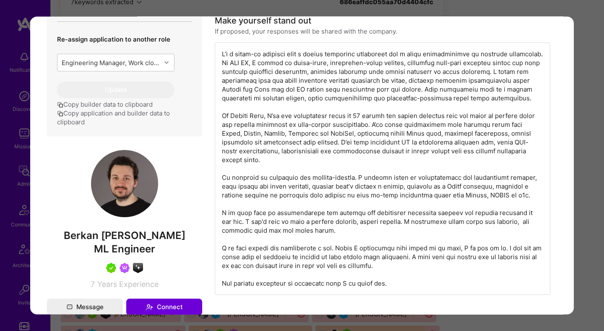
click at [364, 6] on div "Application 2 of 38 Builder Missing Requirements Required Location See location…" at bounding box center [302, 165] width 604 height 331
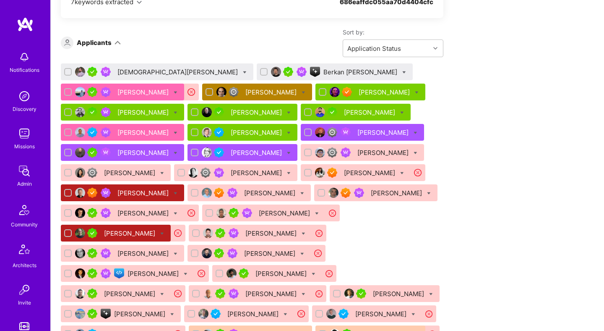
click at [402, 72] on icon at bounding box center [404, 72] width 4 height 4
checkbox input "true"
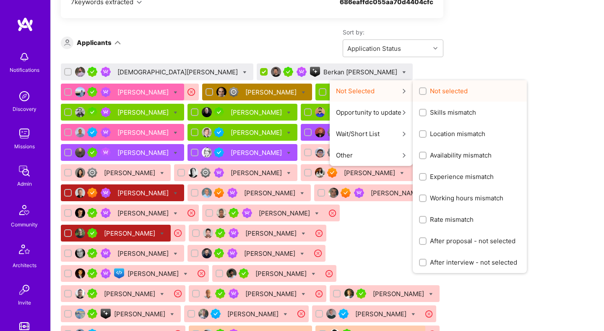
click at [421, 93] on input "Not selected" at bounding box center [424, 91] width 6 height 6
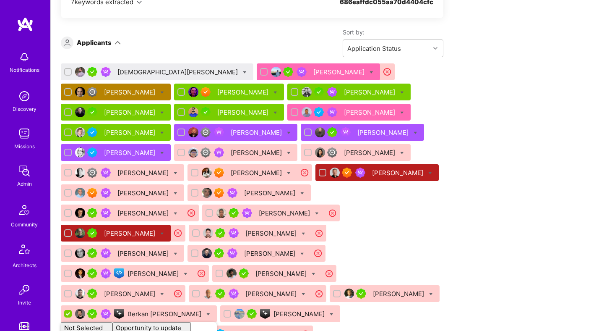
click at [312, 47] on div "Sort by: Application Status" at bounding box center [282, 42] width 323 height 29
checkbox input "false"
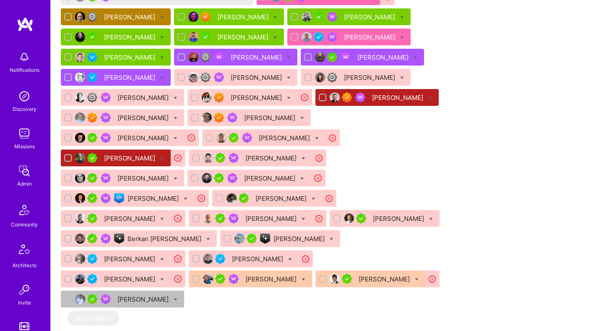
scroll to position [652, 0]
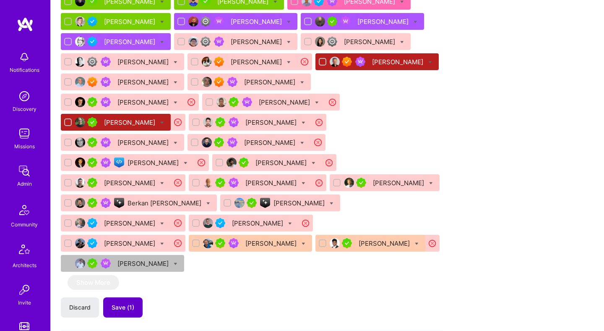
click at [126, 297] on button "Save (1)" at bounding box center [122, 307] width 39 height 20
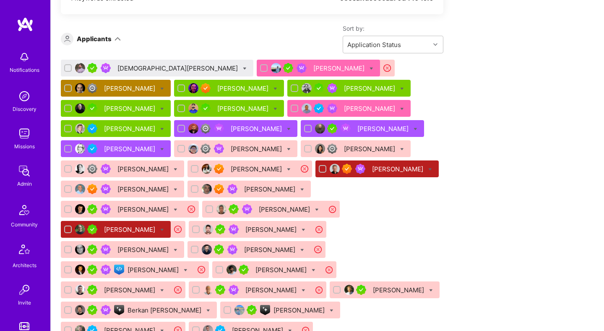
scroll to position [499, 0]
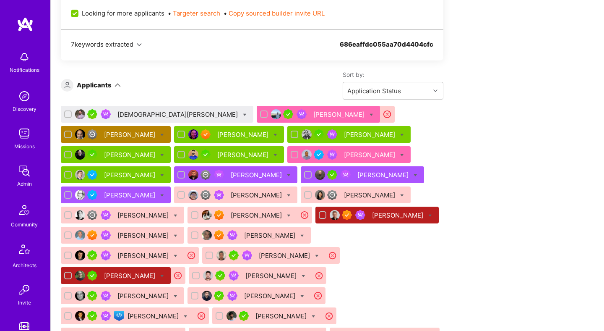
click at [137, 117] on div "Muhammad Umer" at bounding box center [178, 114] width 122 height 9
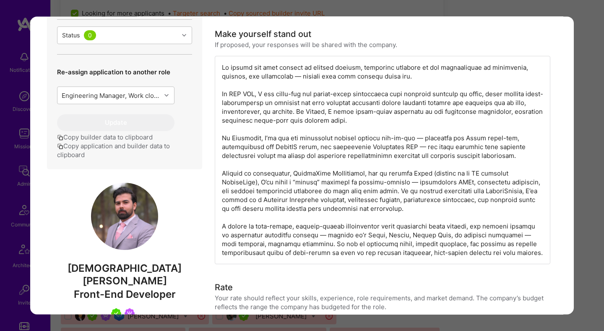
scroll to position [465, 0]
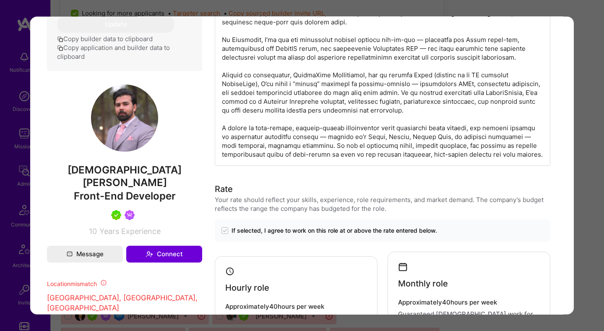
click at [246, 8] on div "Application 1 of 38 Builder Missing Requirements Required Location See location…" at bounding box center [302, 165] width 604 height 331
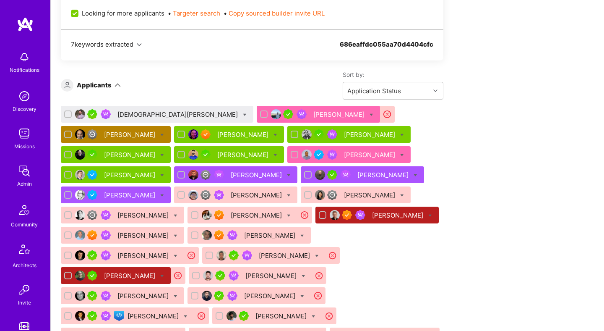
click at [243, 114] on icon at bounding box center [245, 115] width 4 height 4
checkbox input "true"
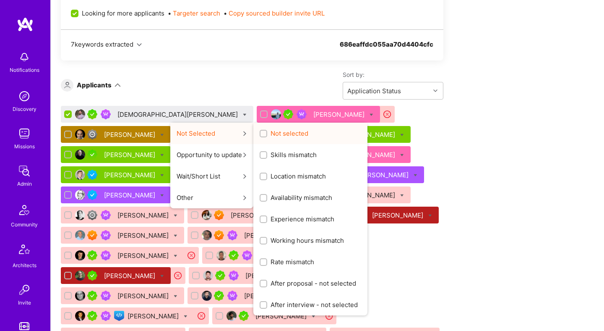
click at [260, 135] on label "Not selected" at bounding box center [284, 133] width 49 height 9
click at [261, 135] on input "Not selected" at bounding box center [264, 134] width 6 height 6
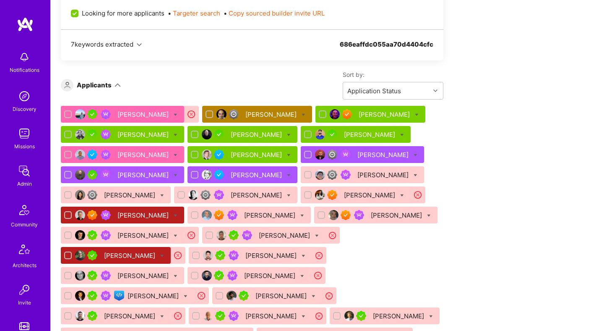
checkbox input "false"
click at [250, 81] on div "Sort by: Application Status" at bounding box center [282, 84] width 323 height 29
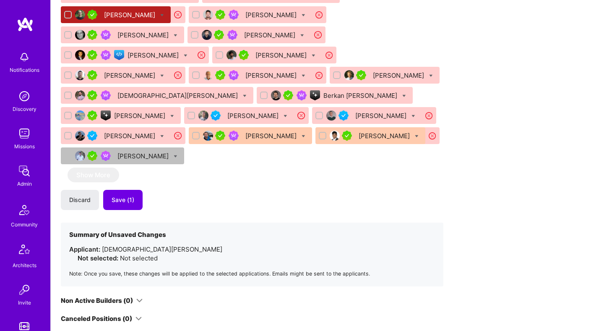
scroll to position [783, 0]
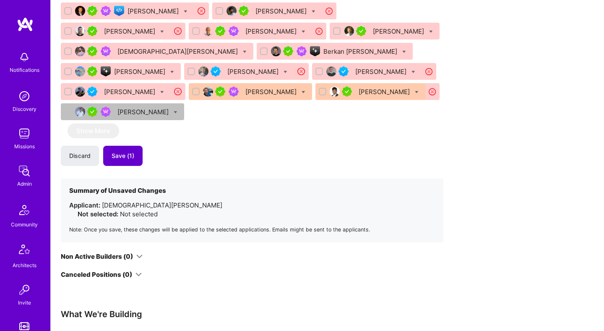
click at [125, 146] on button "Save (1)" at bounding box center [122, 156] width 39 height 20
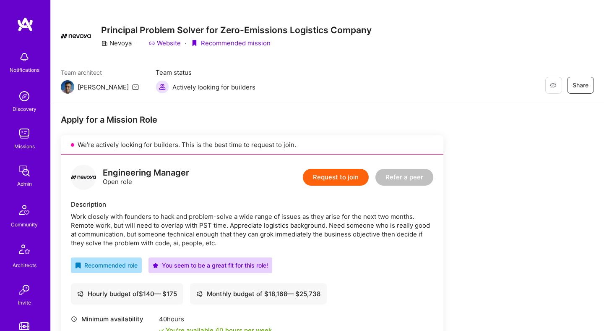
scroll to position [0, 0]
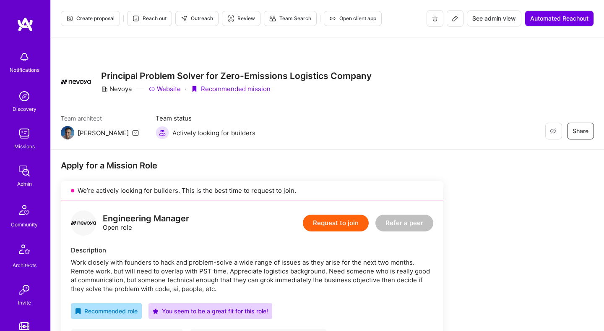
click at [92, 27] on div "Create proposal Reach out Outreach Review Team Search Open client app See admin…" at bounding box center [327, 18] width 553 height 37
click at [96, 19] on span "Create proposal" at bounding box center [90, 19] width 48 height 8
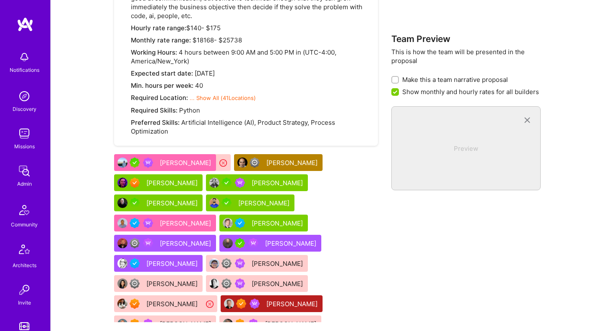
scroll to position [622, 0]
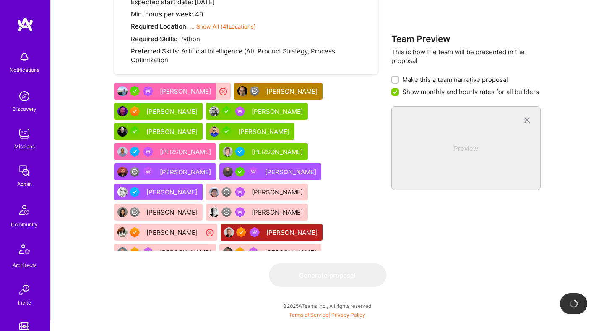
checkbox input "false"
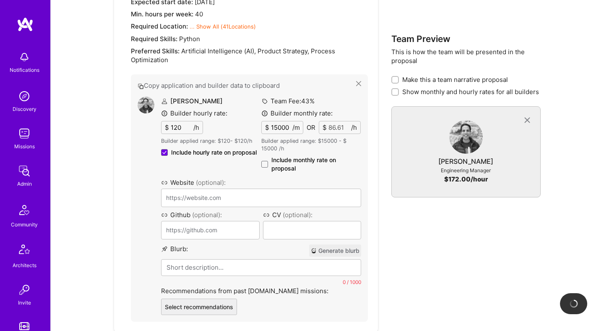
type input "https://harit.dev/"
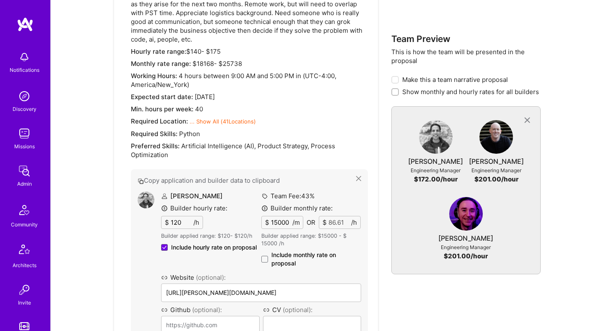
scroll to position [533, 0]
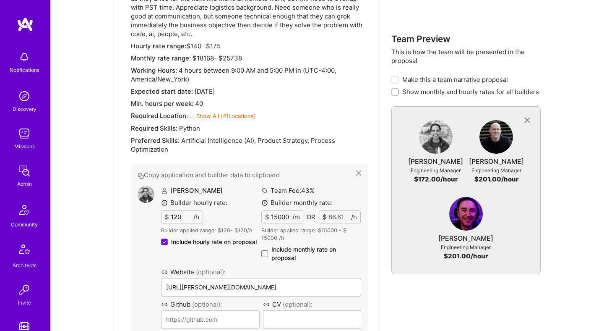
click at [182, 218] on input "120" at bounding box center [181, 217] width 24 height 12
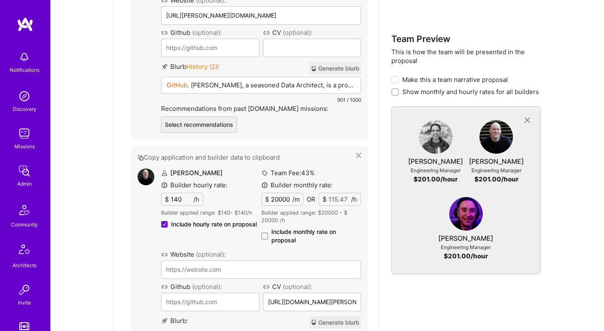
scroll to position [945, 0]
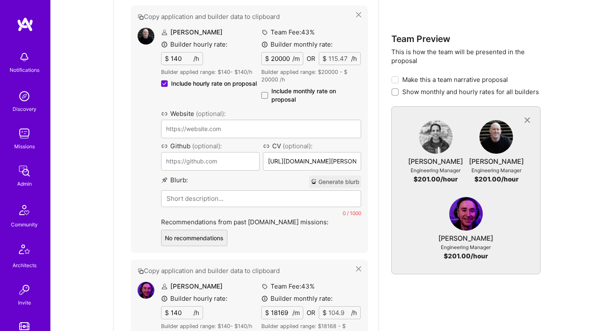
type input "140"
click at [178, 54] on input "140" at bounding box center [181, 58] width 24 height 12
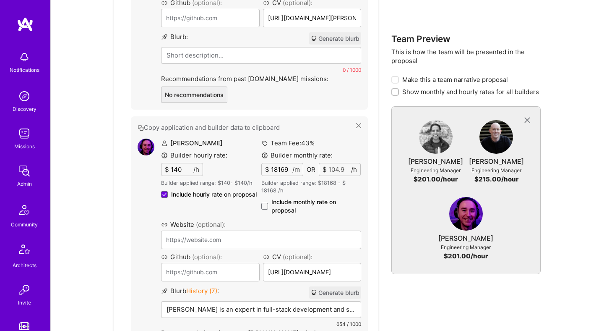
scroll to position [1127, 0]
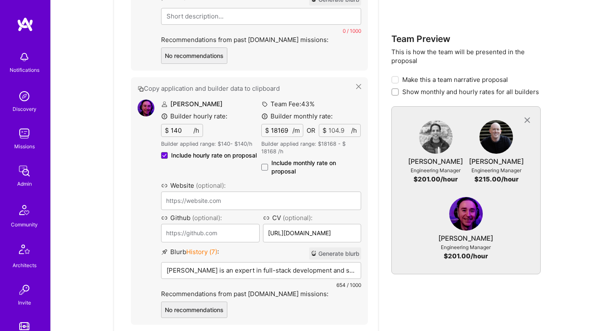
click at [175, 133] on input "140" at bounding box center [181, 130] width 24 height 12
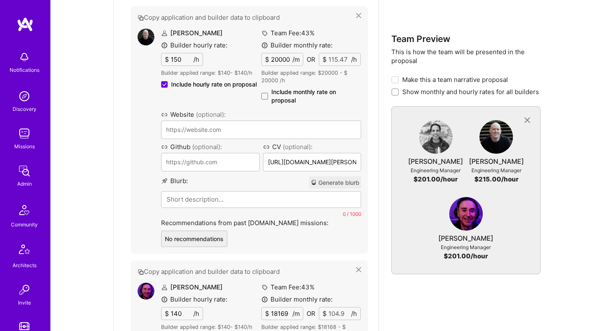
scroll to position [933, 0]
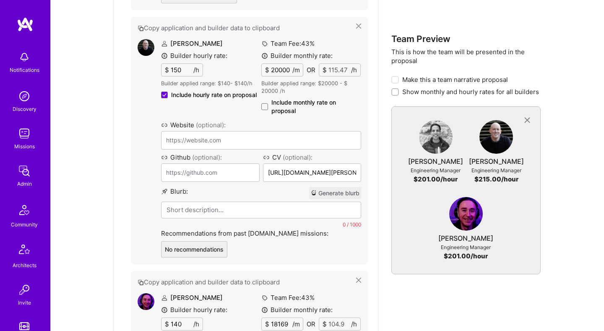
click at [178, 70] on input "150" at bounding box center [181, 70] width 24 height 12
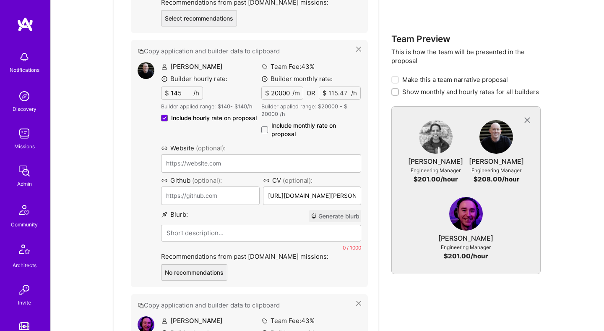
scroll to position [859, 0]
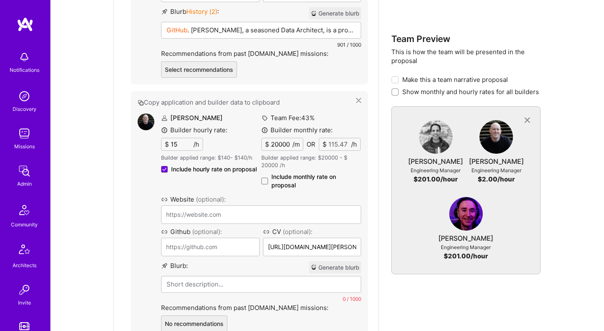
type input "150"
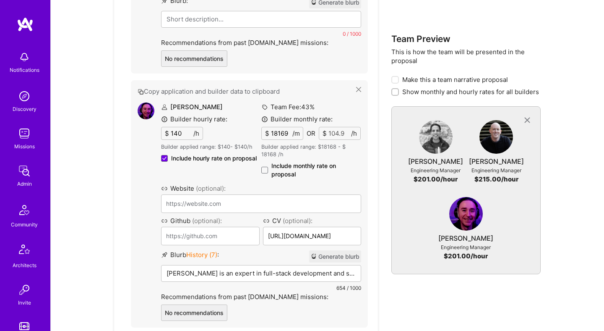
scroll to position [1143, 0]
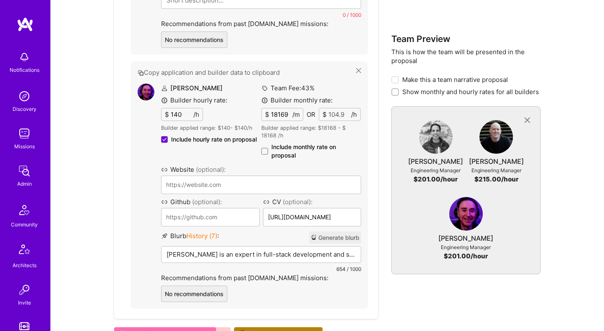
click at [180, 112] on input "140" at bounding box center [181, 114] width 24 height 12
type input "145"
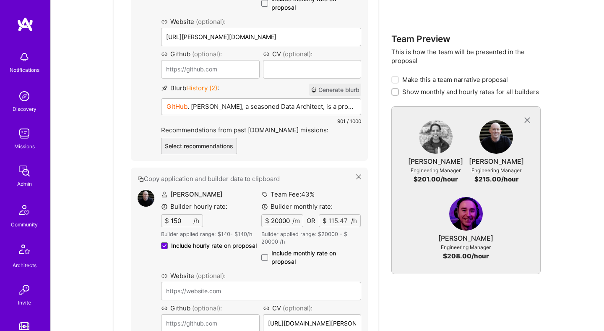
scroll to position [758, 0]
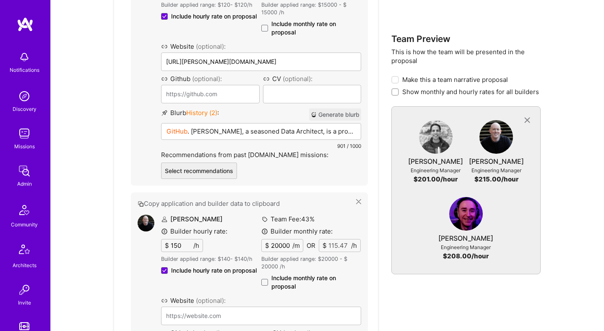
click at [328, 117] on button "Generate blurb" at bounding box center [335, 114] width 52 height 12
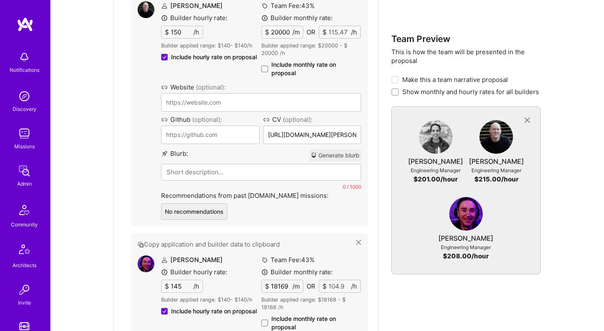
scroll to position [973, 0]
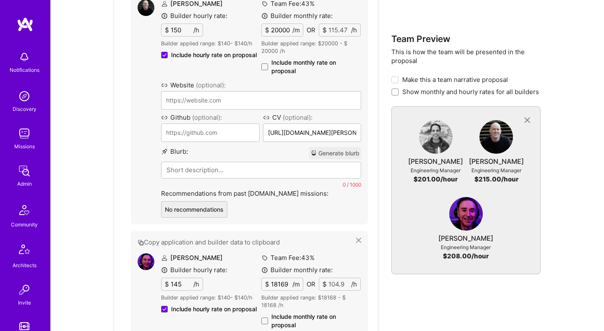
click at [328, 154] on button "Generate blurb" at bounding box center [335, 153] width 52 height 12
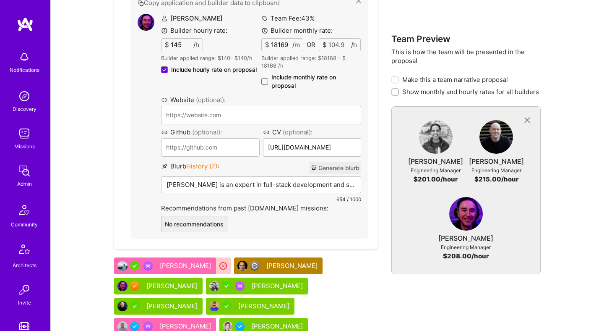
scroll to position [1226, 0]
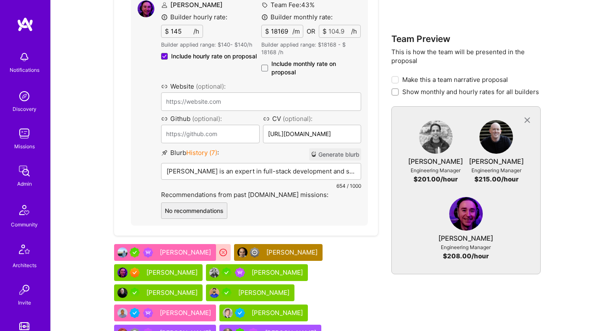
click at [325, 151] on button "Generate blurb" at bounding box center [335, 154] width 52 height 12
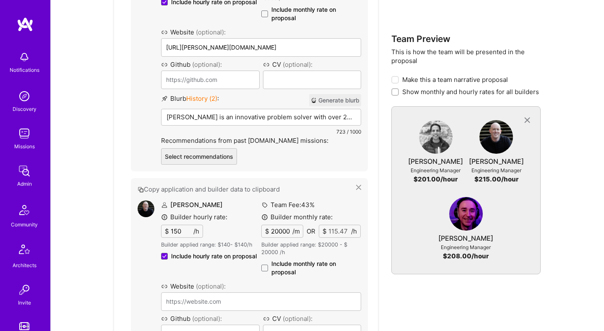
scroll to position [765, 0]
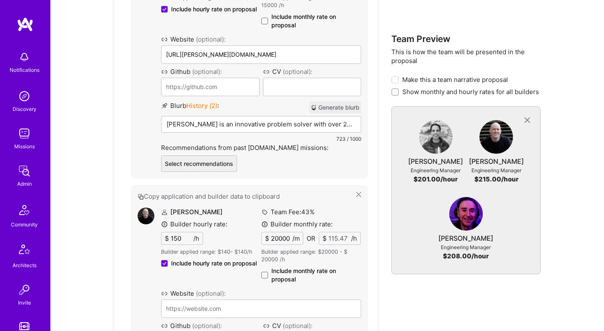
click at [255, 124] on p "Harit is an innovative problem solver with over 20 years of experience in softw…" at bounding box center [261, 124] width 189 height 9
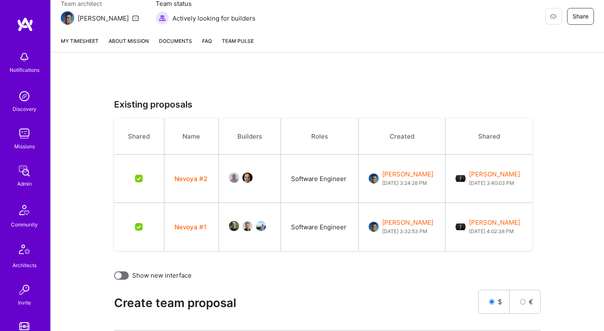
scroll to position [0, 0]
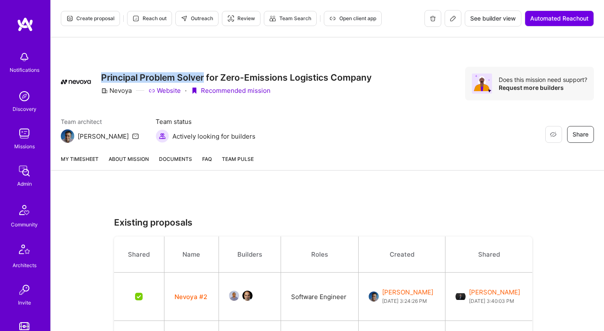
drag, startPoint x: 103, startPoint y: 75, endPoint x: 204, endPoint y: 75, distance: 100.7
click at [204, 75] on h3 "Principal Problem Solver for Zero-Emissions Logistics Company" at bounding box center [236, 77] width 271 height 10
copy h3 "Principal Problem Solver"
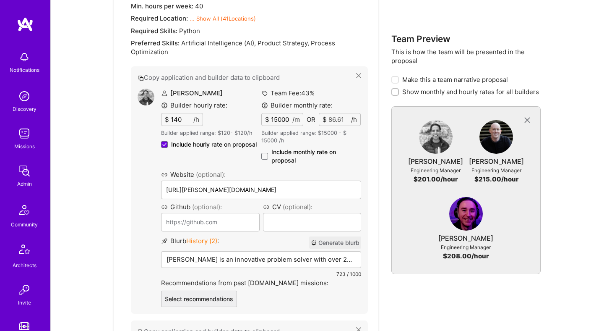
scroll to position [631, 0]
click at [262, 265] on div "Harit is an innovative problem solver with over 20 years of experience in softw…" at bounding box center [260, 271] width 199 height 42
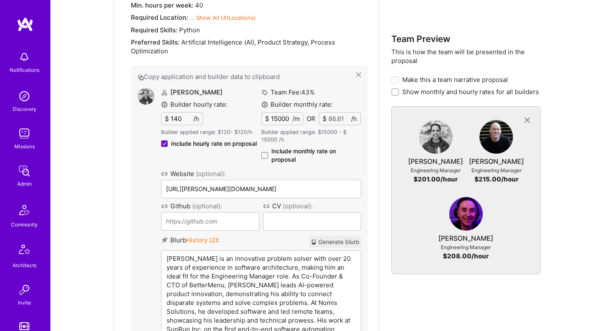
click at [273, 267] on p "Harit is an innovative problem solver with over 20 years of experience in softw…" at bounding box center [261, 311] width 189 height 115
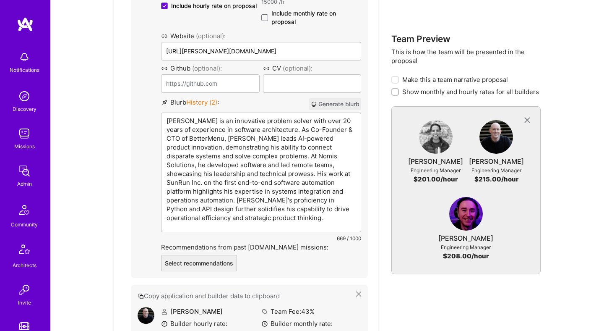
scroll to position [771, 0]
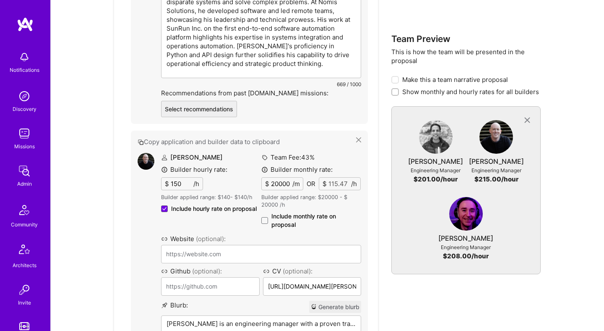
click at [293, 319] on p "Michael is an engineering manager with a proven track record of integrating com…" at bounding box center [261, 323] width 189 height 9
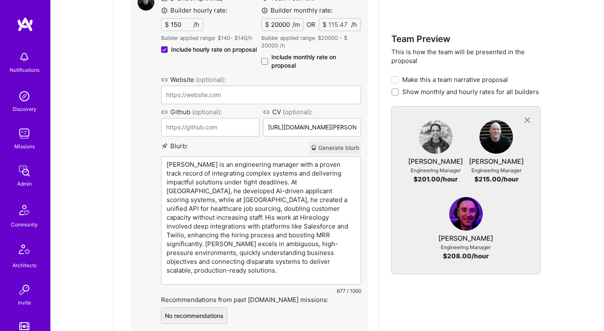
scroll to position [1017, 0]
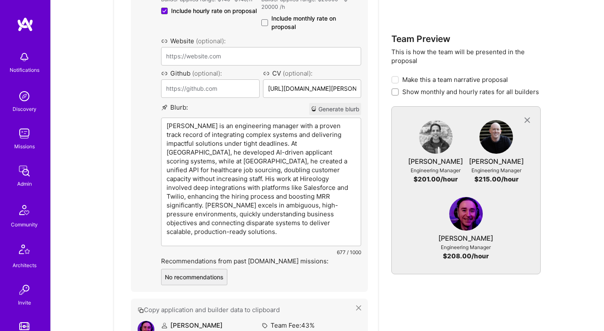
click at [206, 128] on p "Michael is an engineering manager with a proven track record of integrating com…" at bounding box center [261, 178] width 189 height 115
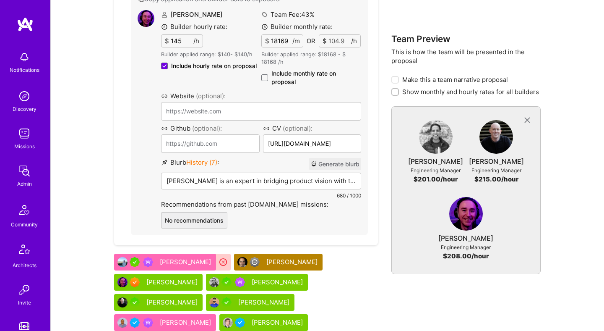
click at [257, 183] on p "Jeff Cole is an expert in bridging product vision with technical execution, mak…" at bounding box center [261, 180] width 189 height 9
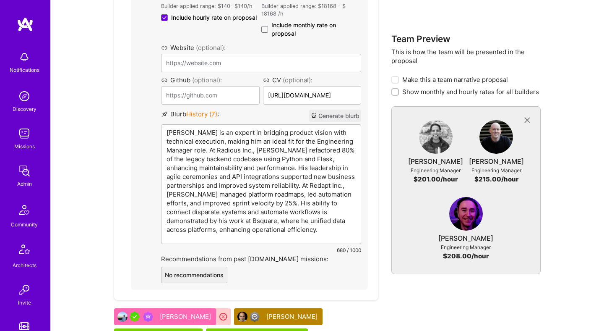
scroll to position [1279, 0]
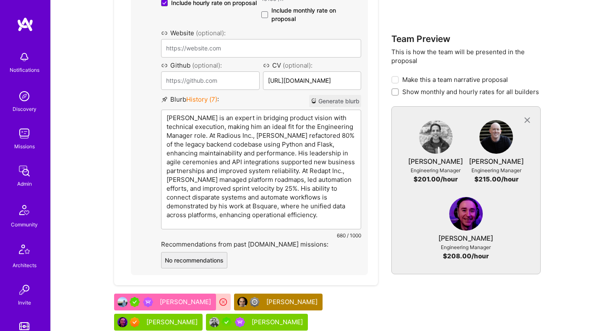
click at [290, 124] on p "Jeff Cole is an expert in bridging product vision with technical execution, mak…" at bounding box center [261, 166] width 189 height 106
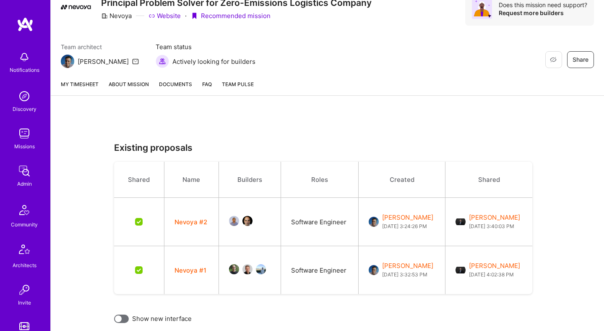
scroll to position [0, 0]
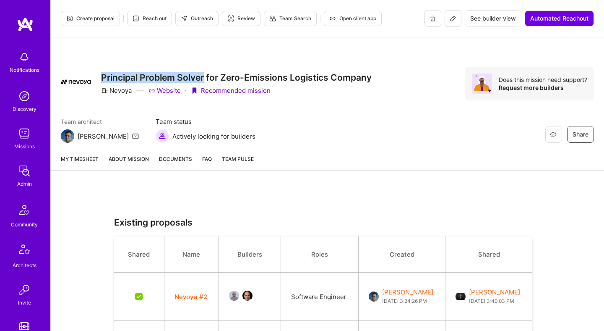
drag, startPoint x: 101, startPoint y: 77, endPoint x: 203, endPoint y: 77, distance: 101.9
click at [203, 77] on h3 "Principal Problem Solver for Zero-Emissions Logistics Company" at bounding box center [236, 77] width 271 height 10
copy h3 "Principal Problem Solver"
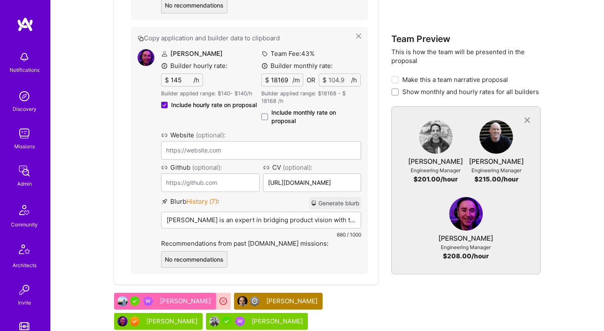
scroll to position [1244, 0]
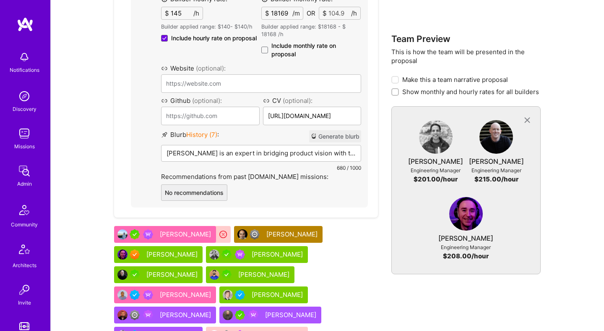
click at [297, 153] on p "Jeff Cole is an expert in bridging product vision with technical execution, mak…" at bounding box center [261, 152] width 189 height 9
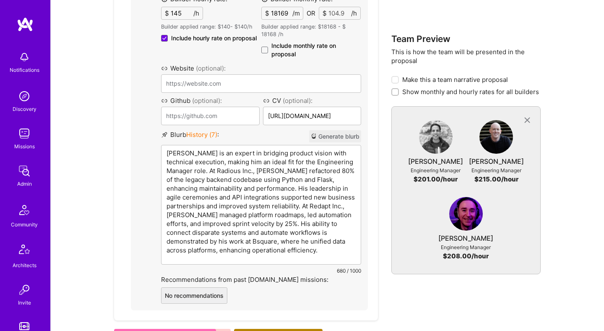
click at [289, 161] on p "Jeff Cole is an expert in bridging product vision with technical execution, mak…" at bounding box center [261, 201] width 189 height 106
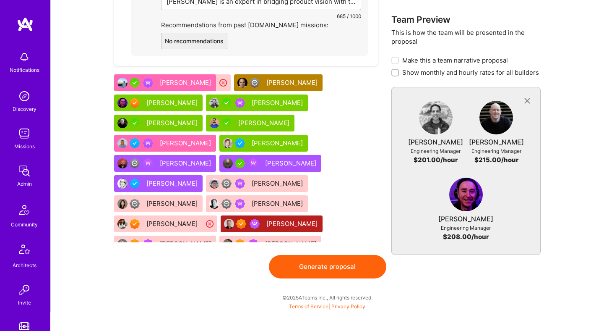
scroll to position [1395, 0]
click at [328, 265] on button "Generate proposal" at bounding box center [327, 266] width 117 height 23
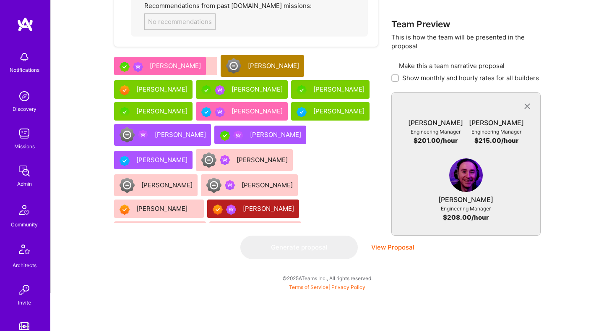
scroll to position [0, 0]
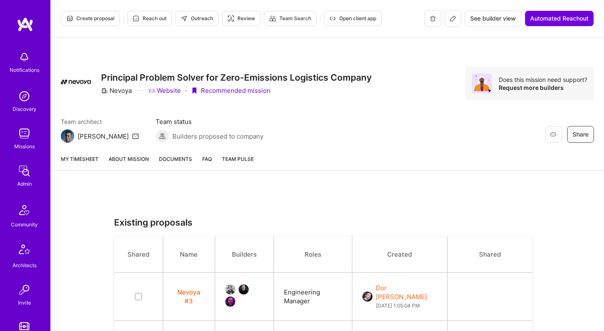
click at [133, 163] on link "About Mission" at bounding box center [129, 162] width 40 height 16
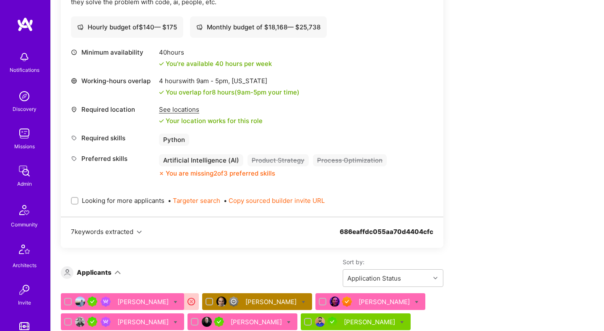
scroll to position [355, 0]
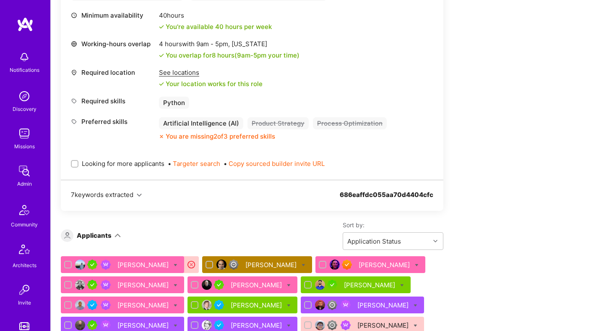
click at [145, 162] on span "Looking for more applicants" at bounding box center [123, 163] width 83 height 9
click at [78, 162] on input "Looking for more applicants" at bounding box center [76, 164] width 6 height 6
checkbox input "true"
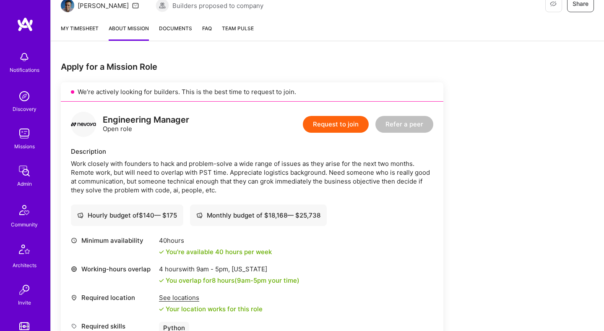
scroll to position [0, 0]
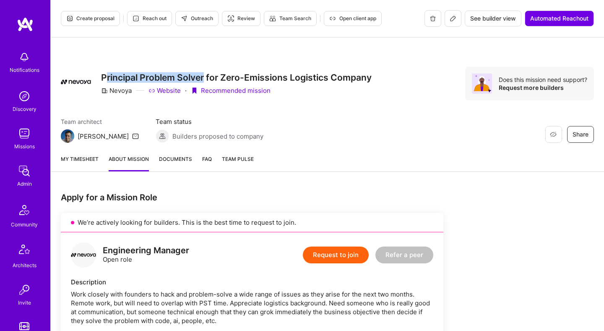
drag, startPoint x: 104, startPoint y: 75, endPoint x: 205, endPoint y: 74, distance: 100.7
click at [205, 74] on h3 "Principal Problem Solver for Zero-Emissions Logistics Company" at bounding box center [236, 77] width 271 height 10
copy h3 "rincipal Problem Solver"
click at [115, 92] on div "Nevoya" at bounding box center [116, 90] width 31 height 9
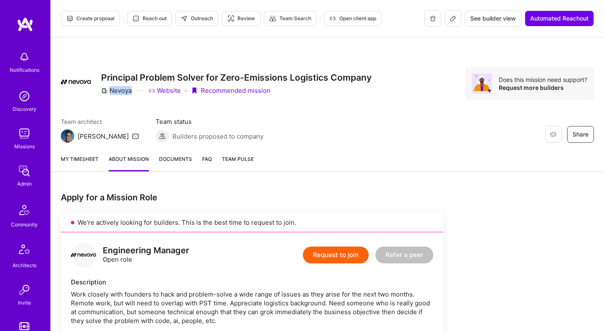
copy div "Nevoya"
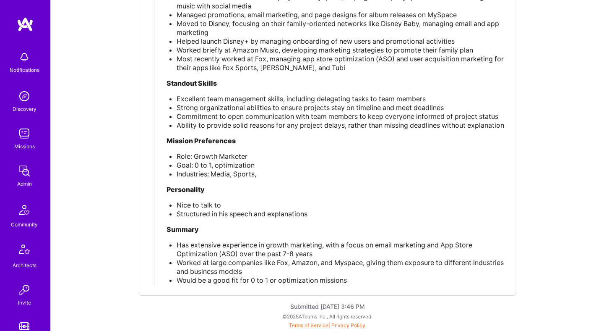
scroll to position [2206, 0]
click at [358, 112] on span "Commitment to open communication with team members to keep everyone informed of…" at bounding box center [338, 116] width 322 height 8
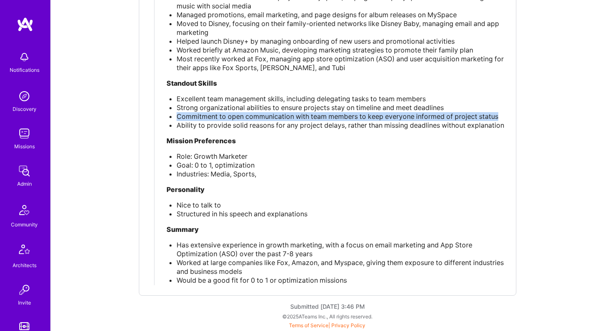
click at [358, 112] on span "Commitment to open communication with team members to keep everyone informed of…" at bounding box center [338, 116] width 322 height 8
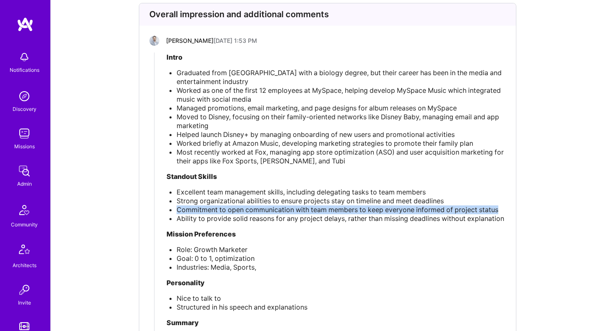
scroll to position [2094, 0]
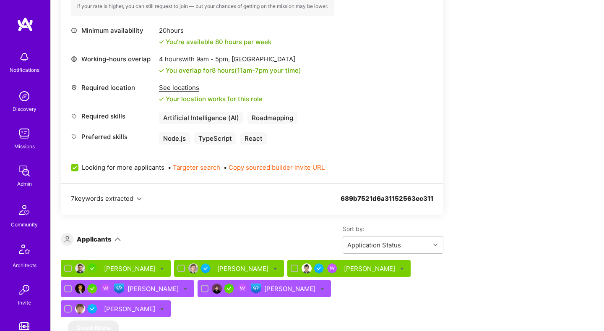
scroll to position [384, 0]
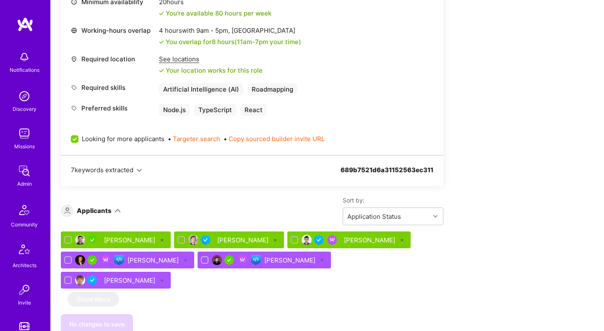
click at [119, 239] on div "[PERSON_NAME]" at bounding box center [130, 239] width 53 height 9
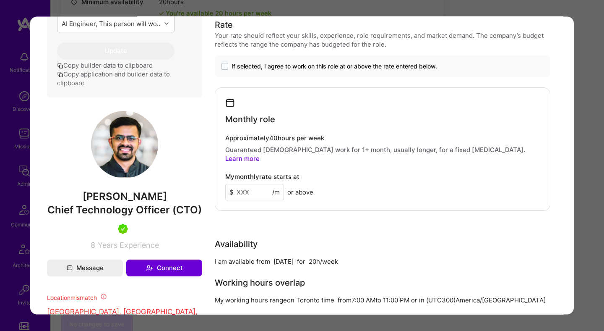
scroll to position [420, 0]
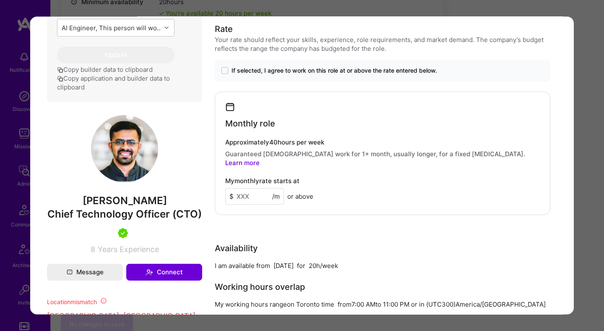
click at [585, 139] on div "Application 1 of 6 Builder Missing Requirements Required Location See locations…" at bounding box center [302, 165] width 604 height 331
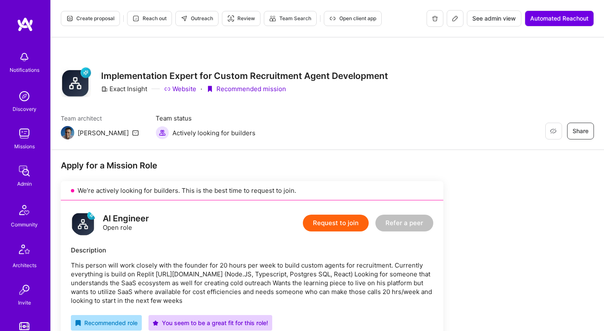
click at [458, 19] on button at bounding box center [455, 18] width 17 height 17
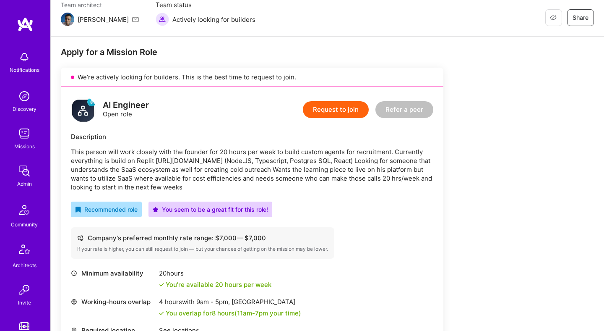
scroll to position [157, 0]
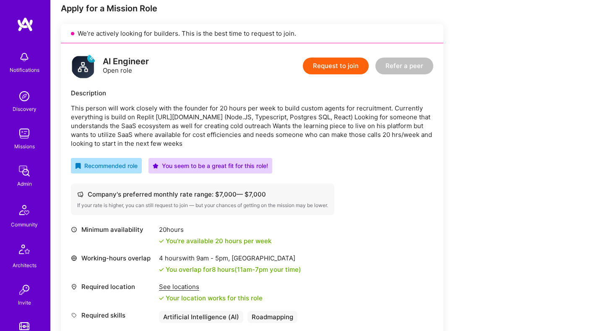
drag, startPoint x: 266, startPoint y: 193, endPoint x: 290, endPoint y: 184, distance: 25.2
click at [289, 184] on div "Company's preferred monthly rate range: $ 7,000 — $ 7,000 If your rate is highe…" at bounding box center [202, 198] width 263 height 31
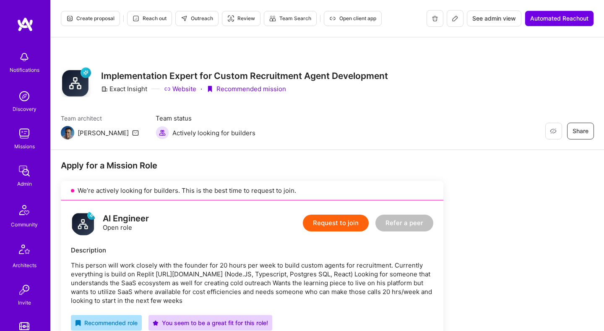
click at [452, 15] on icon at bounding box center [455, 18] width 7 height 7
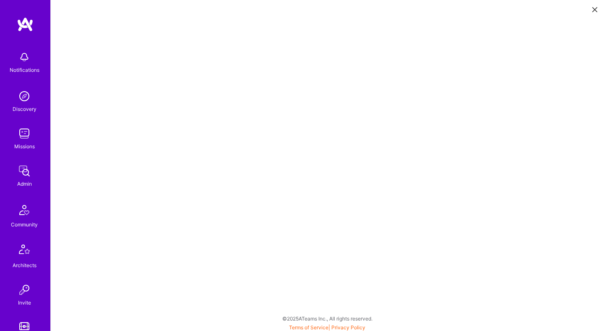
click at [593, 10] on icon at bounding box center [594, 9] width 5 height 5
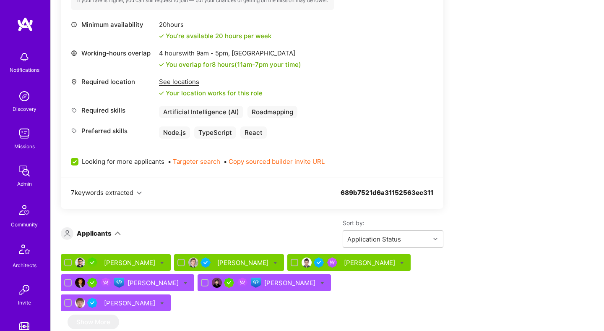
scroll to position [416, 0]
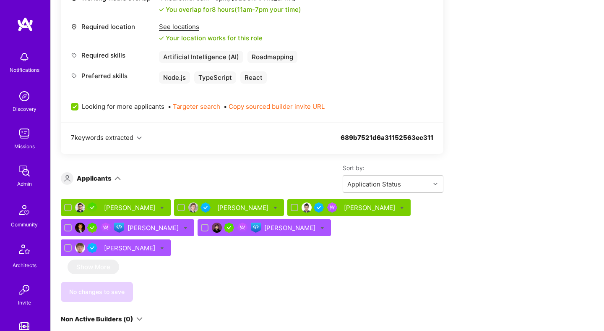
click at [121, 208] on div "[PERSON_NAME]" at bounding box center [130, 207] width 53 height 9
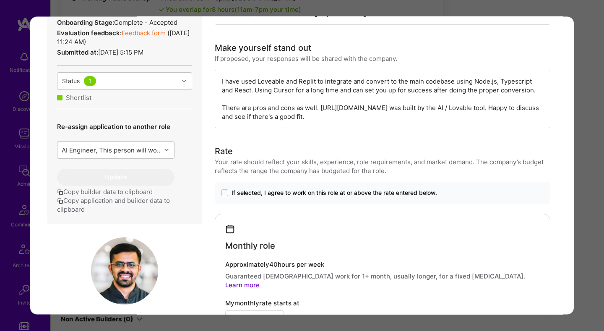
scroll to position [322, 0]
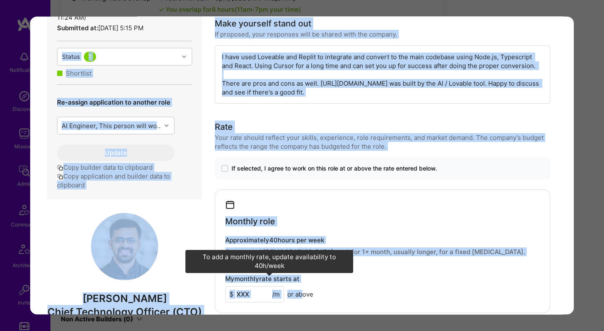
drag, startPoint x: 213, startPoint y: 125, endPoint x: 306, endPoint y: 292, distance: 191.3
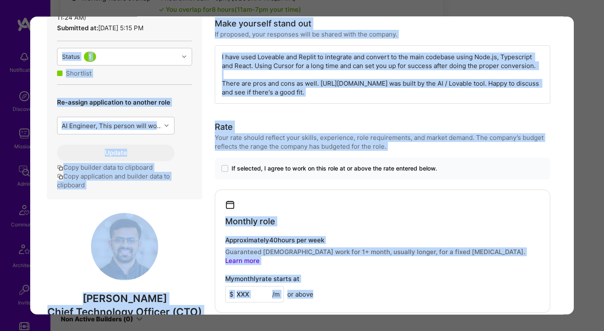
click at [310, 289] on span "or above" at bounding box center [300, 293] width 26 height 9
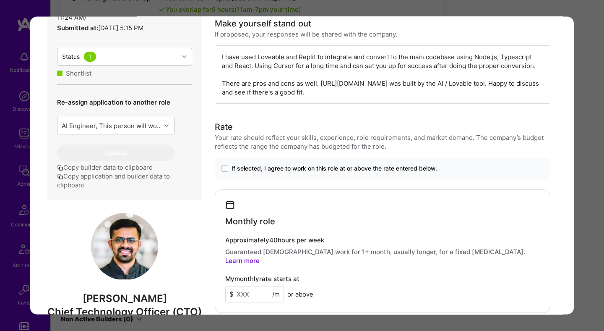
click at [344, 9] on div "Application 1 of 6 Builder Missing Requirements Required Location See locations…" at bounding box center [302, 165] width 604 height 331
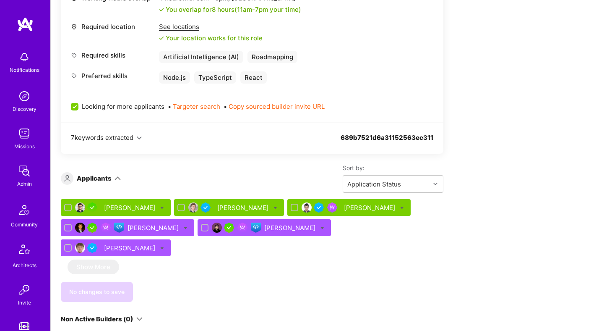
click at [122, 207] on div "[PERSON_NAME]" at bounding box center [130, 207] width 53 height 9
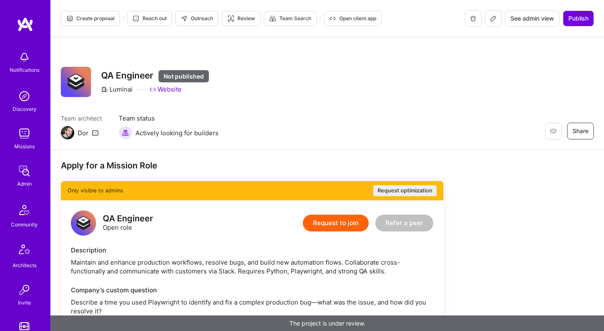
click at [492, 23] on button at bounding box center [493, 18] width 17 height 17
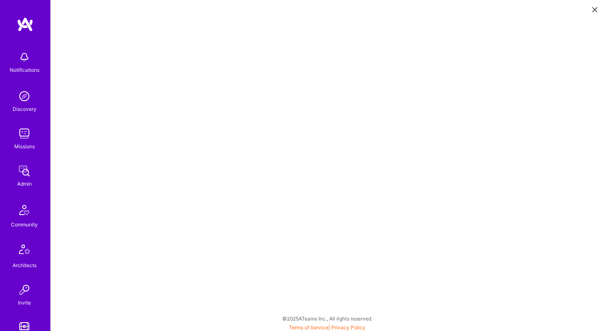
click at [594, 11] on icon at bounding box center [594, 9] width 5 height 5
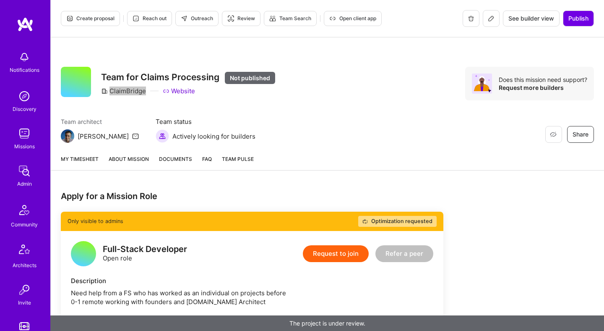
click at [489, 18] on icon at bounding box center [491, 18] width 7 height 7
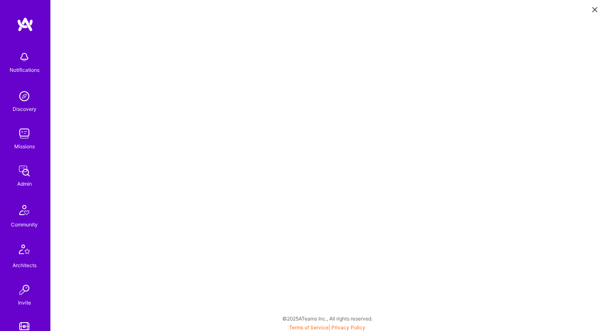
click at [595, 13] on button at bounding box center [595, 9] width 10 height 14
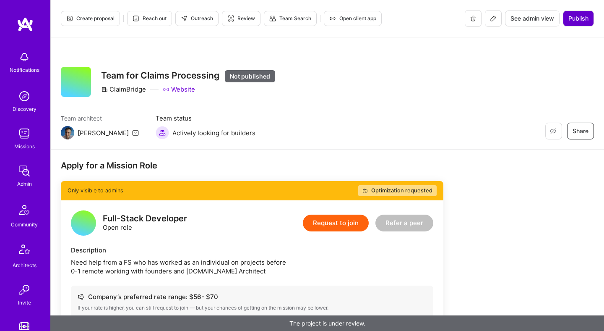
click at [580, 20] on span "Publish" at bounding box center [578, 18] width 20 height 8
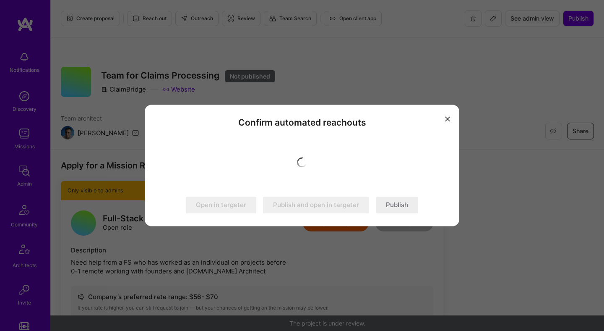
click at [398, 206] on button "Publish" at bounding box center [397, 205] width 42 height 17
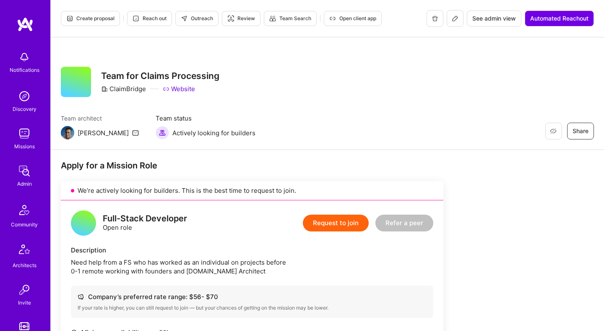
click at [456, 18] on icon at bounding box center [455, 18] width 7 height 7
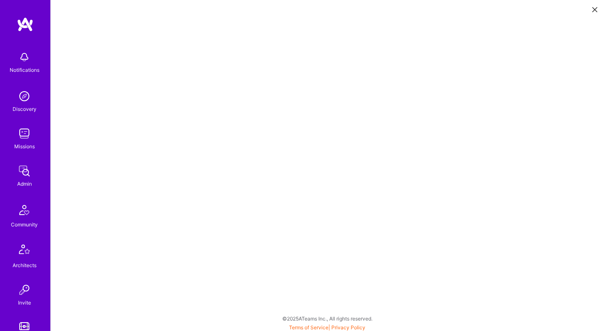
click at [594, 5] on button at bounding box center [595, 9] width 10 height 14
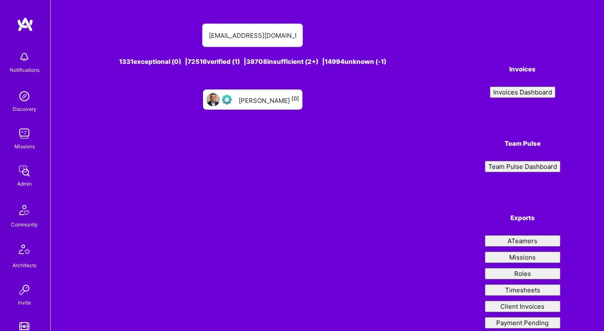
type input "[EMAIL_ADDRESS][DOMAIN_NAME]"
click at [277, 100] on div "[PERSON_NAME] [0]" at bounding box center [269, 99] width 60 height 11
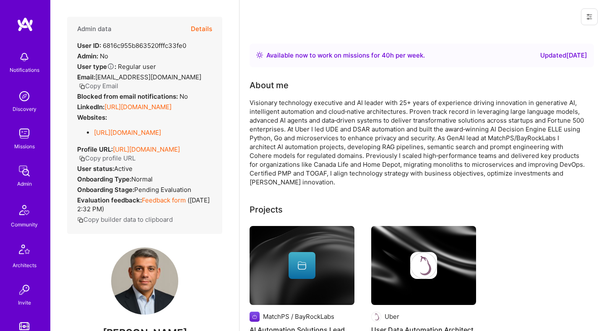
click at [208, 29] on button "Details" at bounding box center [201, 29] width 21 height 24
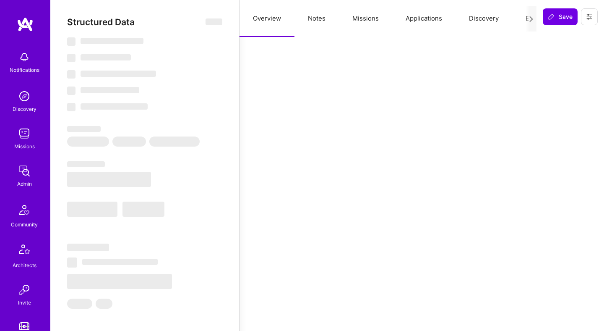
select select "Right Now"
select select "Exceptional"
select select "CA"
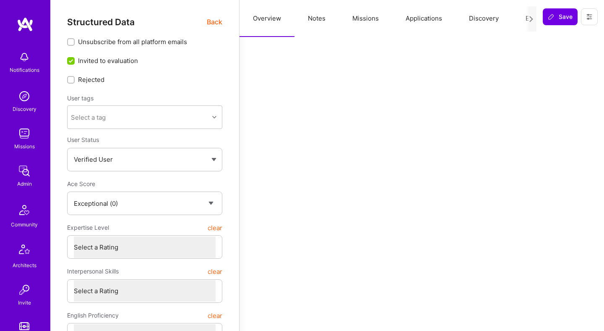
click at [409, 24] on button "Applications" at bounding box center [423, 18] width 63 height 37
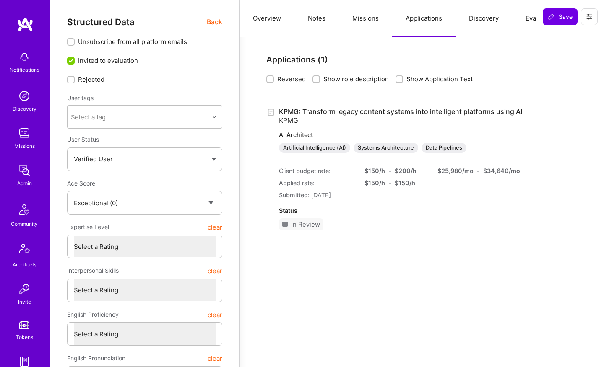
type textarea "x"
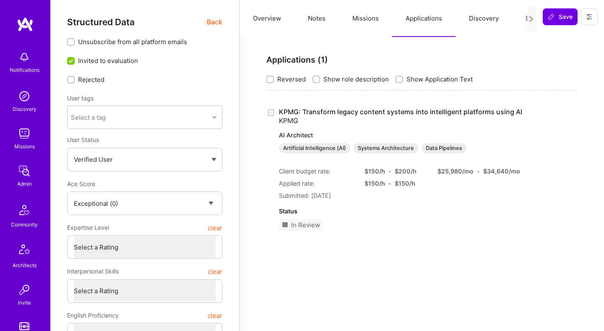
click at [25, 138] on img at bounding box center [24, 133] width 17 height 17
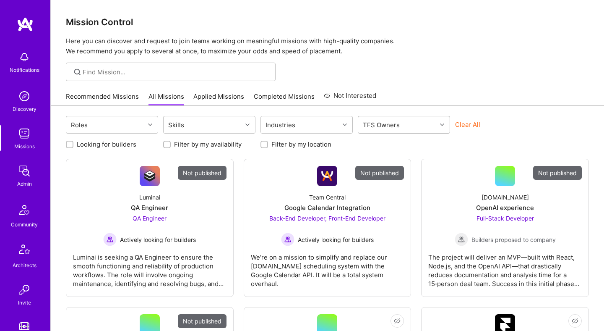
click at [424, 123] on div "TFS Owners" at bounding box center [397, 124] width 78 height 17
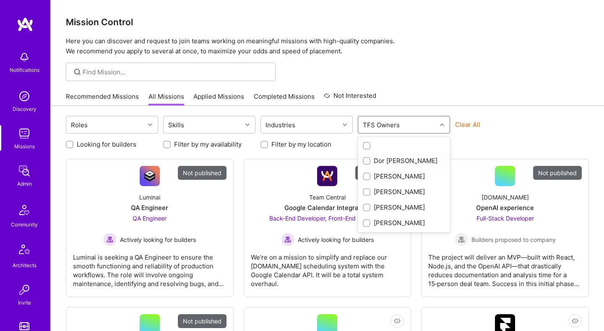
click at [400, 162] on div "Dor [PERSON_NAME]" at bounding box center [404, 160] width 82 height 9
checkbox input "true"
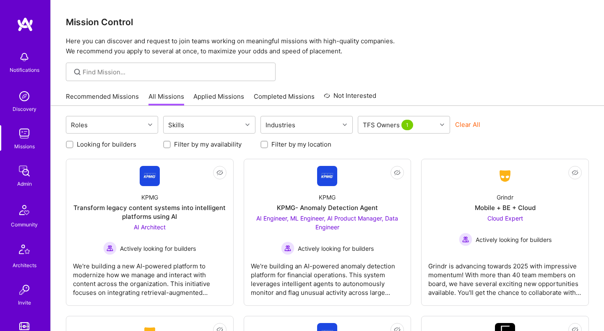
click at [476, 81] on div at bounding box center [327, 71] width 553 height 18
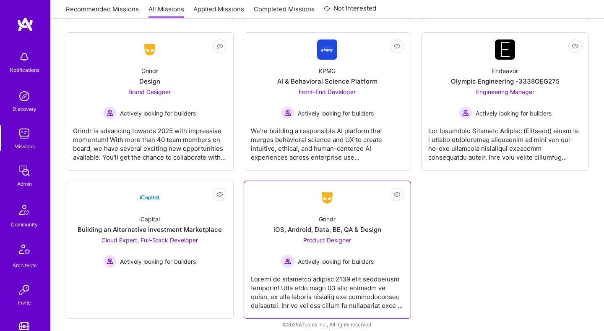
scroll to position [291, 0]
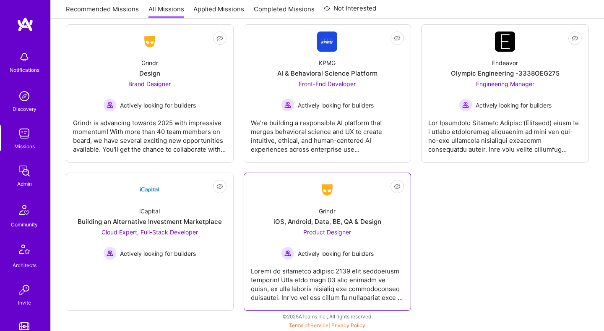
click at [290, 202] on div "Grindr iOS, Android, Data, BE, QA & Design Product Designer Actively looking fo…" at bounding box center [328, 230] width 154 height 60
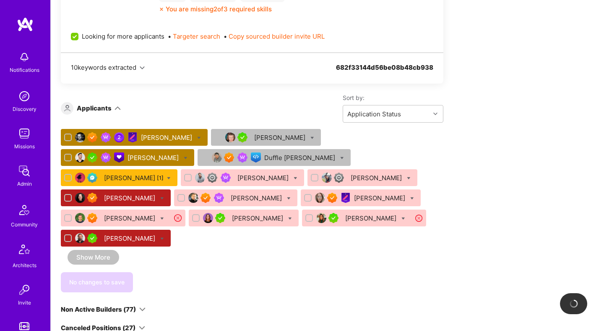
scroll to position [427, 0]
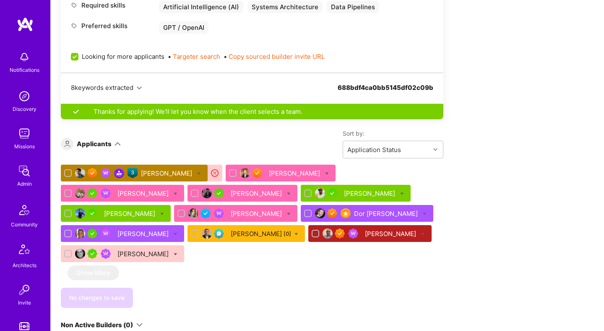
scroll to position [577, 0]
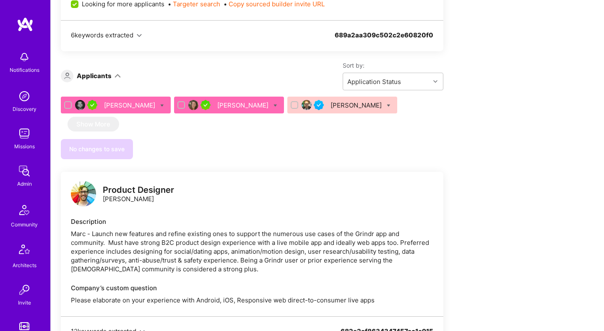
scroll to position [449, 0]
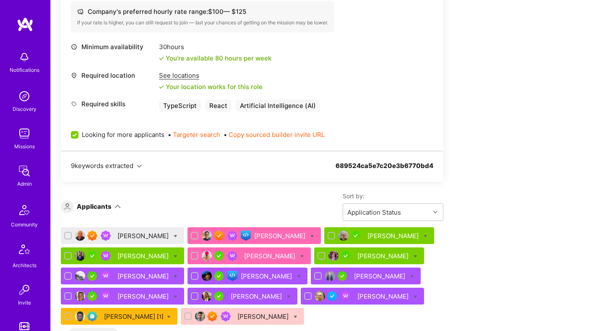
scroll to position [447, 0]
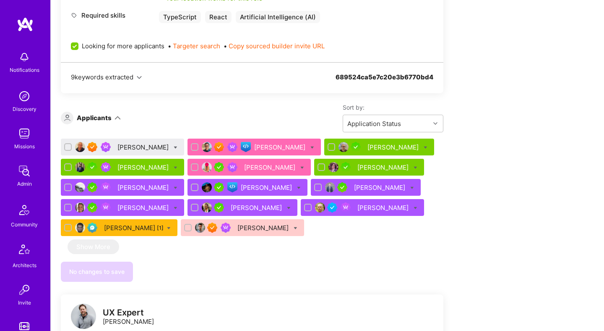
click at [174, 147] on icon at bounding box center [176, 148] width 4 height 4
checkbox input "true"
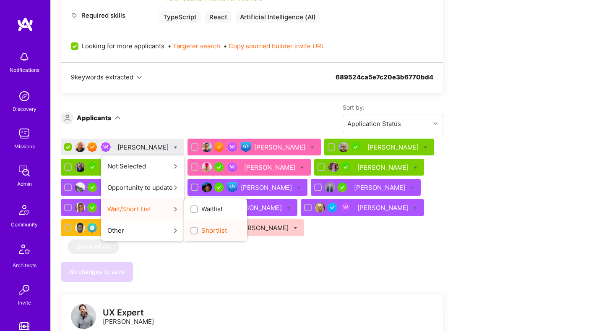
click at [192, 231] on input "Shortlist" at bounding box center [195, 231] width 6 height 6
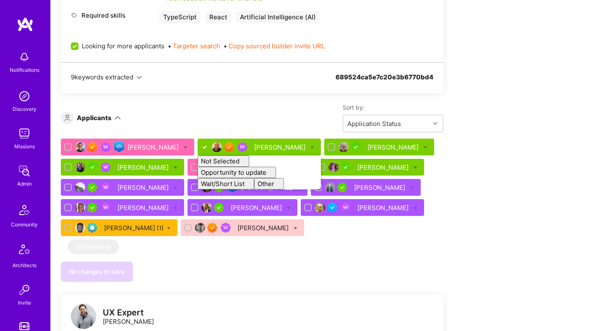
checkbox input "false"
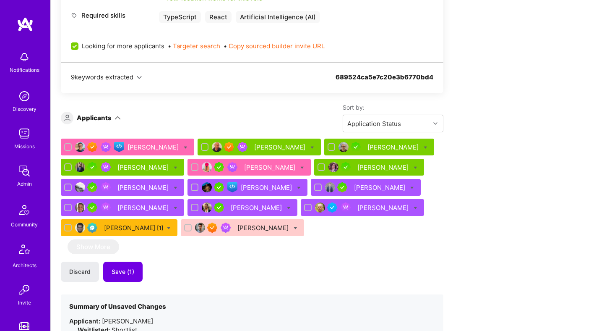
click at [195, 273] on div "Discard Save (1)" at bounding box center [252, 271] width 383 height 20
click at [130, 273] on span "Save (1)" at bounding box center [123, 271] width 23 height 8
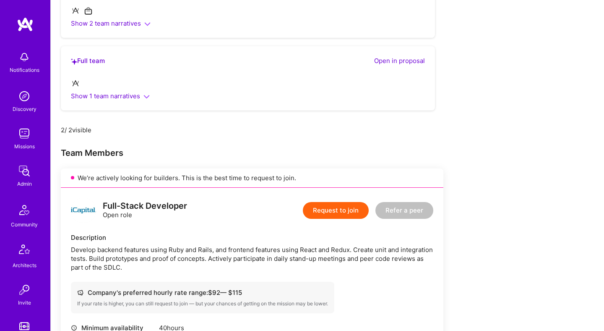
scroll to position [140, 0]
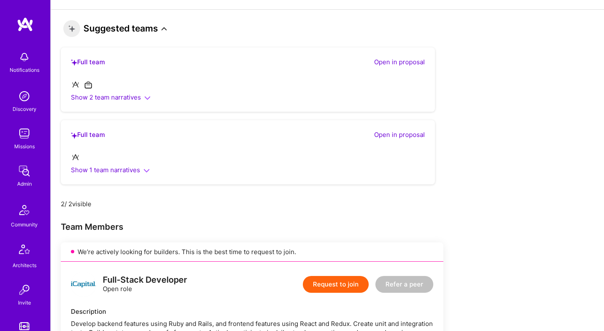
click at [159, 28] on h3 "Suggested teams" at bounding box center [115, 28] width 104 height 17
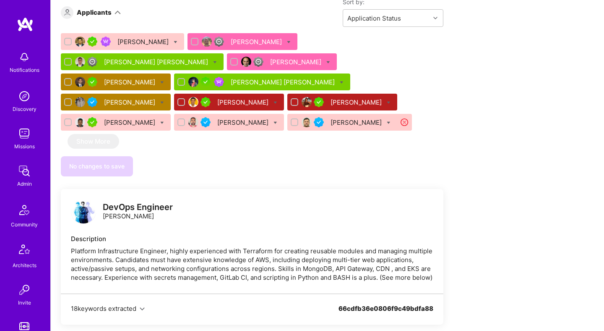
scroll to position [1278, 0]
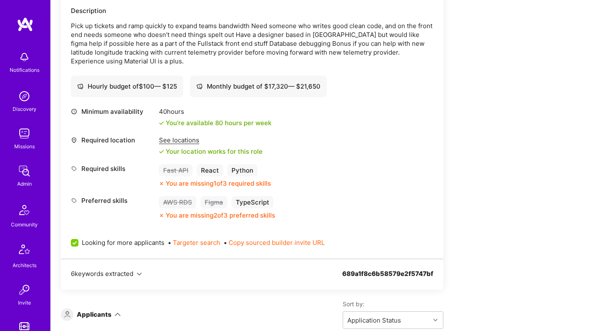
scroll to position [456, 0]
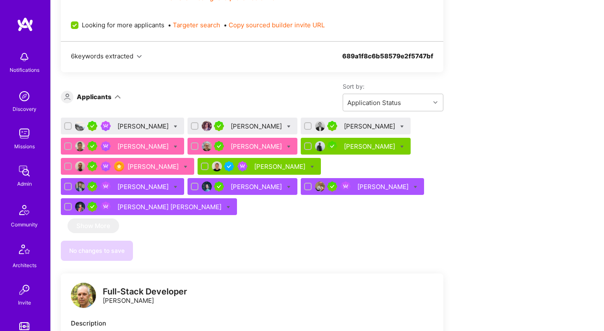
click at [174, 126] on icon at bounding box center [176, 127] width 4 height 4
checkbox input "true"
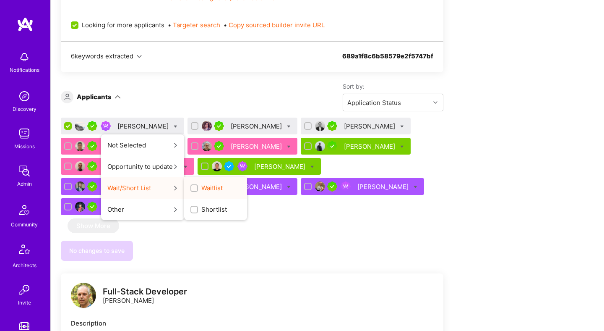
click at [193, 188] on label "Waitlist" at bounding box center [206, 187] width 32 height 9
click at [193, 188] on input "Waitlist" at bounding box center [195, 188] width 6 height 6
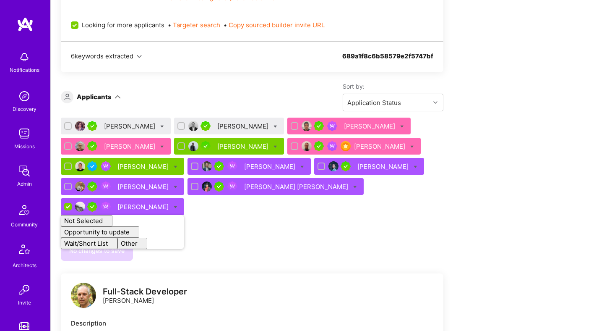
checkbox input "false"
click at [287, 87] on div "Sort by: Application Status" at bounding box center [282, 96] width 323 height 29
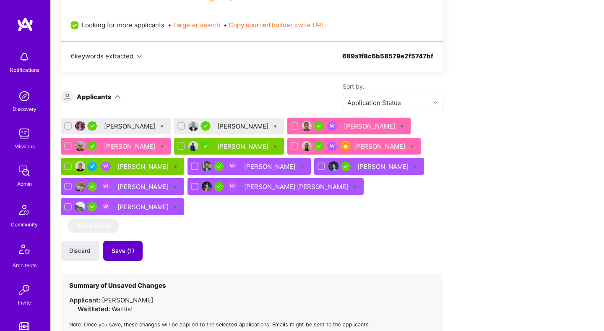
click at [134, 246] on button "Save (1)" at bounding box center [122, 250] width 39 height 20
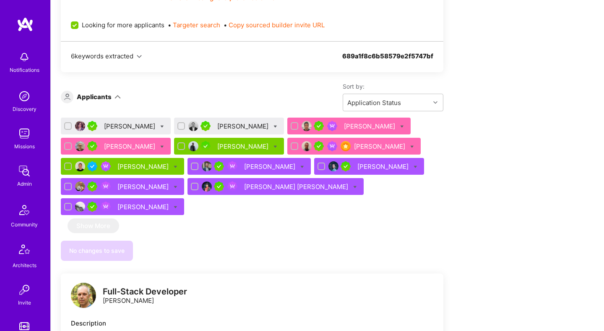
click at [68, 125] on input "checkbox" at bounding box center [69, 126] width 6 height 6
checkbox input "true"
click at [179, 125] on input "checkbox" at bounding box center [182, 126] width 6 height 6
checkbox input "true"
click at [160, 124] on div at bounding box center [162, 126] width 4 height 9
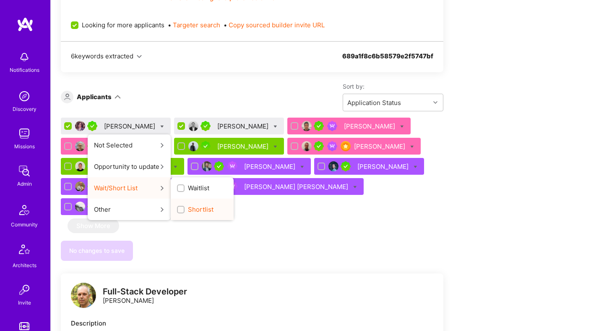
click at [179, 208] on input "Shortlist" at bounding box center [182, 210] width 6 height 6
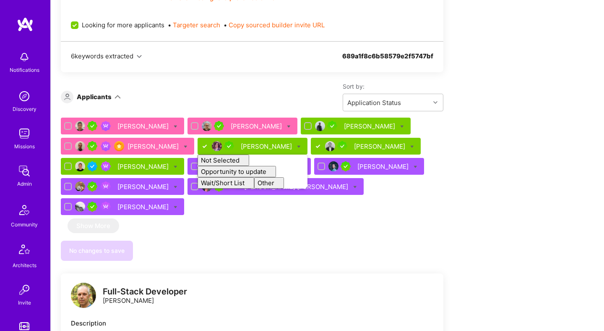
checkbox input "false"
click at [175, 240] on div "No changes to save" at bounding box center [252, 250] width 383 height 20
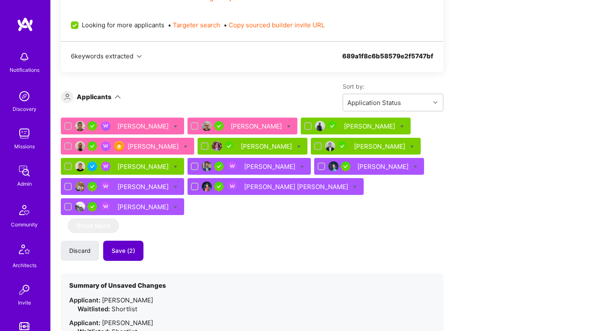
click at [132, 253] on span "Save (2)" at bounding box center [123, 250] width 23 height 8
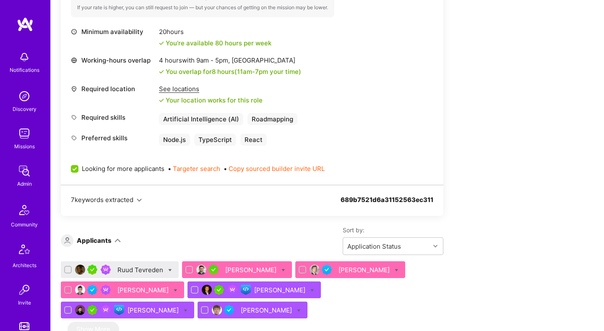
scroll to position [455, 0]
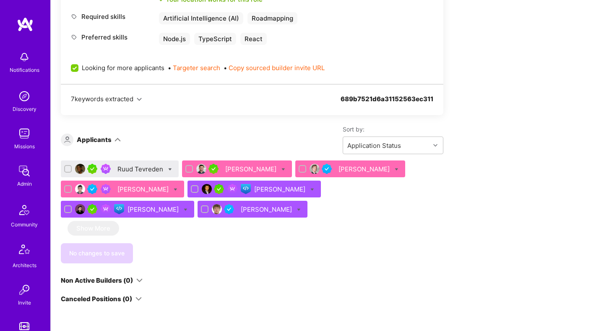
click at [141, 169] on div "Ruud Tevreden" at bounding box center [140, 168] width 47 height 9
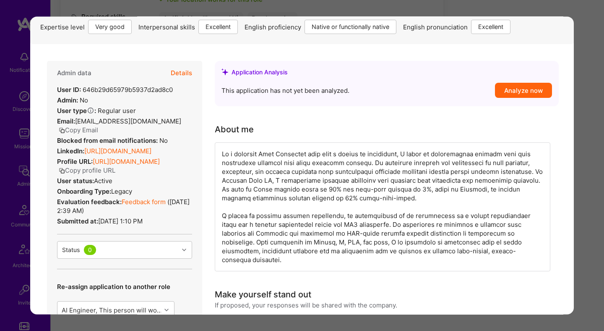
scroll to position [383, 0]
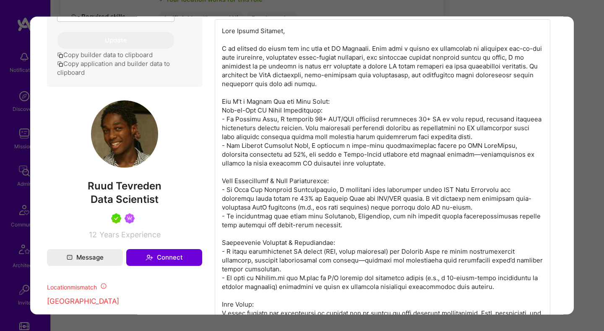
click at [577, 96] on div "Application 1 of 7 Builder Missing Requirements Required Location See locations…" at bounding box center [302, 165] width 604 height 331
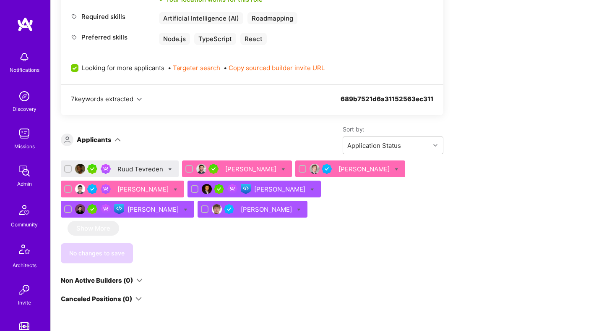
drag, startPoint x: 577, startPoint y: 96, endPoint x: 183, endPoint y: 119, distance: 394.5
click at [571, 96] on div "Apply for a Mission Role We’re actively looking for builders. This is the best …" at bounding box center [327, 116] width 553 height 843
click at [170, 169] on icon at bounding box center [170, 169] width 4 height 4
checkbox input "true"
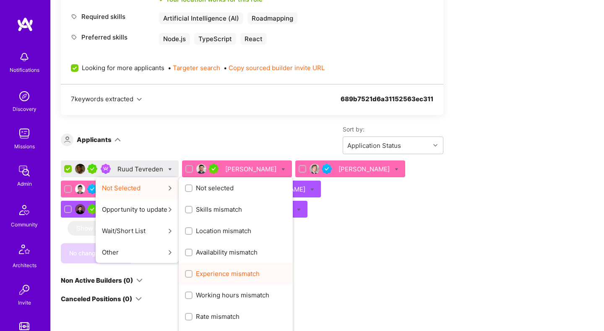
click at [227, 269] on span "Experience mismatch" at bounding box center [228, 273] width 64 height 9
click at [193, 271] on input "Experience mismatch" at bounding box center [190, 274] width 6 height 6
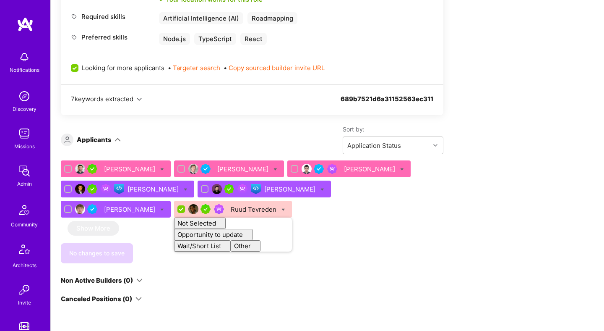
checkbox input "false"
click at [288, 265] on div "We’re actively looking for builders. This is the best time to request to join. …" at bounding box center [252, 14] width 383 height 577
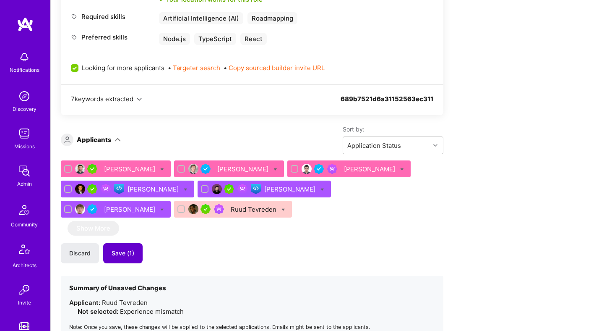
click at [123, 255] on span "Save (1)" at bounding box center [123, 253] width 23 height 8
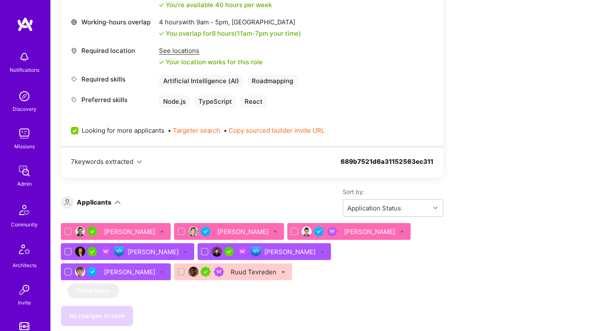
scroll to position [402, 0]
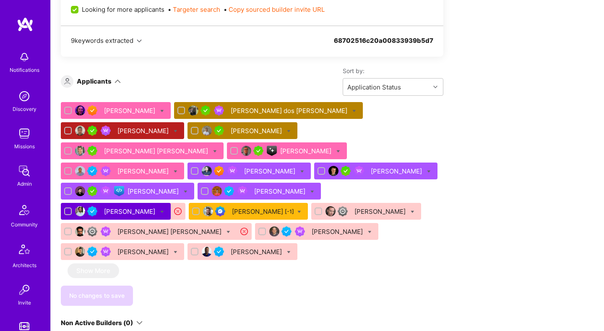
scroll to position [583, 0]
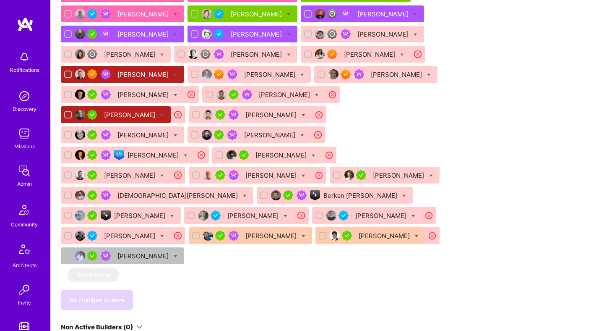
scroll to position [644, 0]
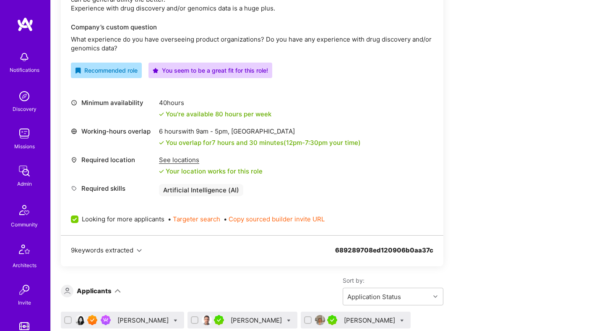
scroll to position [534, 0]
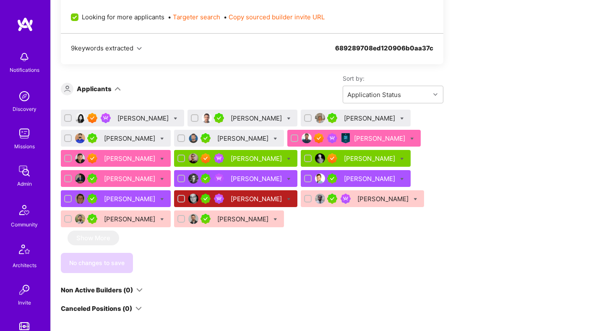
click at [119, 140] on div "[PERSON_NAME]" at bounding box center [130, 138] width 53 height 9
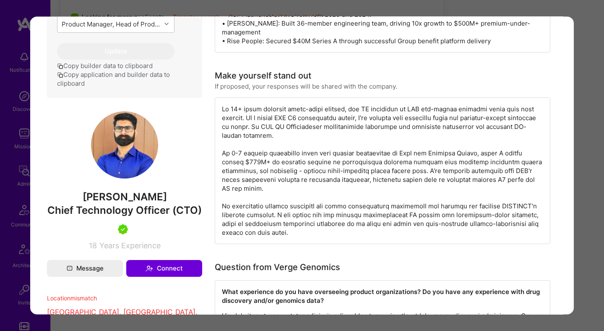
scroll to position [398, 0]
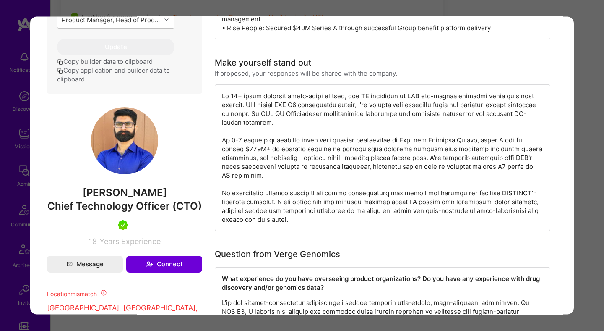
click at [582, 111] on div "Application 4 of 17 Builder Missing Requirements Required Location See location…" at bounding box center [302, 165] width 604 height 331
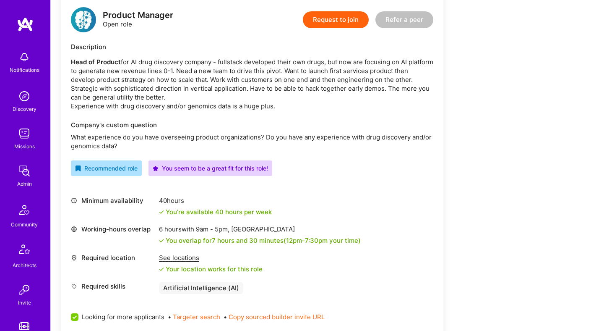
scroll to position [458, 0]
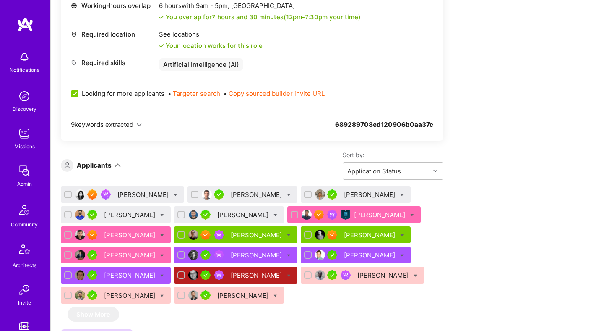
click at [217, 212] on div "Zohar Frankor" at bounding box center [243, 214] width 53 height 9
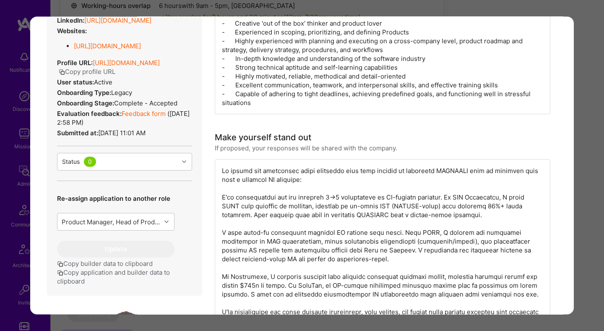
scroll to position [173, 0]
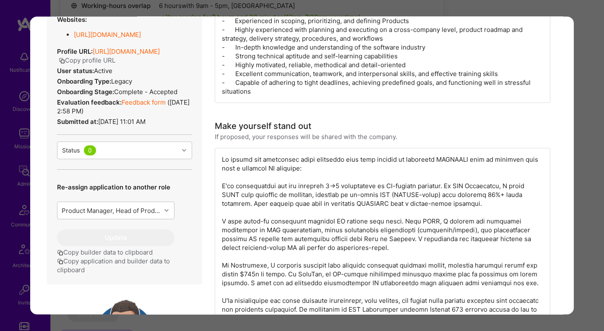
click at [327, 10] on div "Application 5 of 17 Evaluation scores Expertise level Very good Interpersonal s…" at bounding box center [302, 165] width 604 height 331
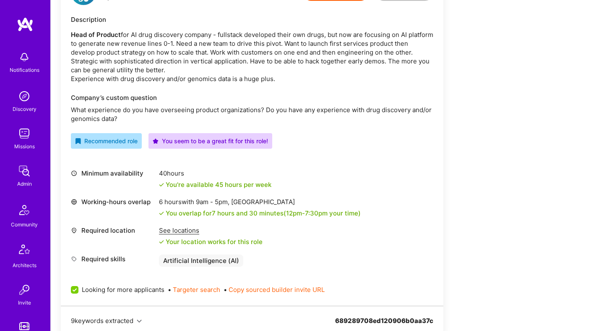
scroll to position [526, 0]
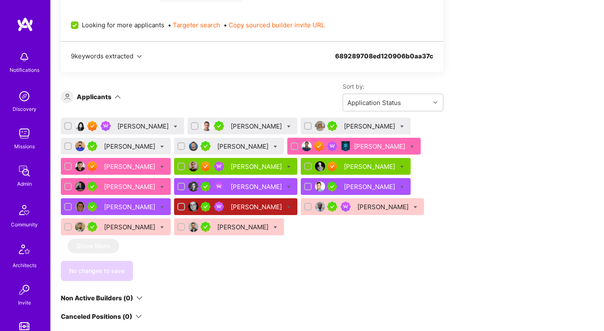
click at [136, 126] on div "Carleen Pan" at bounding box center [143, 126] width 53 height 9
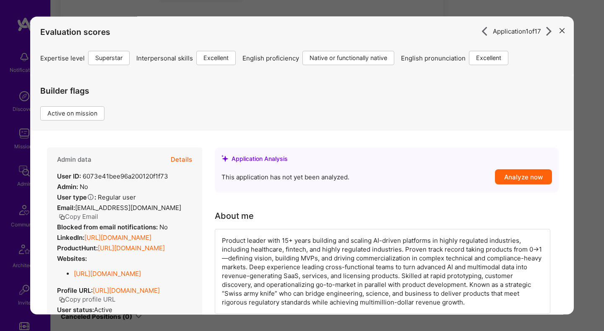
click at [179, 158] on button "Details" at bounding box center [181, 160] width 21 height 24
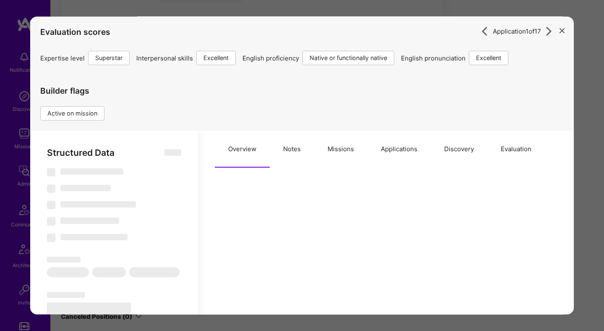
click at [329, 151] on button "Missions" at bounding box center [340, 149] width 53 height 37
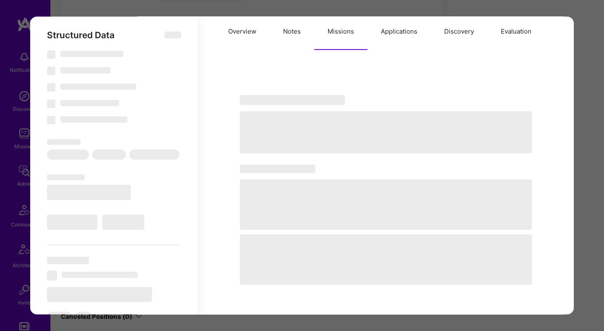
scroll to position [169, 0]
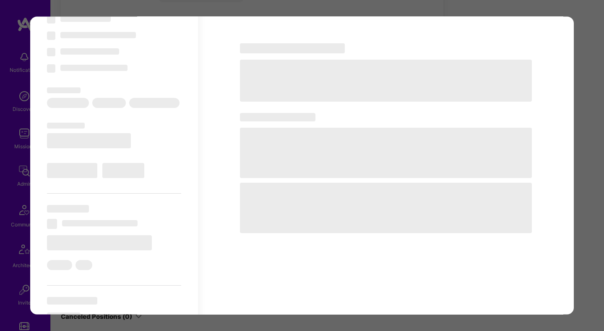
select select "Right Now"
select select "7"
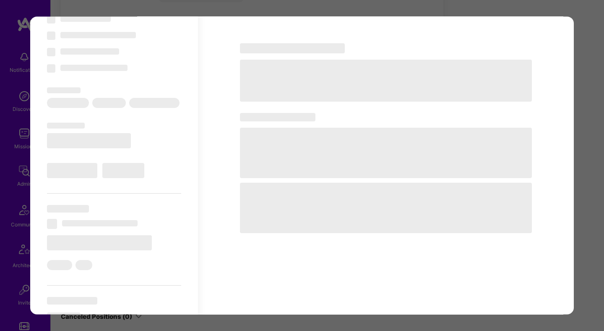
select select "US"
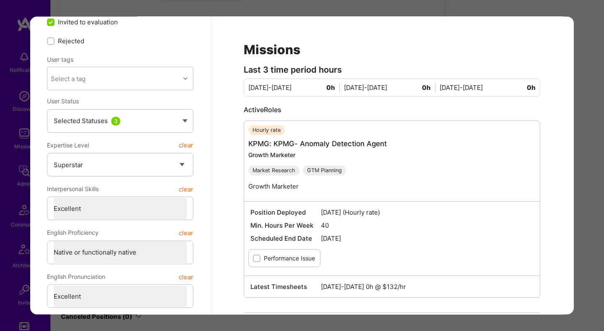
click at [375, 11] on div "Application 1 of 17 Evaluation scores Expertise level Superstar Interpersonal s…" at bounding box center [302, 165] width 604 height 331
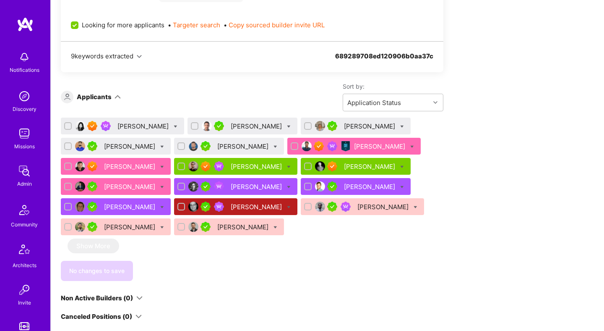
click at [174, 126] on icon at bounding box center [176, 127] width 4 height 4
checkbox input "true"
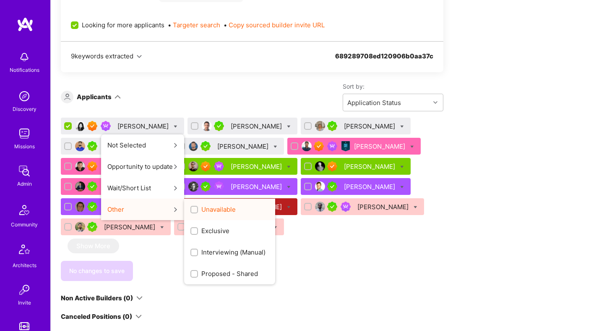
click at [190, 207] on div "button" at bounding box center [194, 210] width 8 height 8
click at [192, 207] on input "Unavailable" at bounding box center [195, 210] width 6 height 6
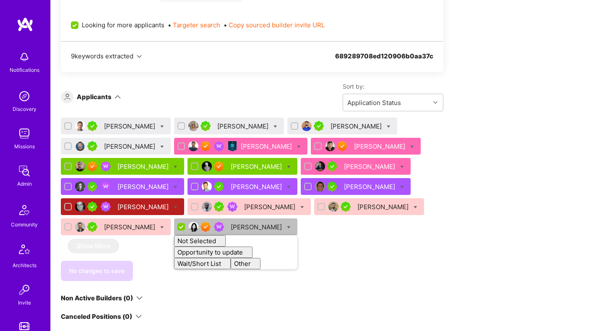
checkbox input "false"
click at [243, 94] on div "Sort by: Application Status" at bounding box center [282, 96] width 323 height 29
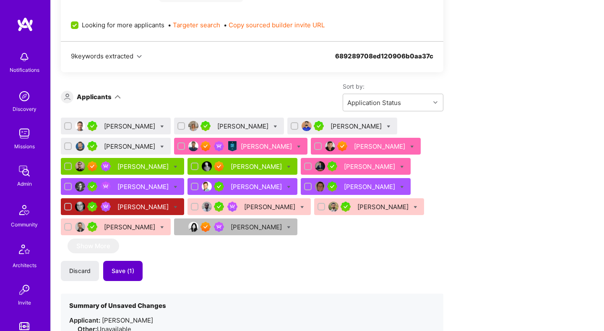
click at [126, 279] on button "Save (1)" at bounding box center [122, 270] width 39 height 20
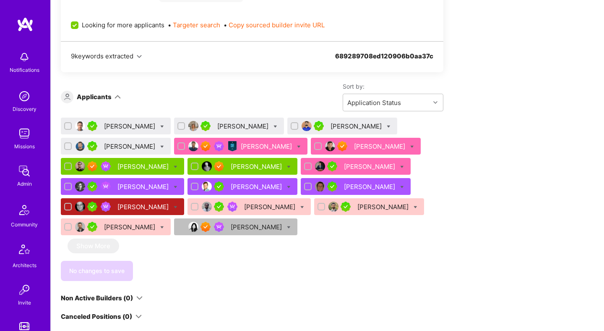
click at [122, 146] on div "Zohar Frankor" at bounding box center [130, 146] width 53 height 9
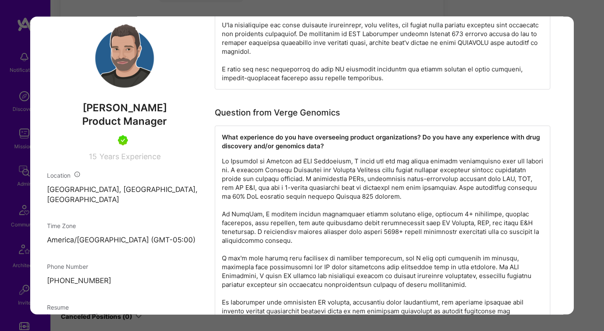
scroll to position [451, 0]
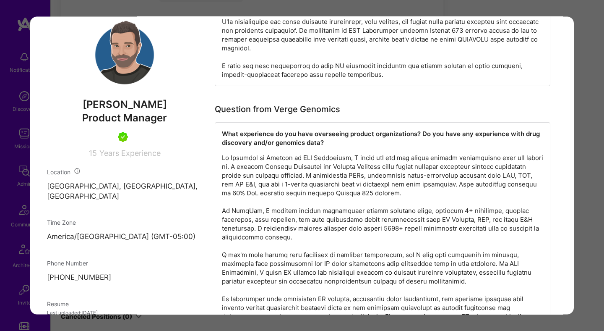
click at [587, 152] on div "Application 4 of 17 Evaluation scores Expertise level Very good Interpersonal s…" at bounding box center [302, 165] width 604 height 331
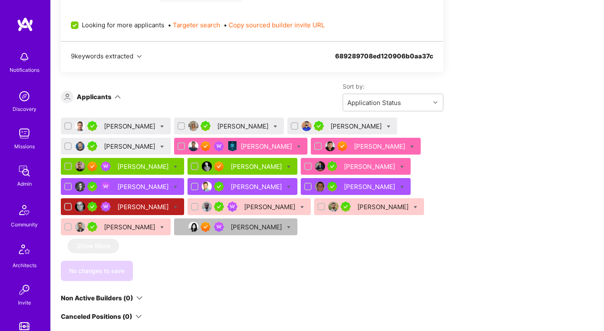
click at [160, 146] on icon at bounding box center [162, 147] width 4 height 4
checkbox input "true"
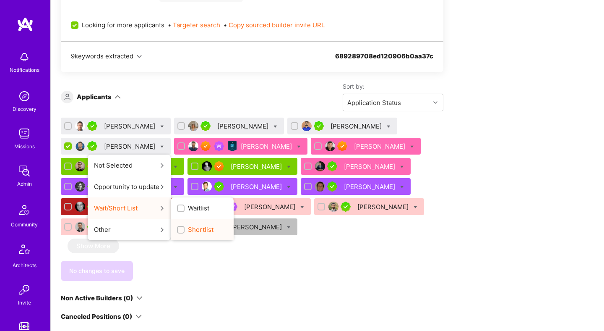
click at [179, 229] on input "Shortlist" at bounding box center [182, 230] width 6 height 6
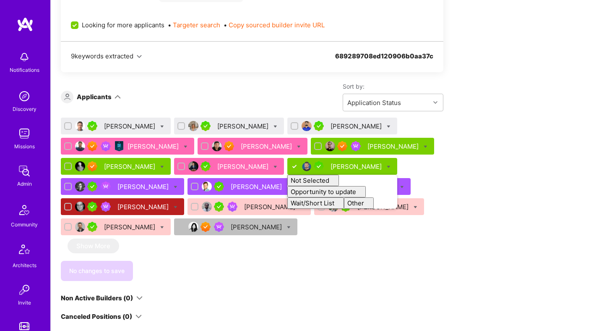
checkbox input "false"
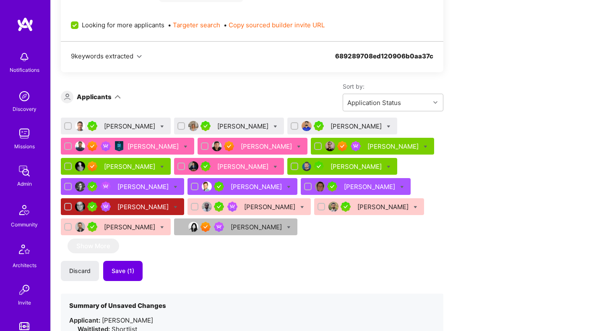
click at [190, 277] on div "Discard Save (1)" at bounding box center [252, 270] width 383 height 20
click at [133, 273] on span "Save (1)" at bounding box center [123, 270] width 23 height 8
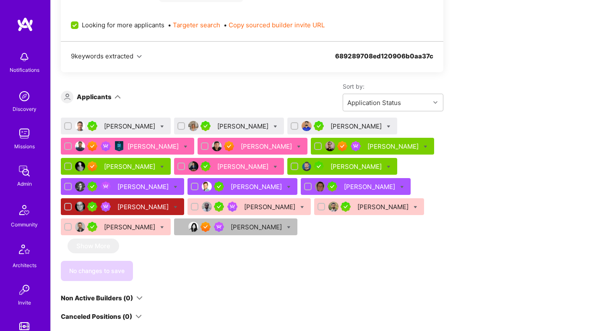
click at [331, 130] on div "Raza Mirza" at bounding box center [357, 126] width 53 height 9
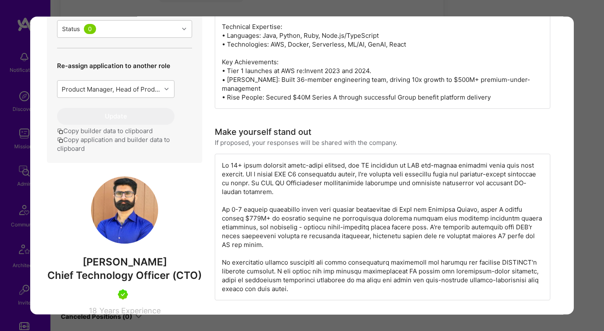
scroll to position [341, 0]
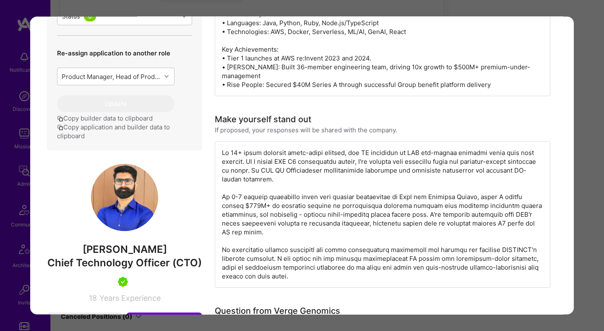
click at [584, 166] on div "Application 3 of 17 Builder Missing Requirements Required Location See location…" at bounding box center [302, 165] width 604 height 331
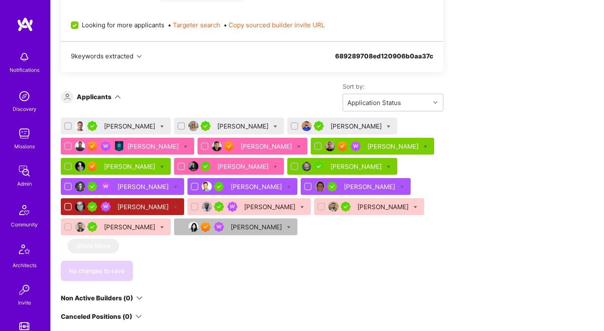
click at [387, 126] on icon at bounding box center [389, 127] width 4 height 4
checkbox input "true"
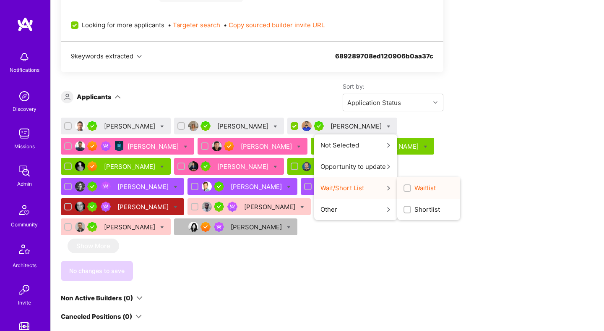
click at [414, 185] on span "Waitlist" at bounding box center [424, 187] width 21 height 9
click at [405, 185] on input "Waitlist" at bounding box center [408, 188] width 6 height 6
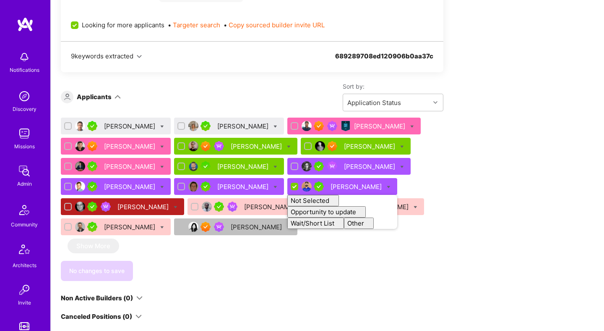
checkbox input "false"
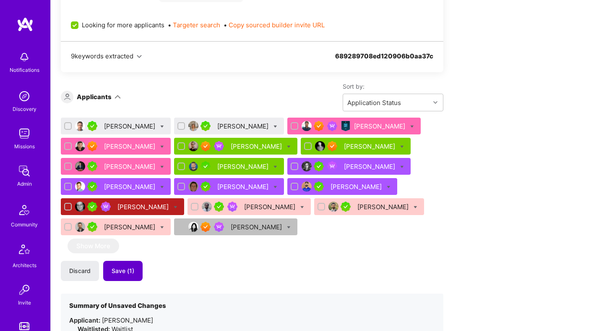
click at [128, 274] on span "Save (1)" at bounding box center [123, 270] width 23 height 8
click at [226, 127] on div "Anne Griffin" at bounding box center [243, 126] width 53 height 9
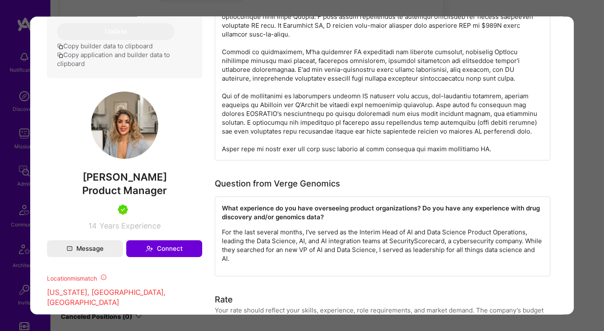
scroll to position [457, 0]
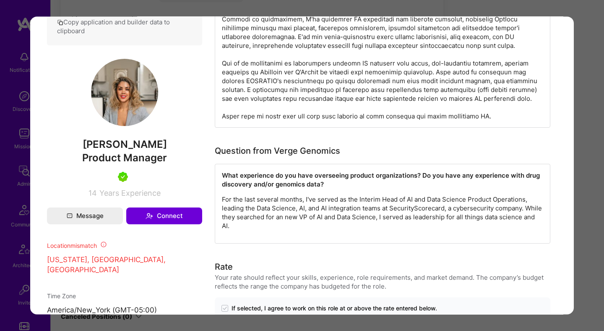
click at [588, 156] on div "Application 2 of 17 Builder Missing Requirements Required Location See location…" at bounding box center [302, 165] width 604 height 331
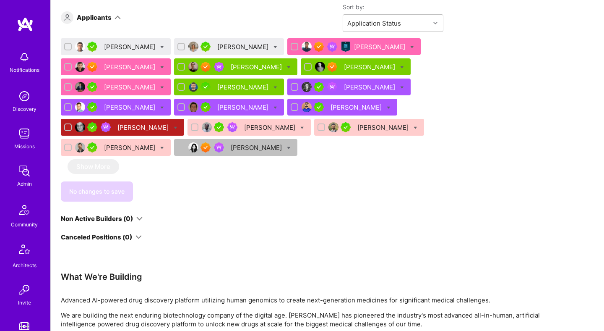
scroll to position [509, 0]
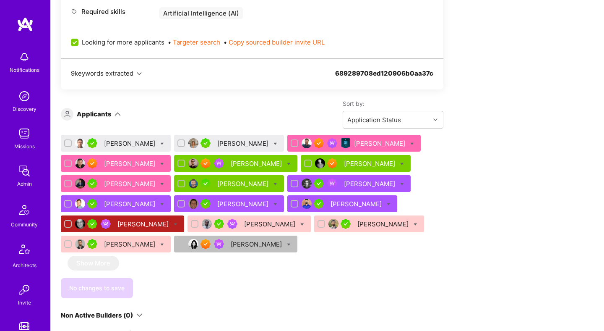
click at [273, 143] on icon at bounding box center [275, 144] width 4 height 4
checkbox input "true"
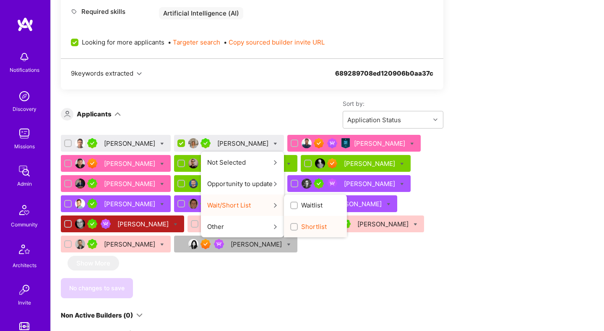
click at [292, 226] on input "Shortlist" at bounding box center [295, 227] width 6 height 6
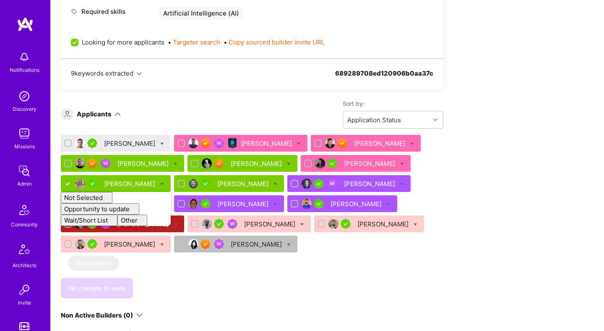
checkbox input "false"
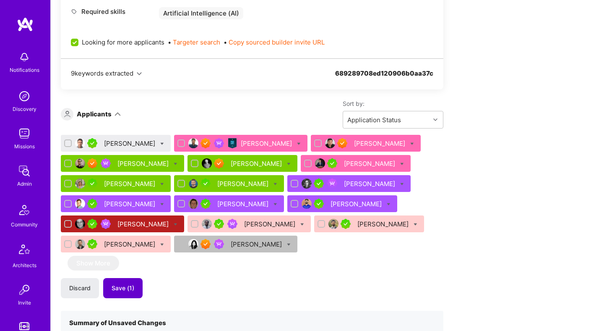
click at [135, 278] on button "Save (1)" at bounding box center [122, 288] width 39 height 20
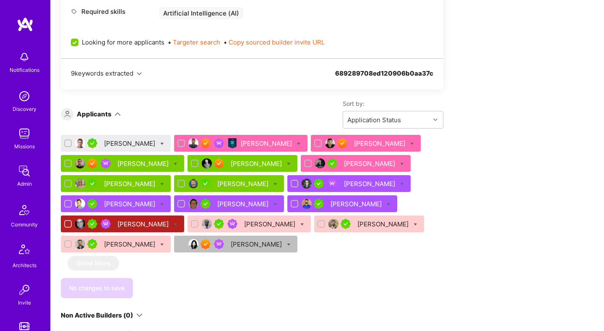
click at [133, 146] on div "Sam Mohammadi" at bounding box center [130, 143] width 53 height 9
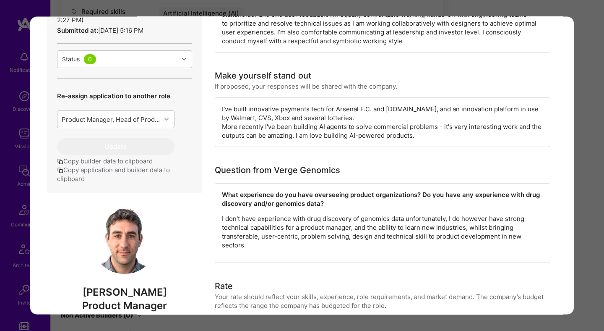
scroll to position [161, 0]
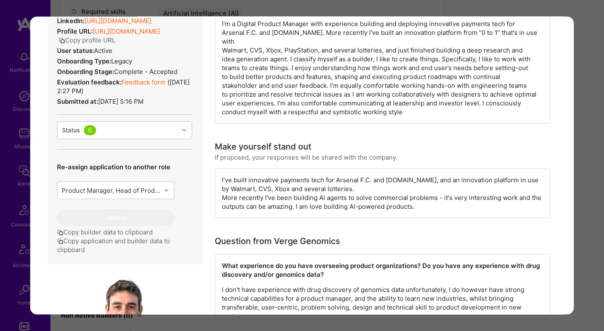
click at [591, 178] on div "Application 1 of 17 Evaluation scores Expertise level Very good Interpersonal s…" at bounding box center [302, 165] width 604 height 331
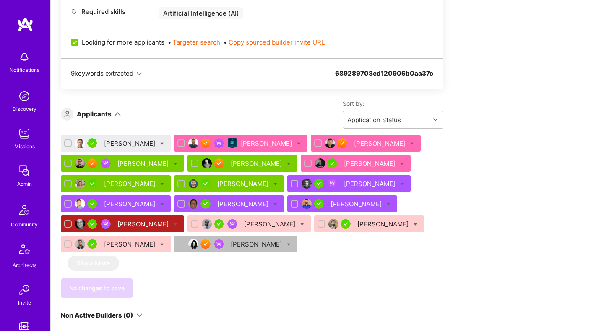
click at [163, 142] on icon at bounding box center [162, 144] width 4 height 4
checkbox input "true"
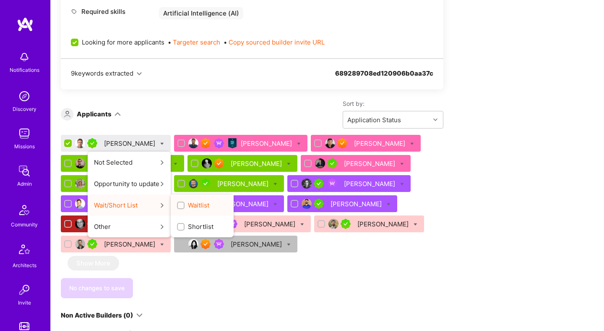
click at [183, 206] on input "Waitlist" at bounding box center [182, 206] width 6 height 6
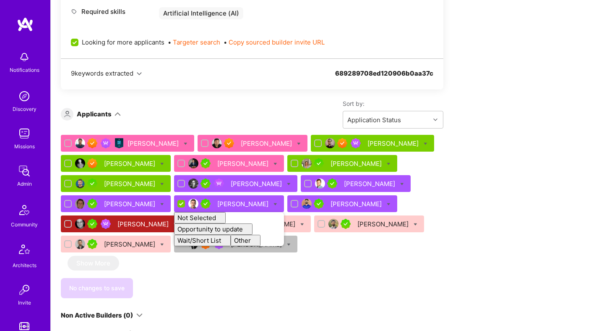
checkbox input "false"
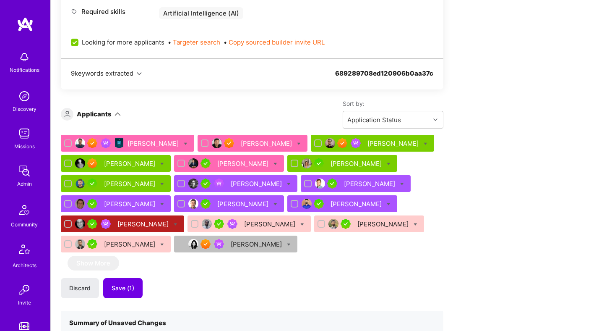
click at [129, 286] on span "Save (1)" at bounding box center [123, 288] width 23 height 8
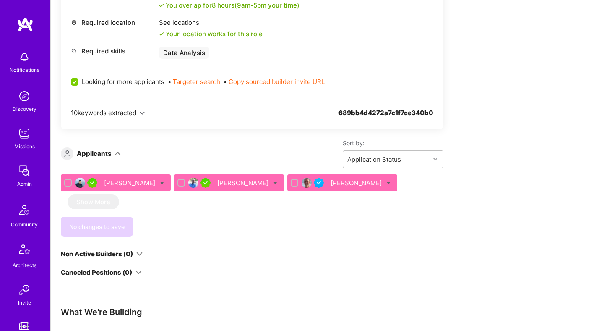
scroll to position [405, 0]
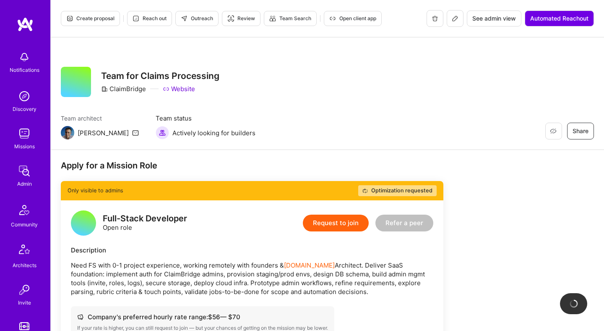
click at [136, 91] on div "ClaimBridge" at bounding box center [123, 88] width 45 height 9
copy div "ClaimBridge"
click at [457, 20] on button at bounding box center [455, 18] width 17 height 17
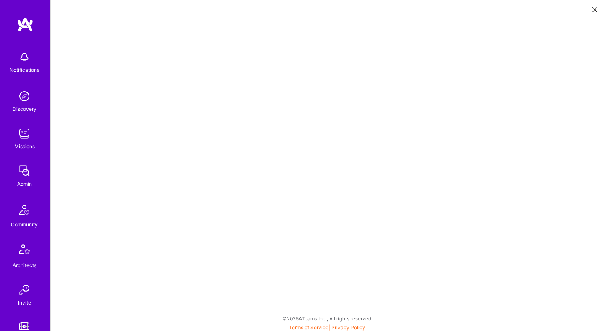
click at [596, 8] on icon at bounding box center [594, 9] width 5 height 5
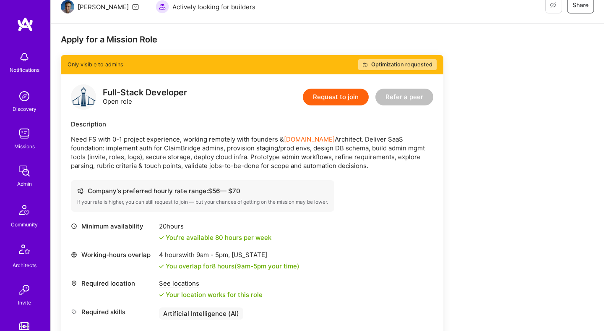
scroll to position [172, 0]
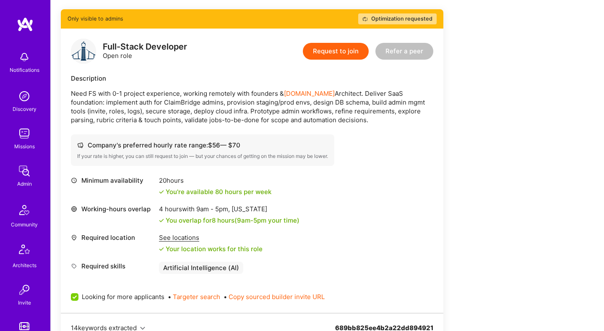
click at [179, 236] on div "See locations" at bounding box center [211, 237] width 104 height 9
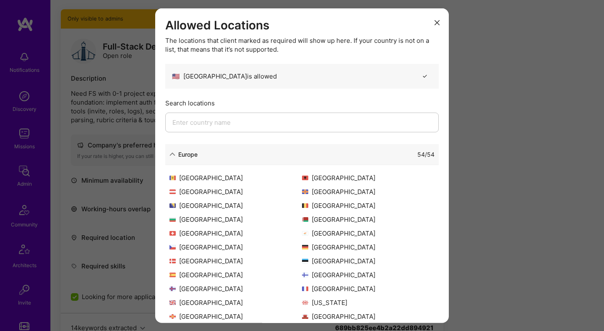
click at [171, 152] on icon "modal" at bounding box center [172, 154] width 6 height 6
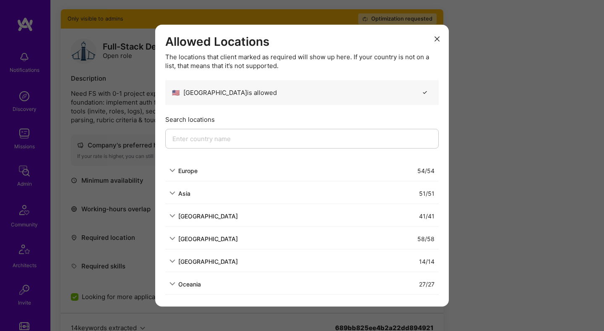
click at [520, 196] on div "Allowed Locations The locations that client marked as required will show up her…" at bounding box center [302, 165] width 604 height 331
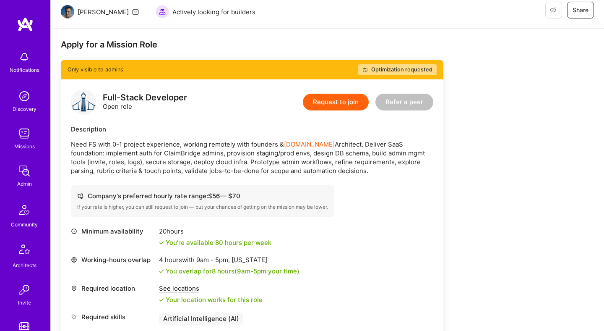
scroll to position [81, 0]
